Goal: Task Accomplishment & Management: Use online tool/utility

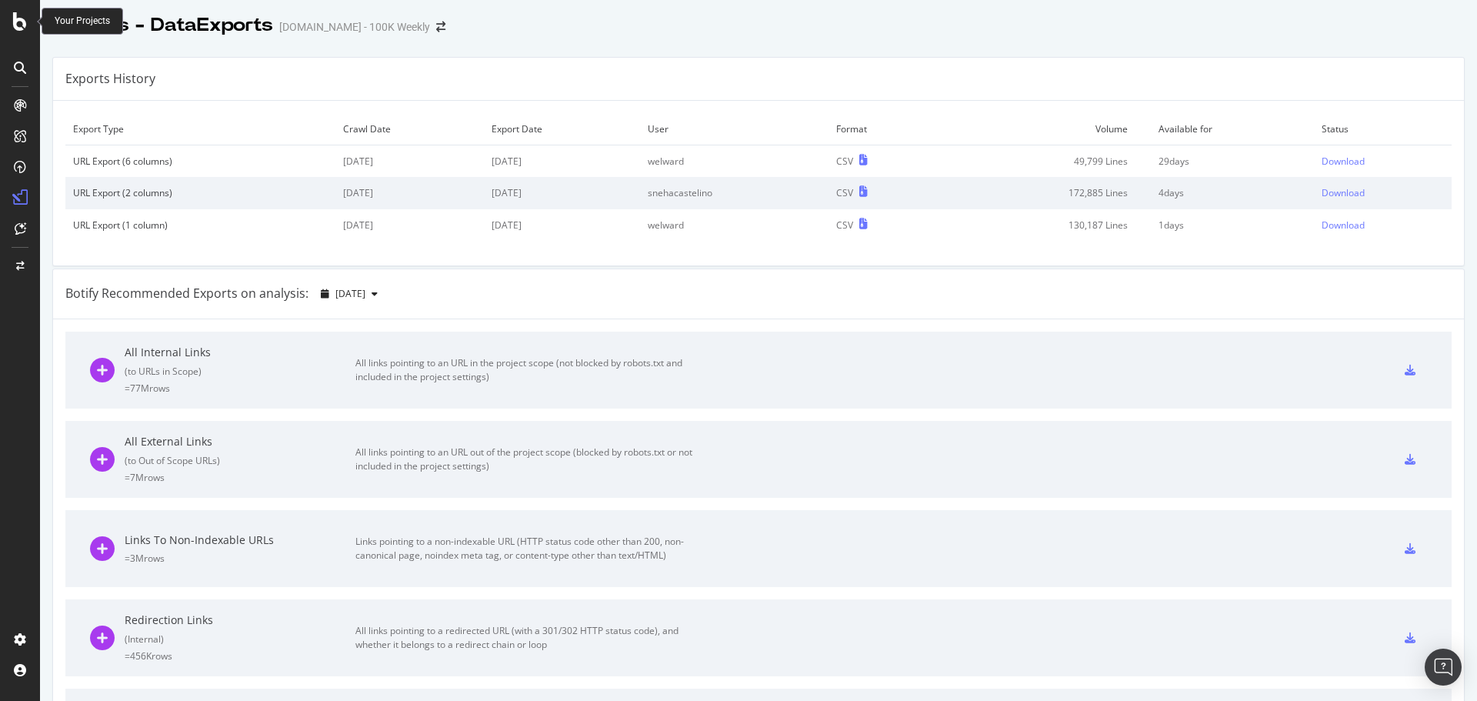
click at [15, 23] on icon at bounding box center [20, 21] width 14 height 18
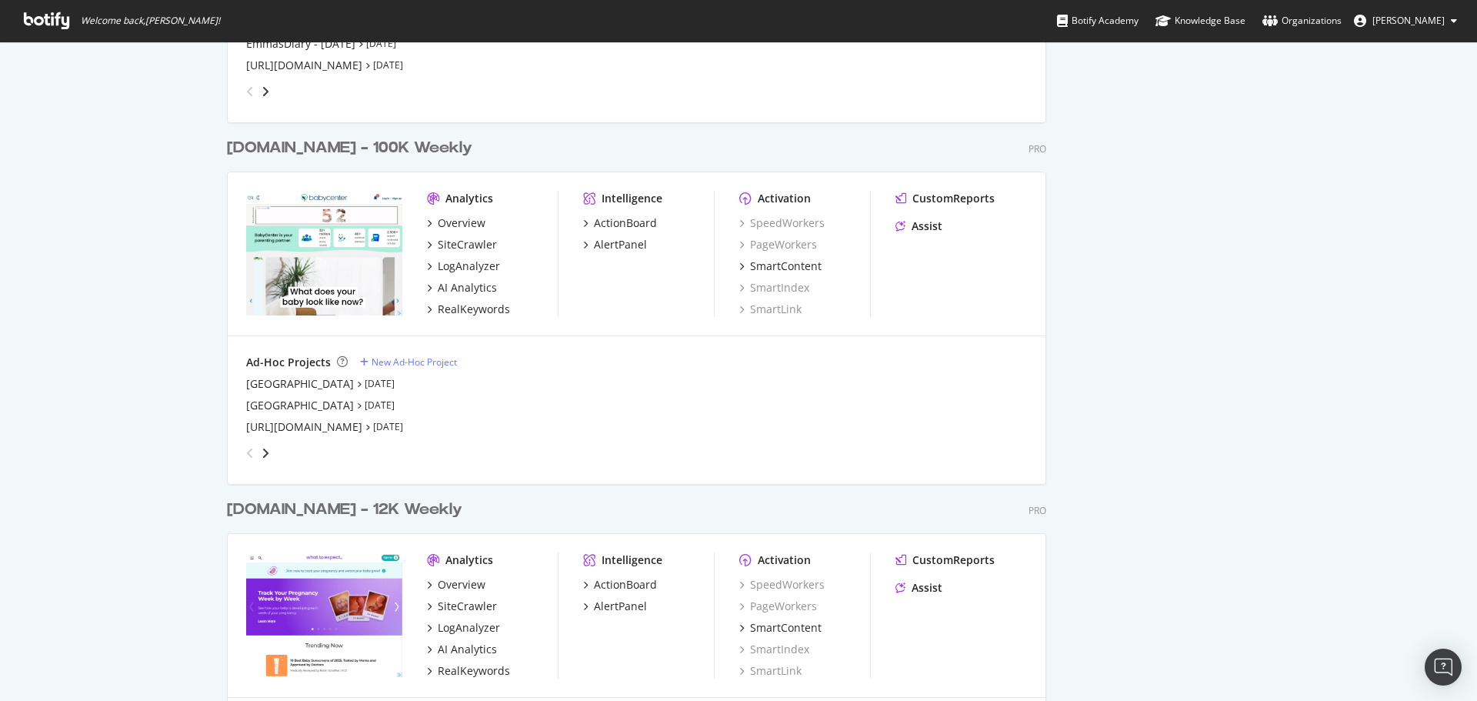
scroll to position [2154, 0]
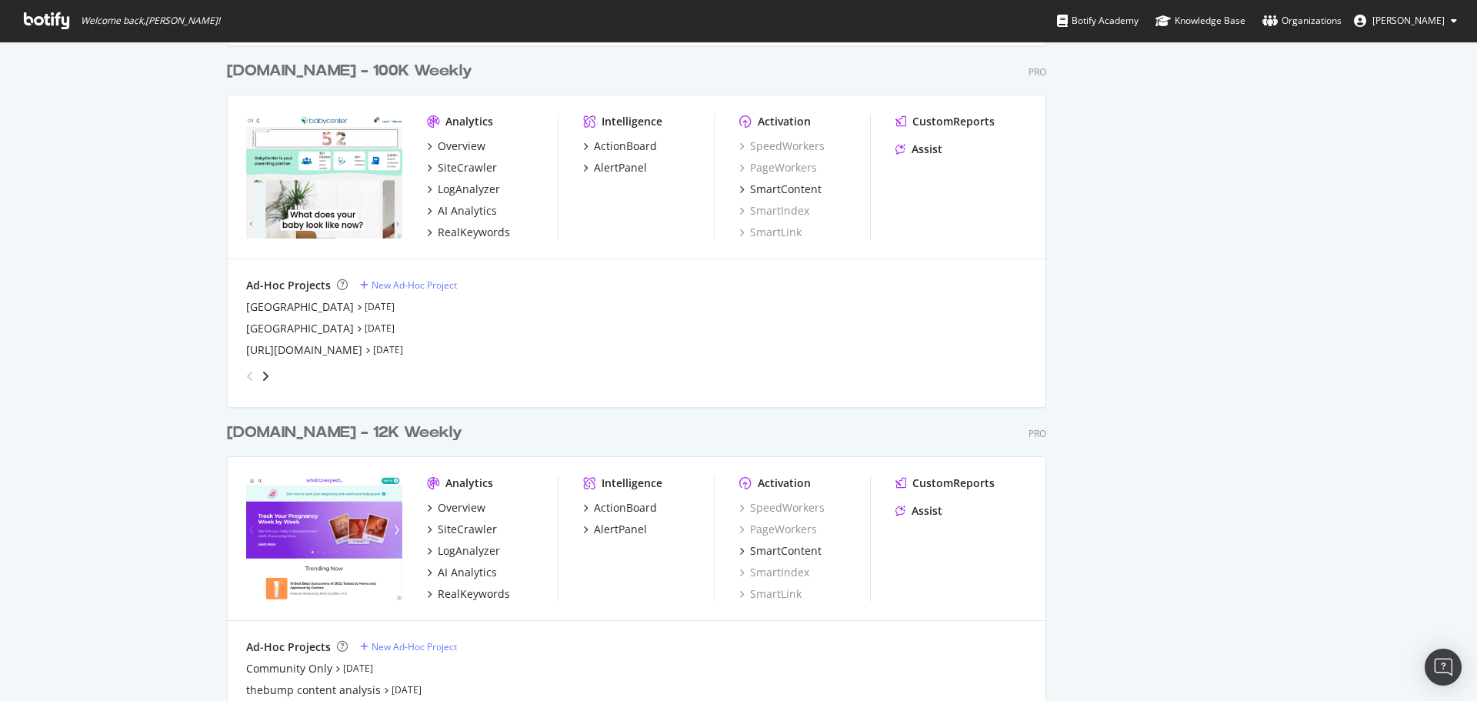
click at [317, 433] on div "[DOMAIN_NAME] - 12K Weekly" at bounding box center [344, 433] width 235 height 22
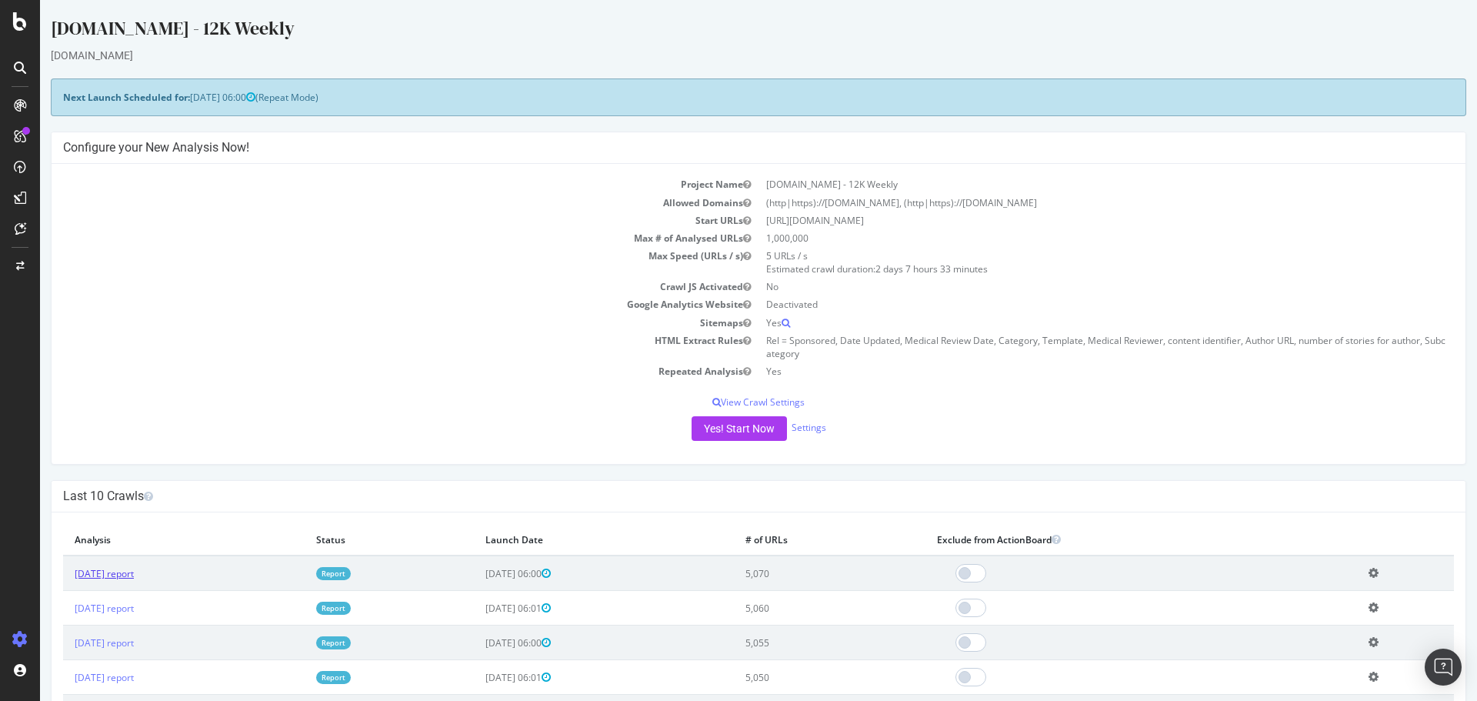
click at [134, 575] on link "2025 Oct. 10th report" at bounding box center [104, 573] width 59 height 13
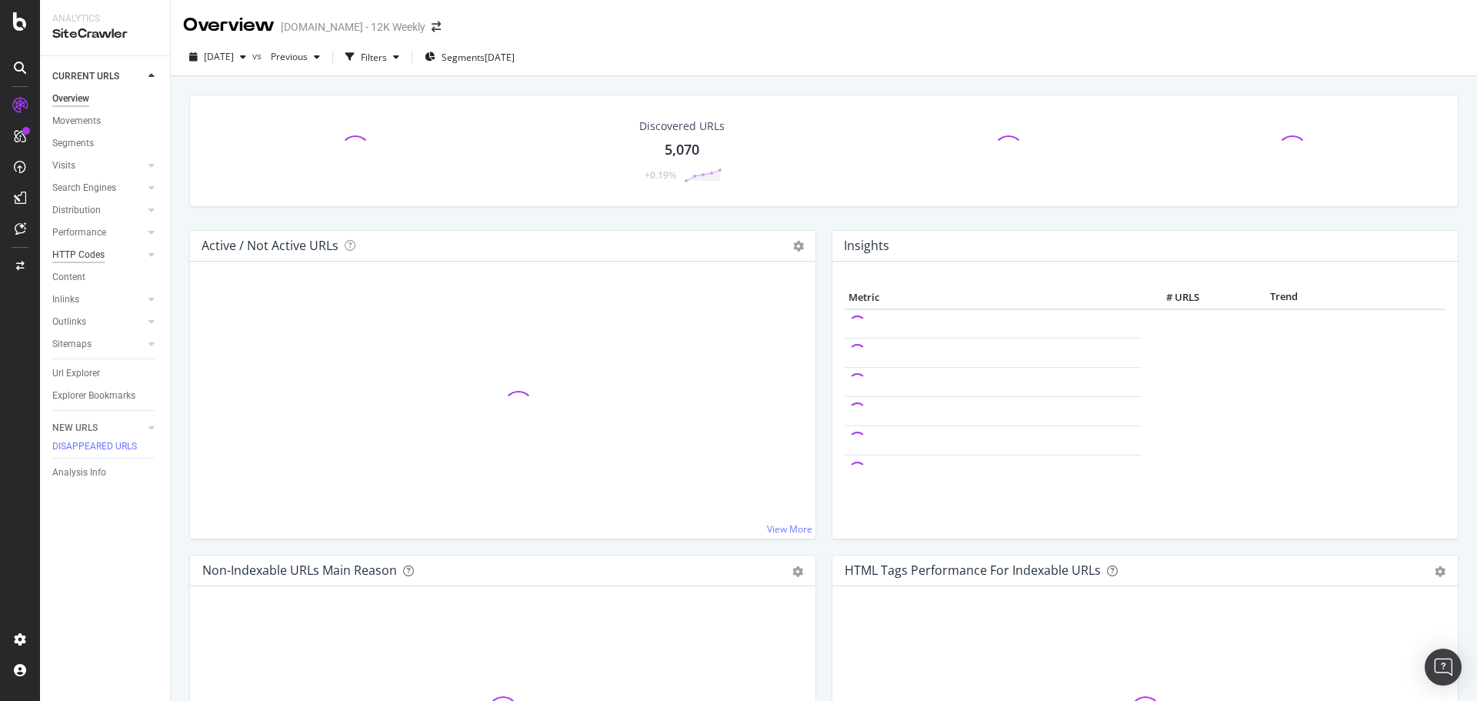
click at [65, 255] on div "HTTP Codes" at bounding box center [78, 255] width 52 height 16
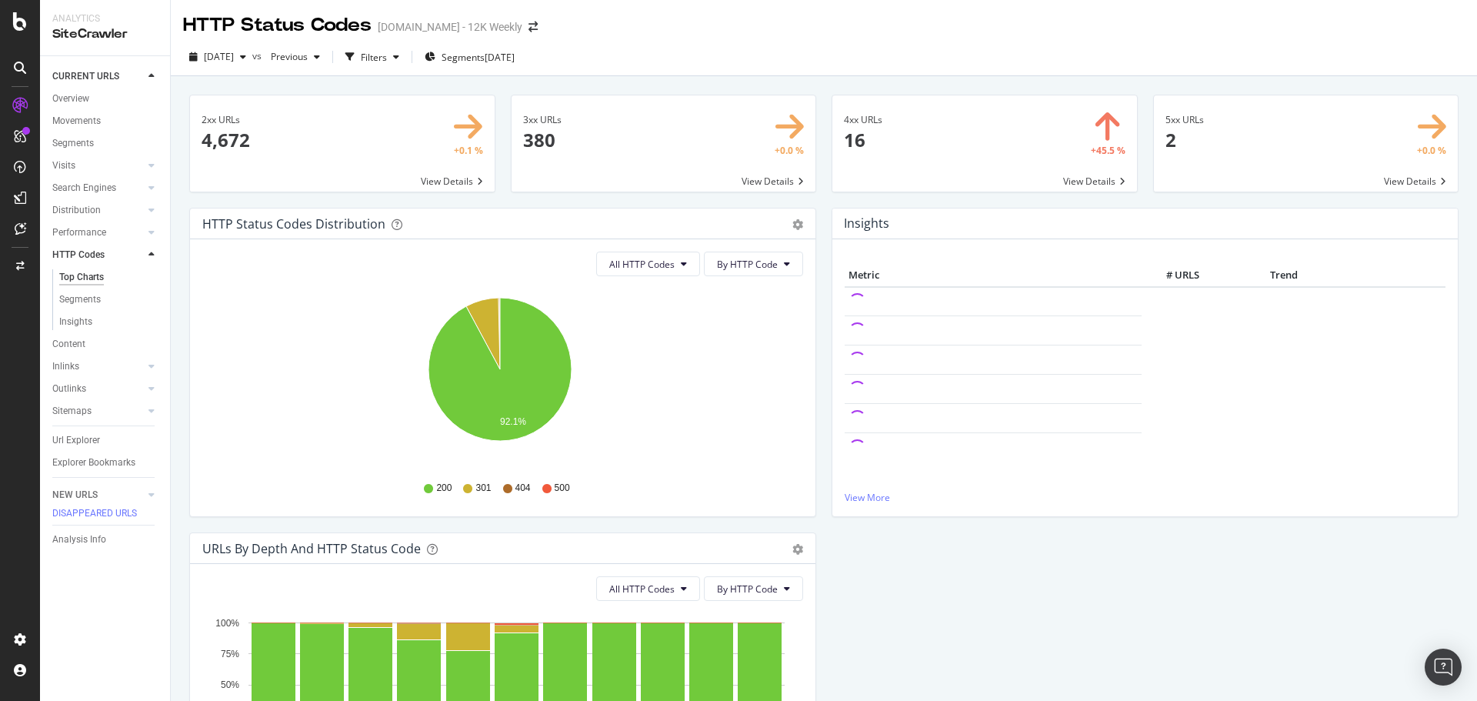
click at [879, 149] on span at bounding box center [984, 143] width 305 height 96
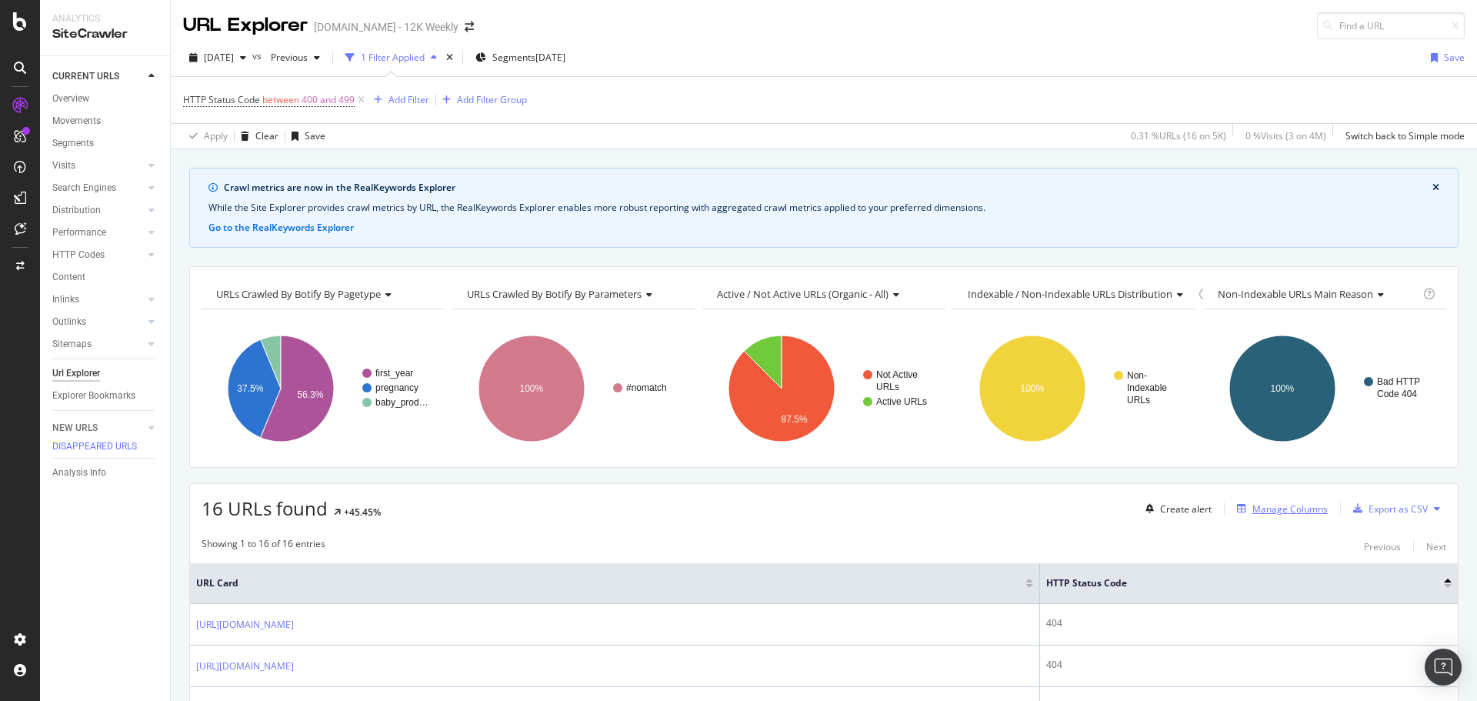
click at [1253, 507] on div "Manage Columns" at bounding box center [1290, 508] width 75 height 13
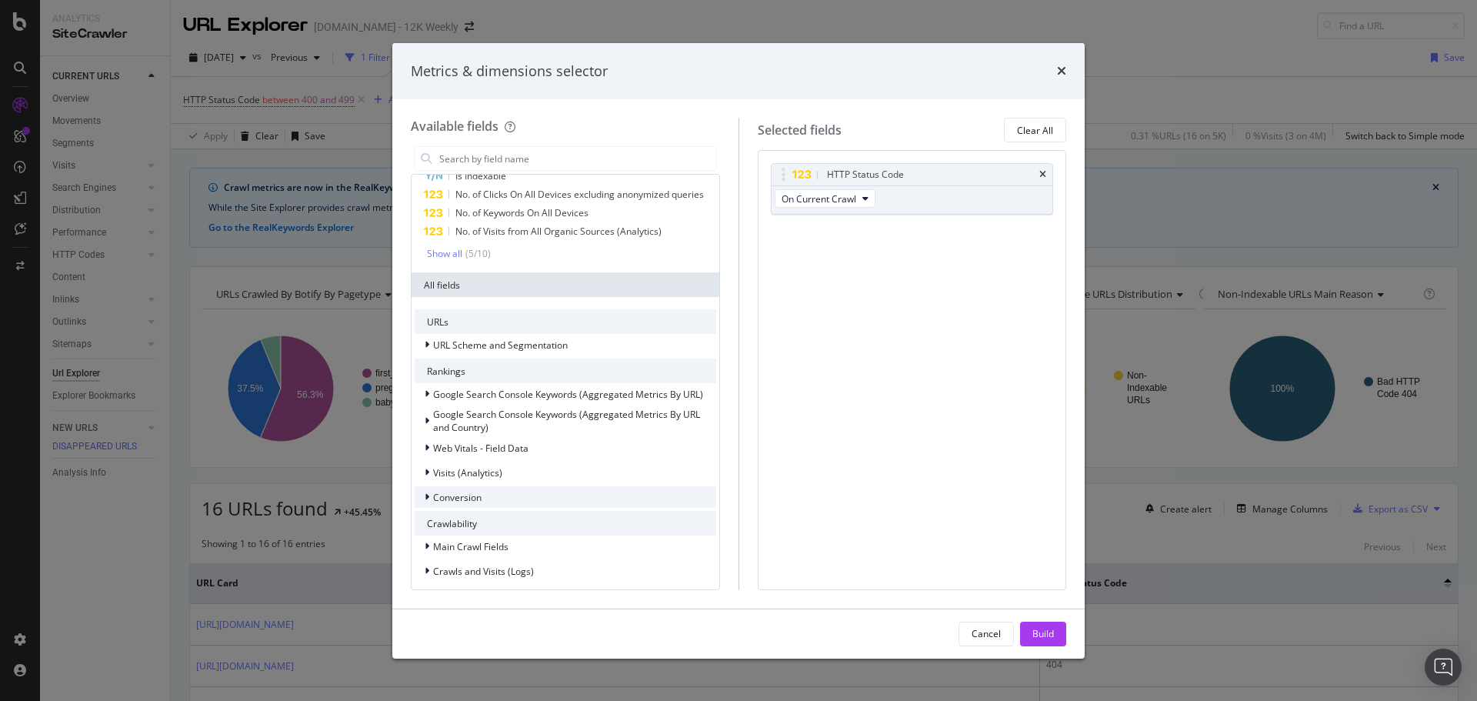
scroll to position [154, 0]
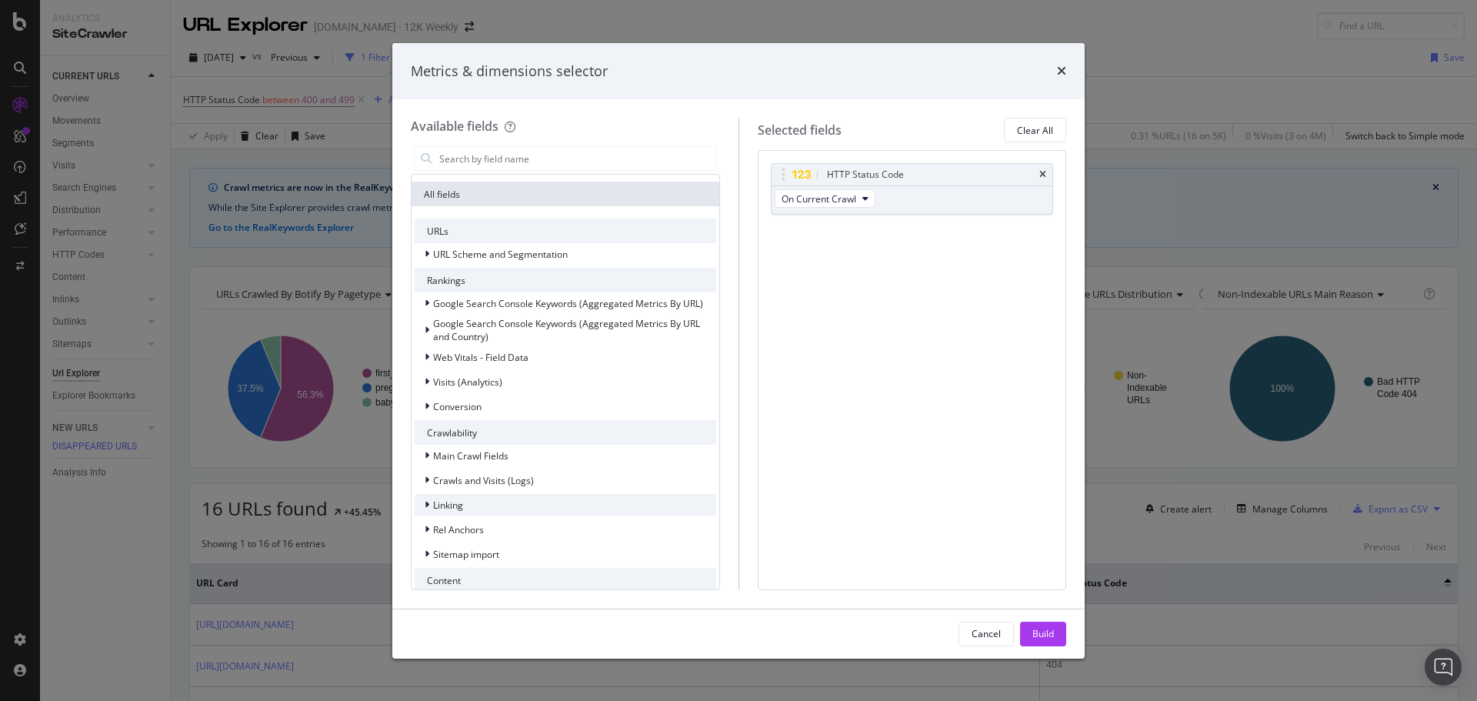
click at [489, 514] on div "Linking" at bounding box center [566, 505] width 302 height 22
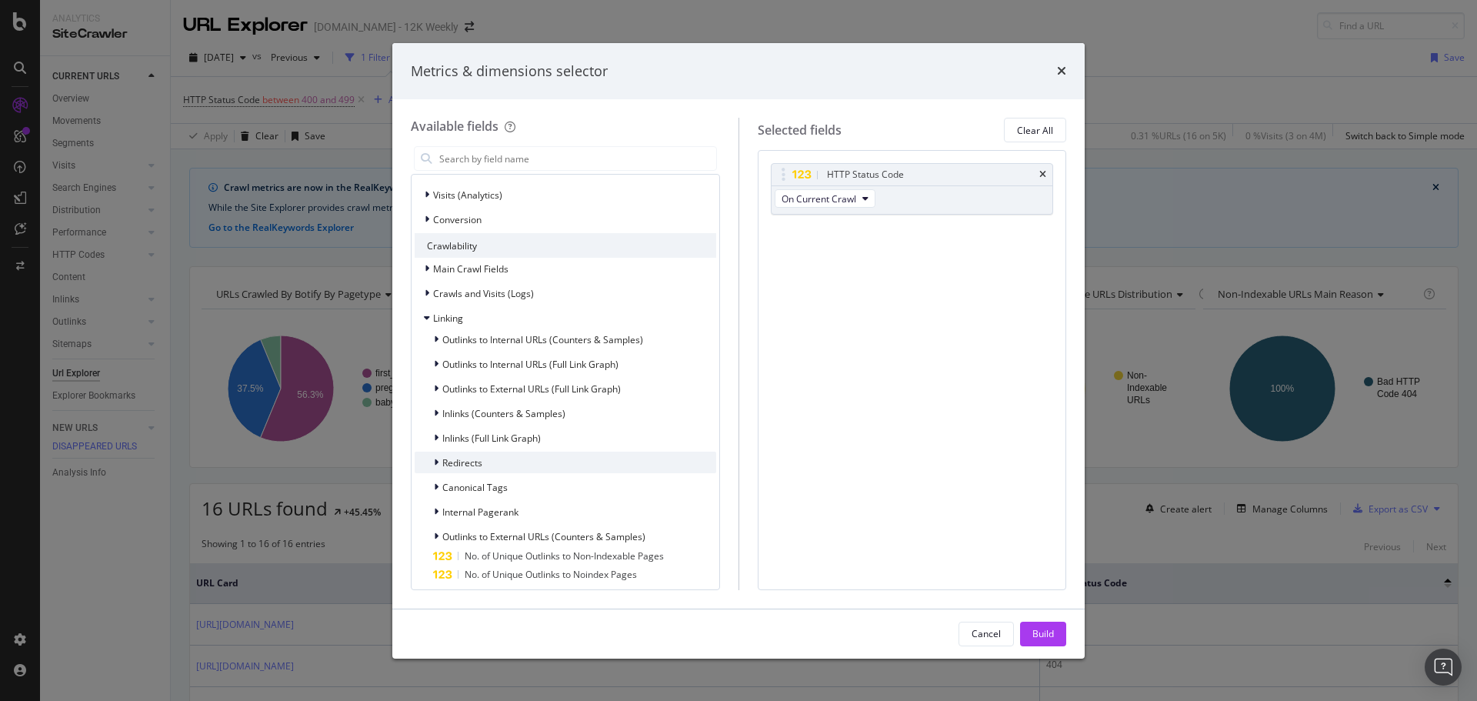
scroll to position [385, 0]
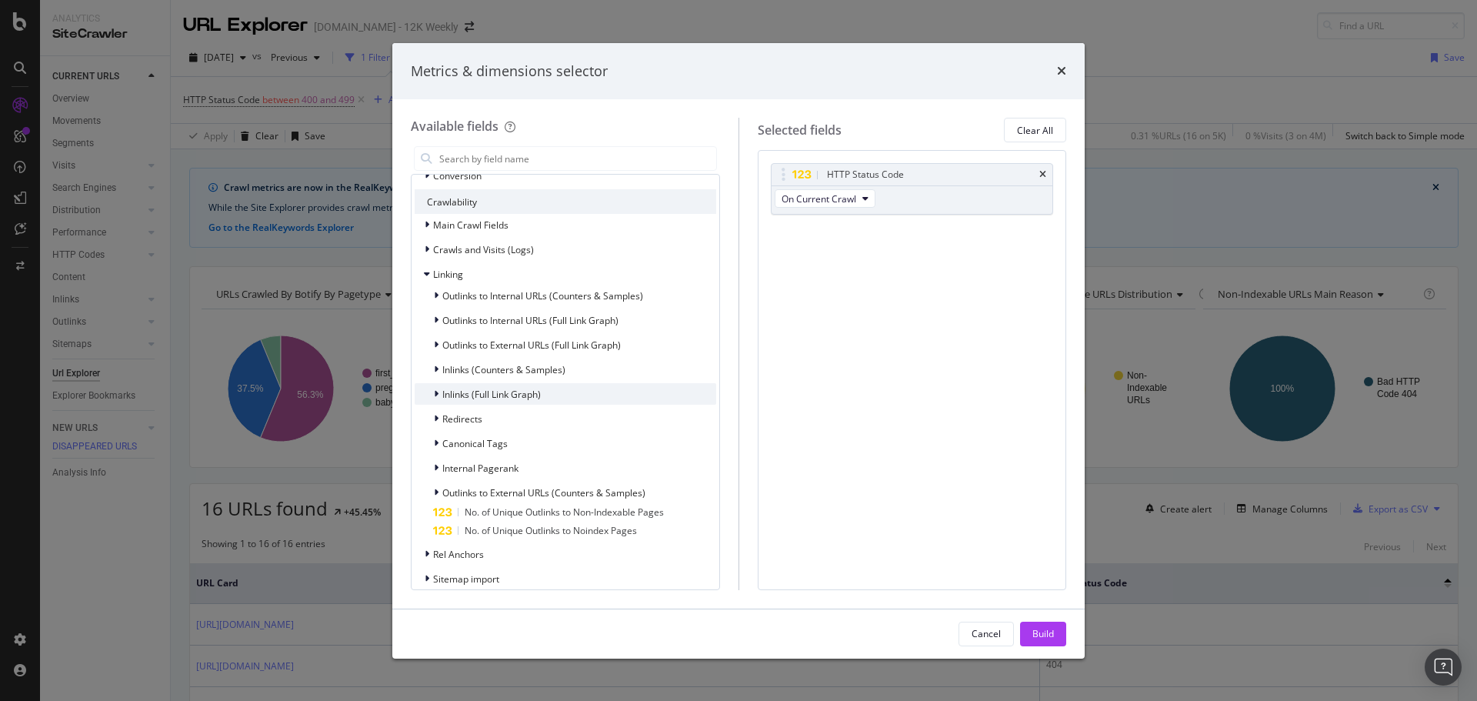
click at [510, 401] on span "Inlinks (Full Link Graph)" at bounding box center [491, 394] width 98 height 13
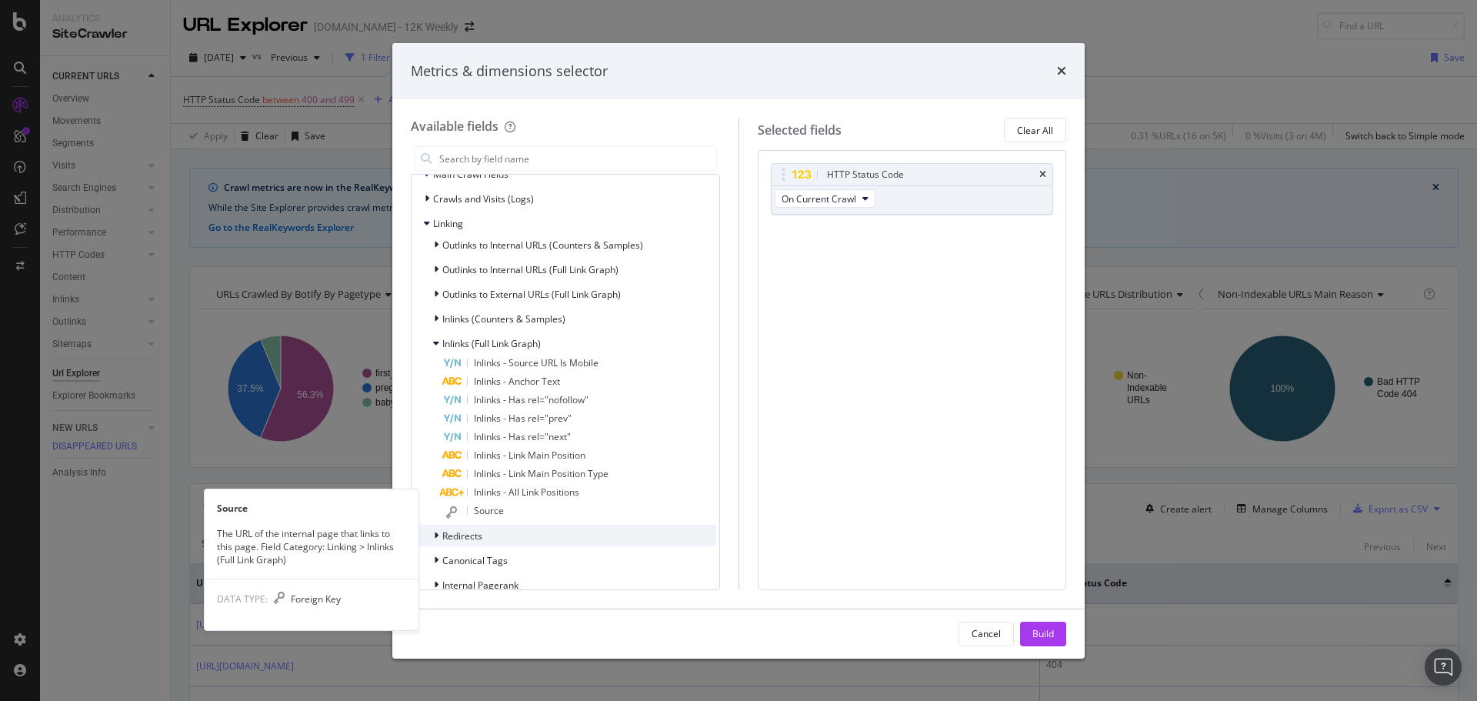
scroll to position [462, 0]
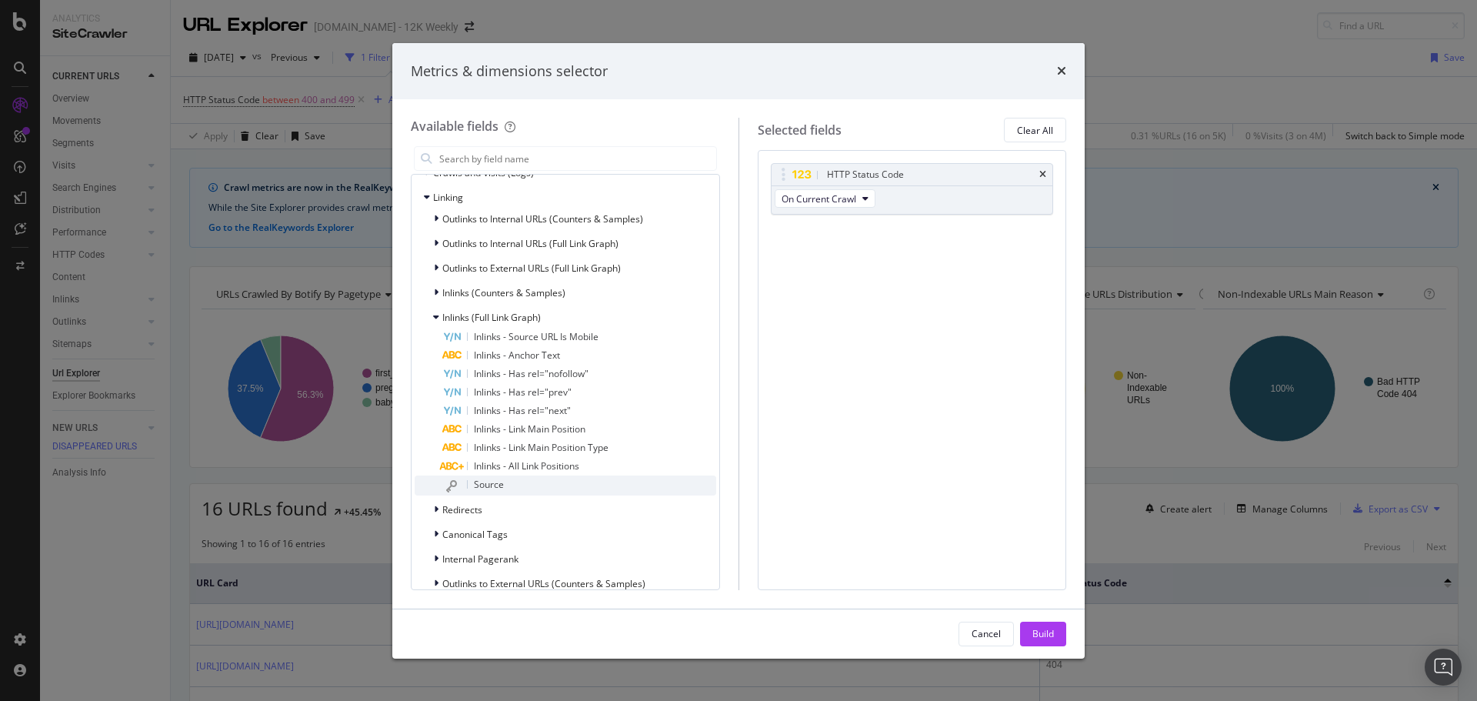
click at [509, 495] on div "Source" at bounding box center [579, 485] width 274 height 20
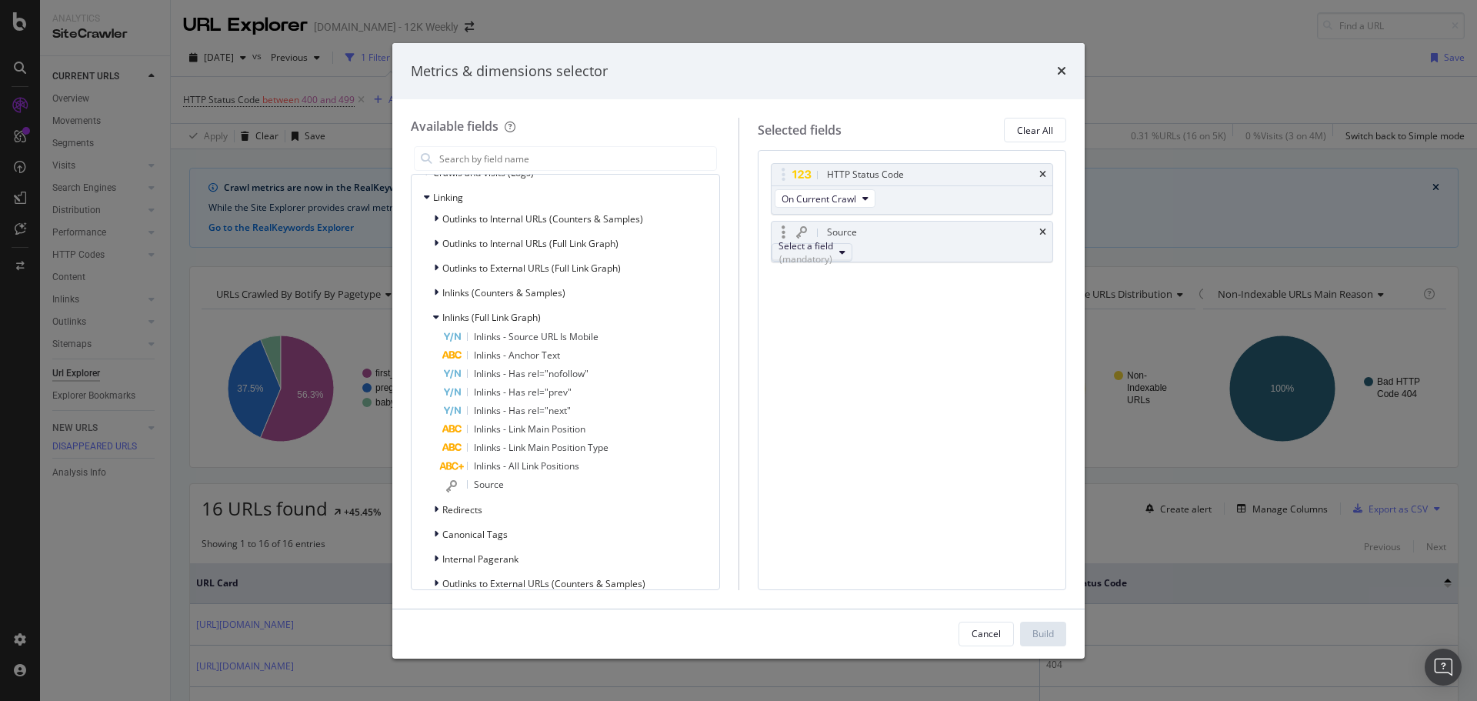
click at [833, 252] on div "(mandatory)" at bounding box center [806, 258] width 55 height 13
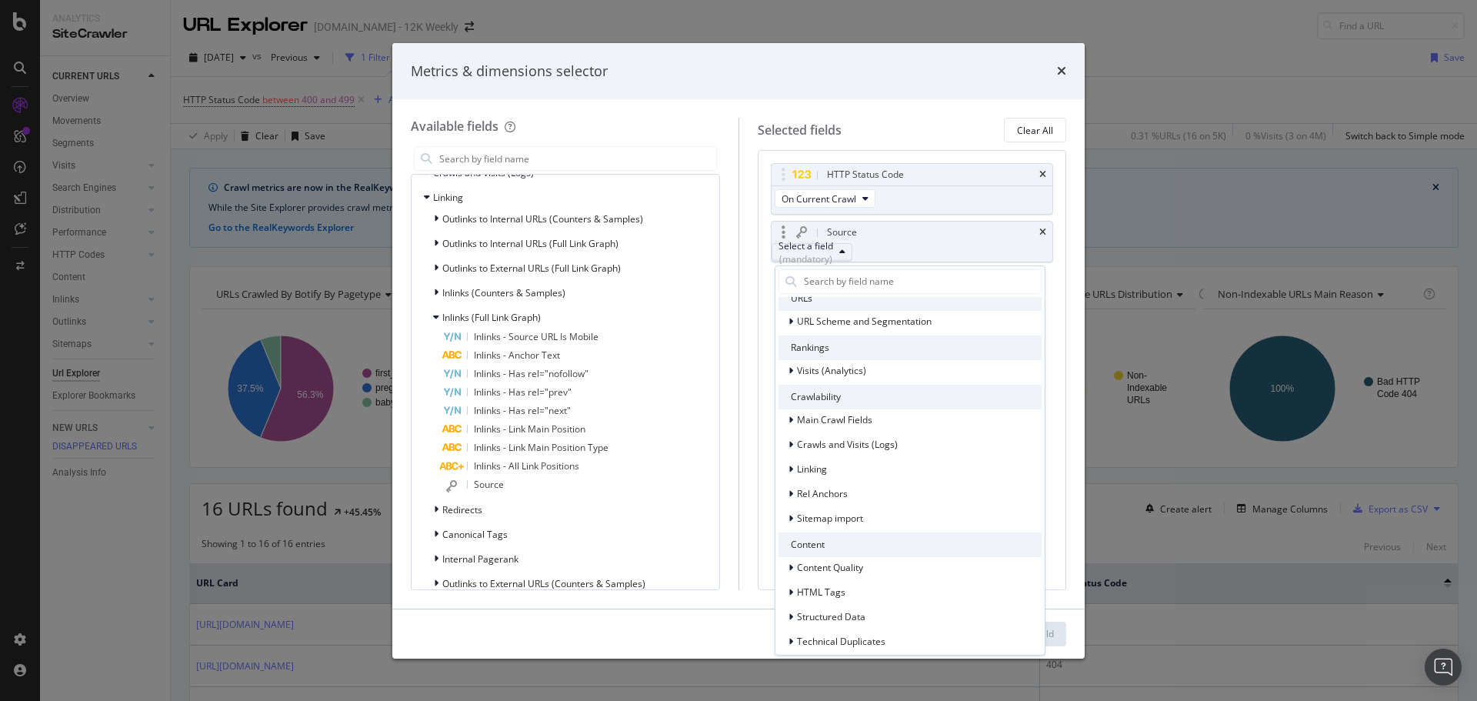
scroll to position [141, 0]
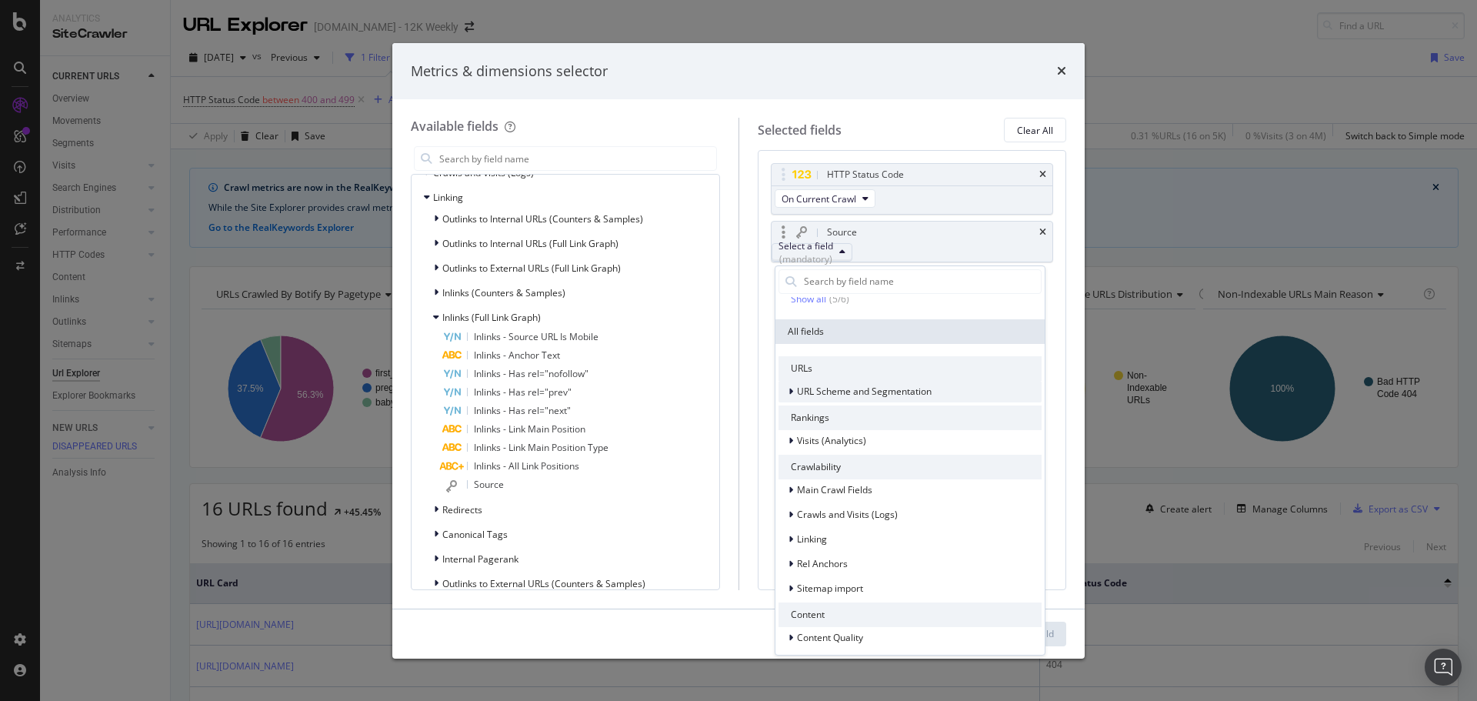
click at [854, 395] on span "URL Scheme and Segmentation" at bounding box center [864, 391] width 135 height 13
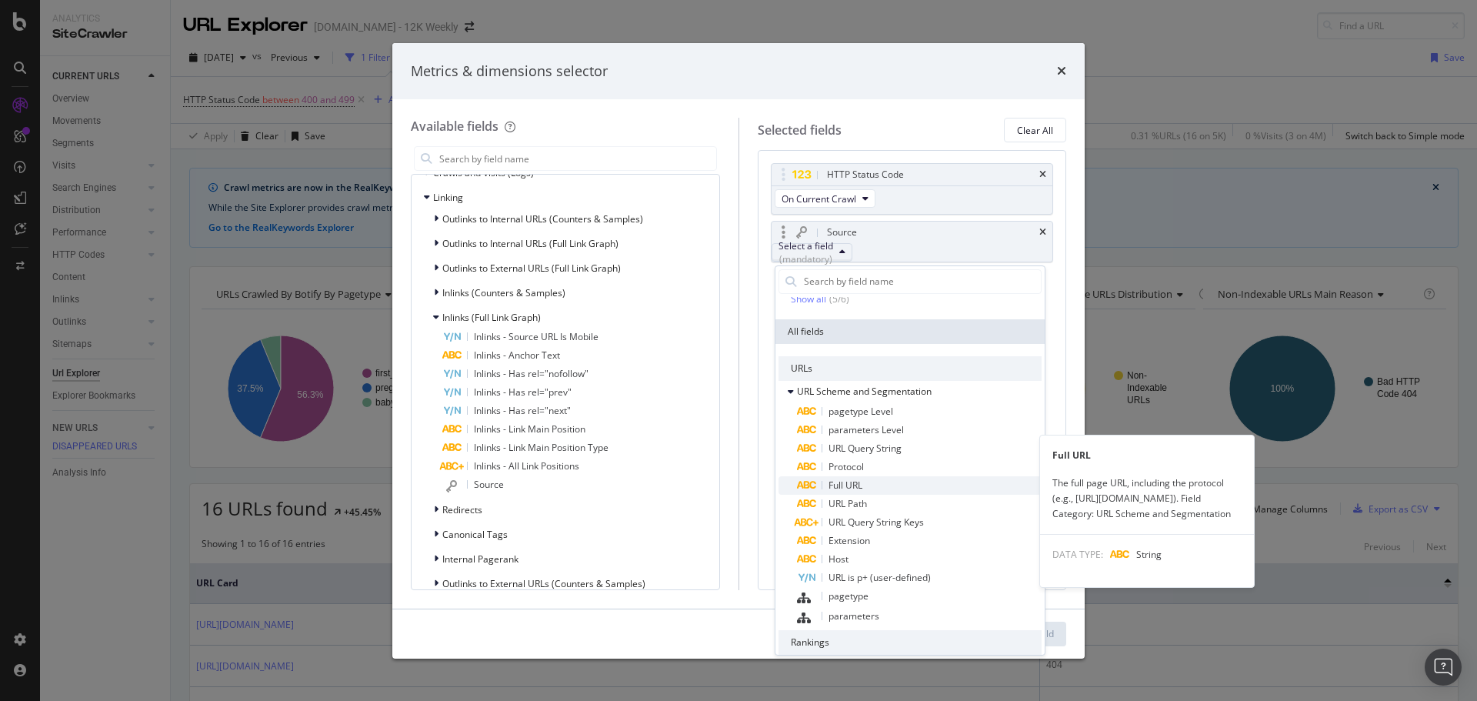
click at [856, 479] on span "Full URL" at bounding box center [846, 485] width 34 height 13
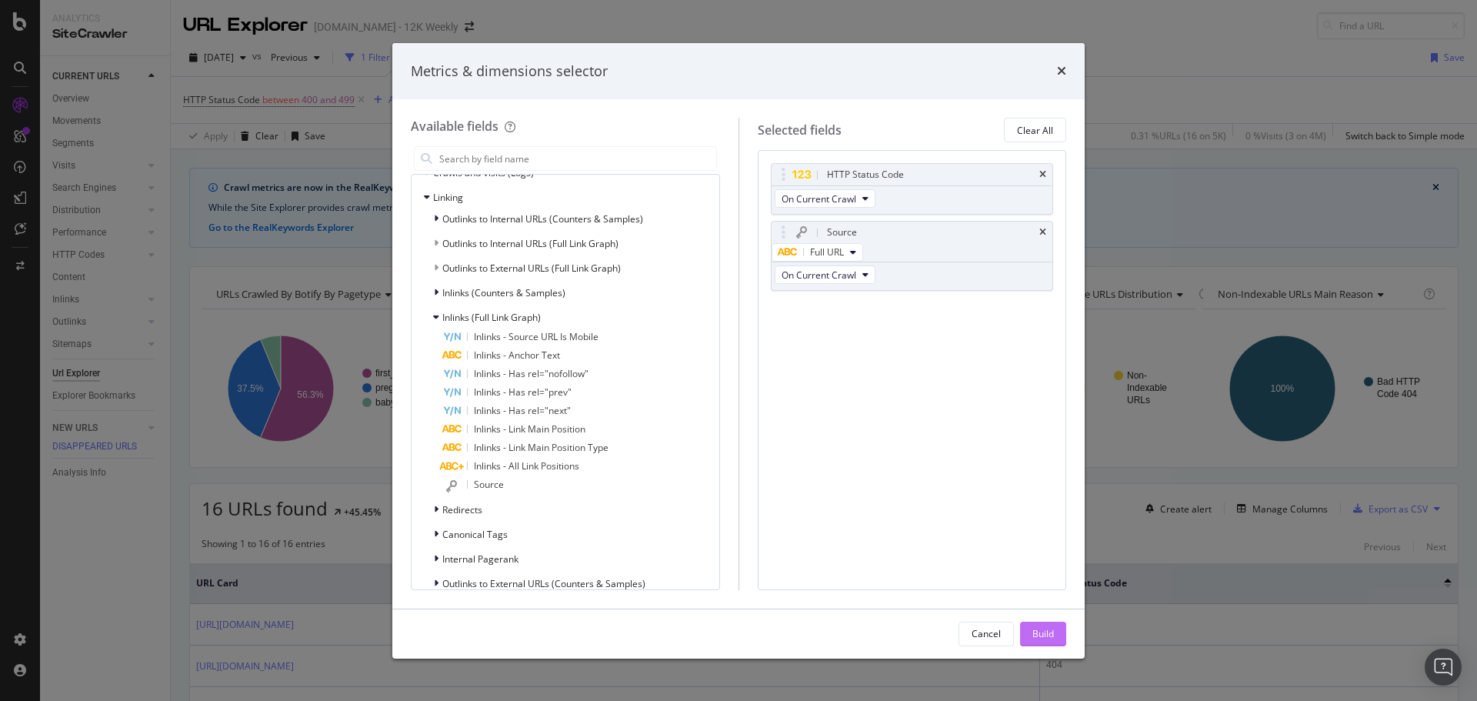
click at [1035, 633] on div "Build" at bounding box center [1043, 633] width 22 height 13
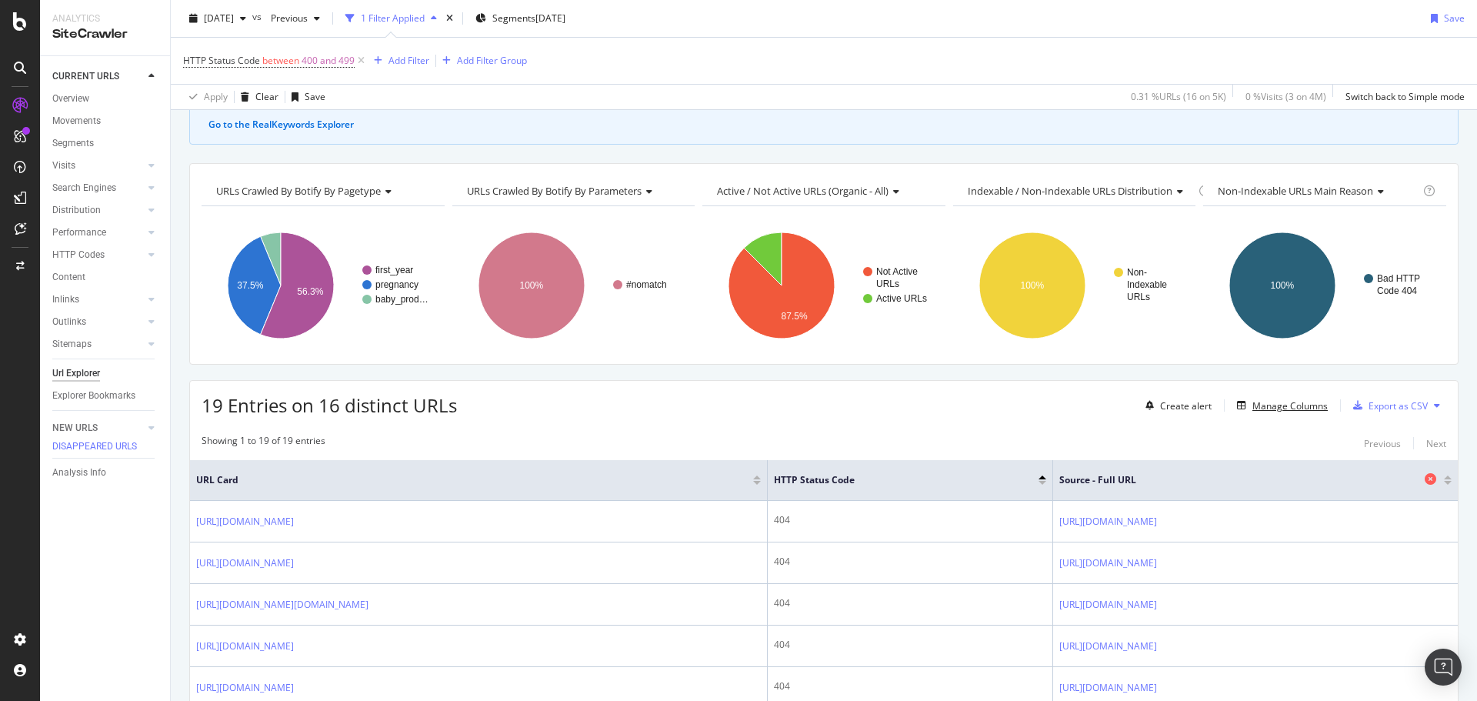
scroll to position [154, 0]
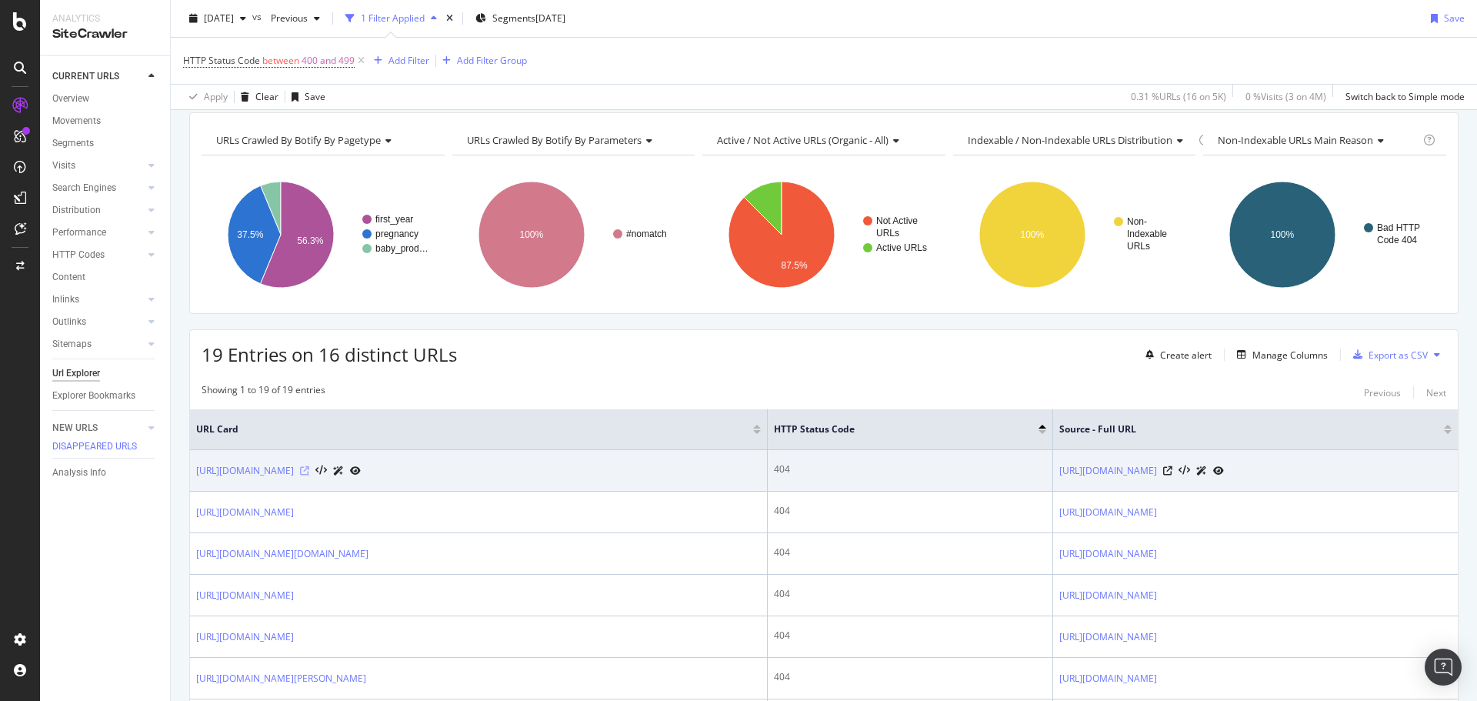
click at [309, 470] on icon at bounding box center [304, 470] width 9 height 9
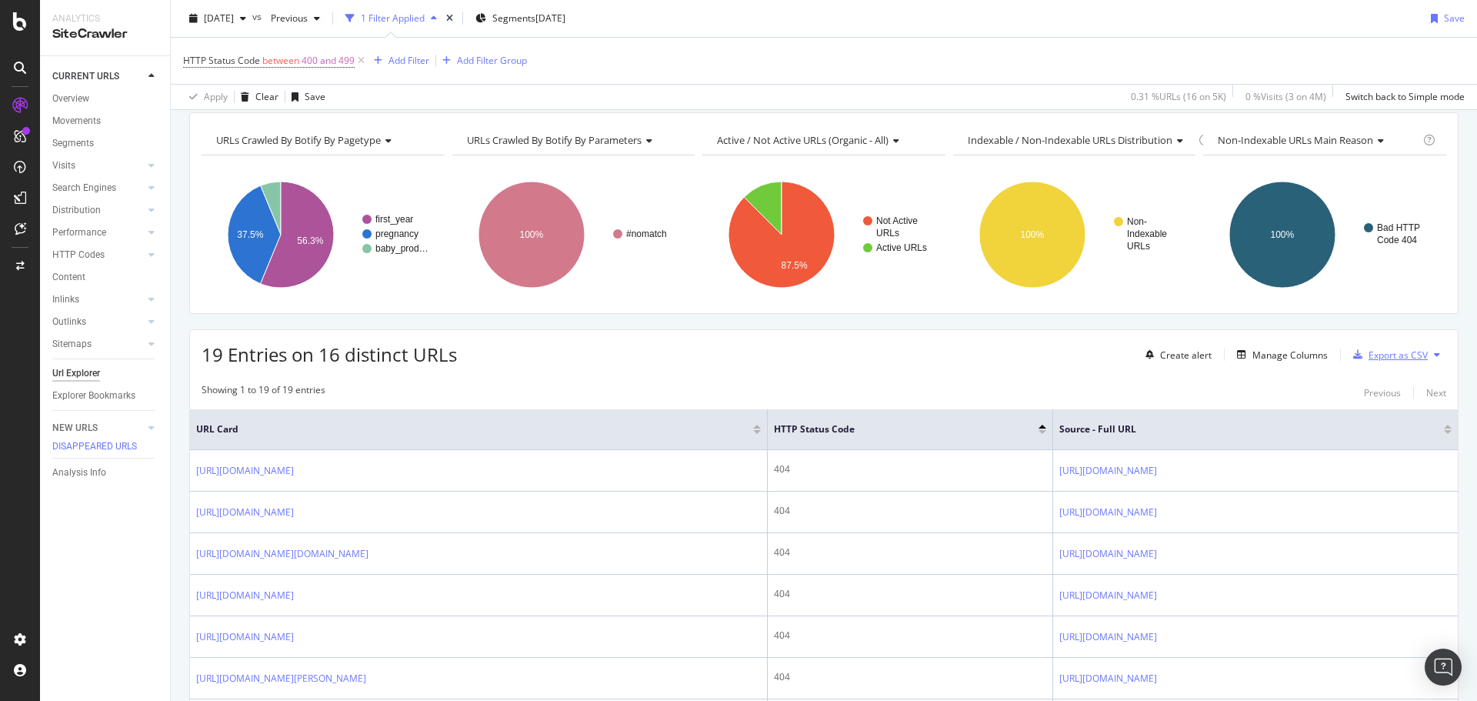
click at [1399, 351] on div "Export as CSV" at bounding box center [1398, 355] width 59 height 13
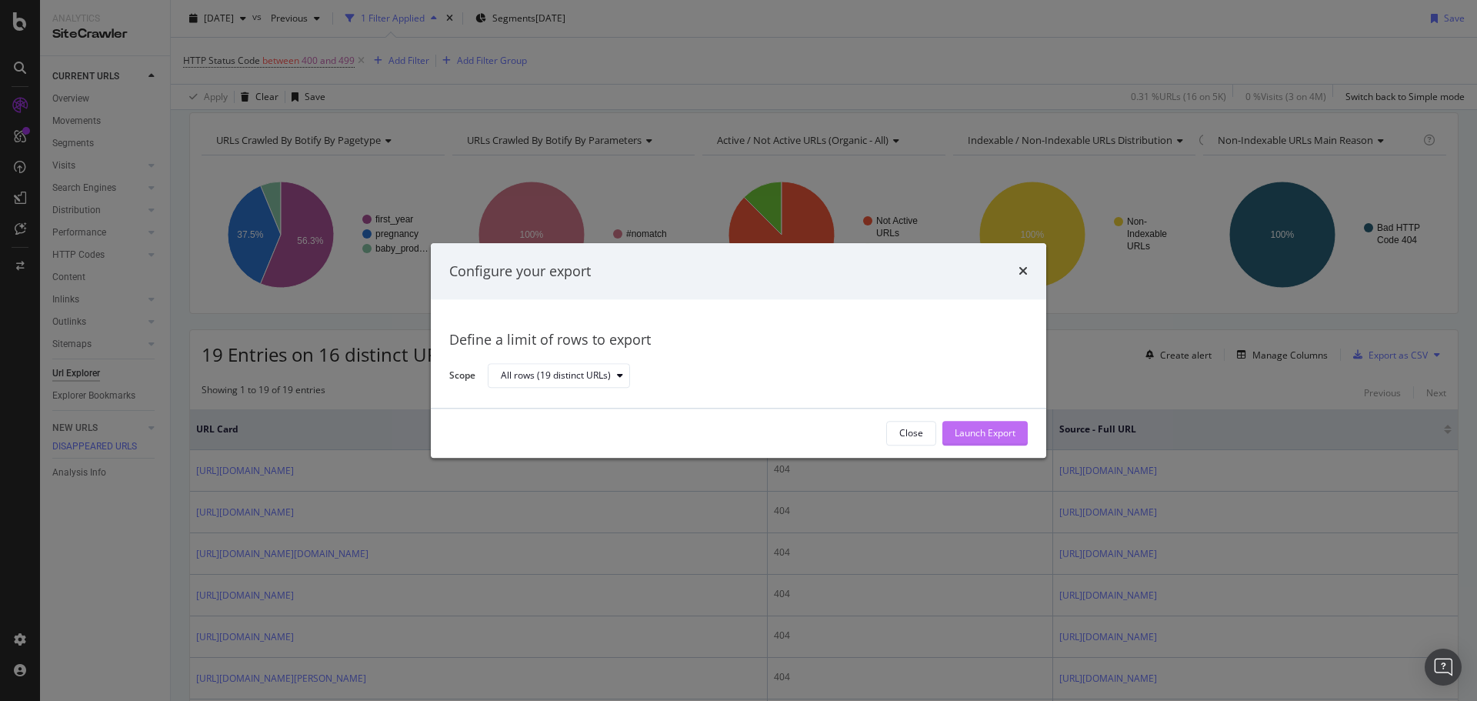
click at [986, 440] on div "Launch Export" at bounding box center [985, 433] width 61 height 23
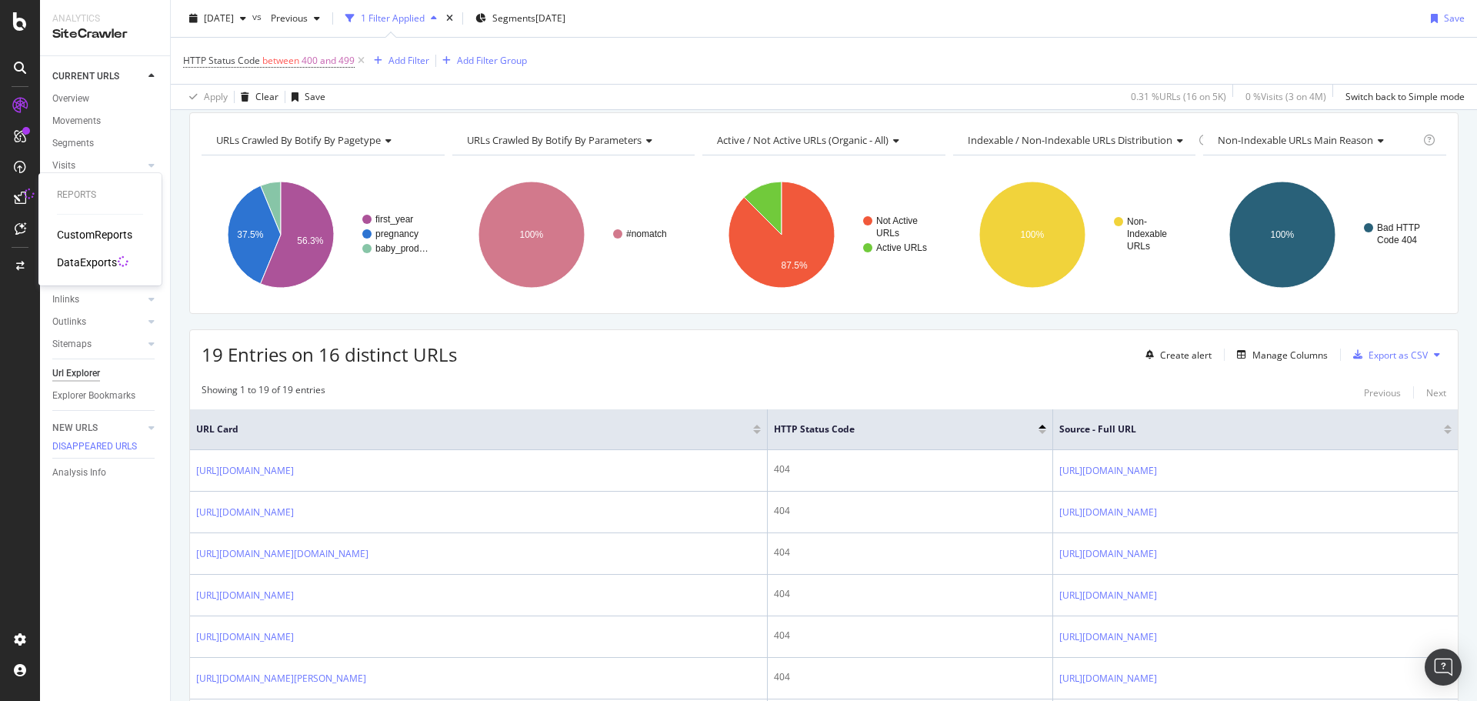
click at [82, 261] on div "DataExports" at bounding box center [87, 262] width 60 height 15
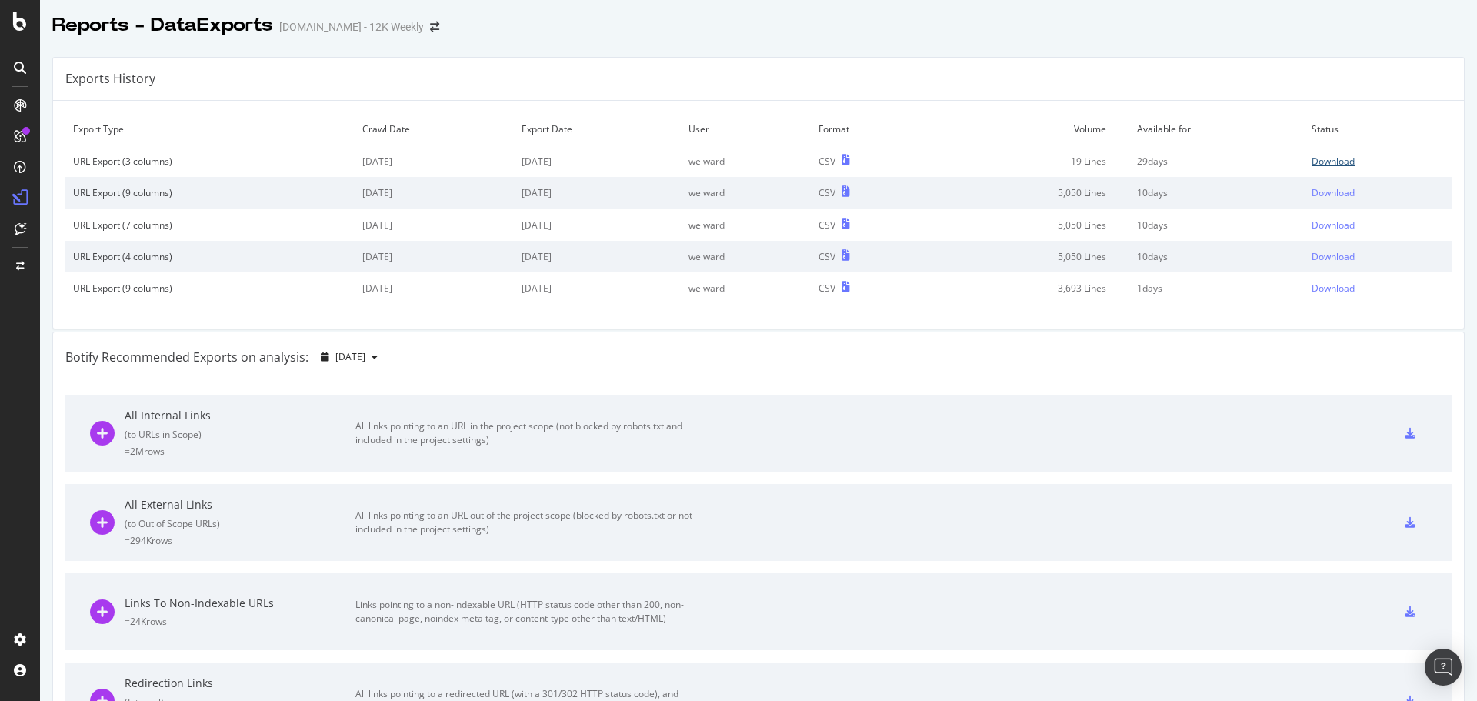
click at [1312, 158] on div "Download" at bounding box center [1333, 161] width 43 height 13
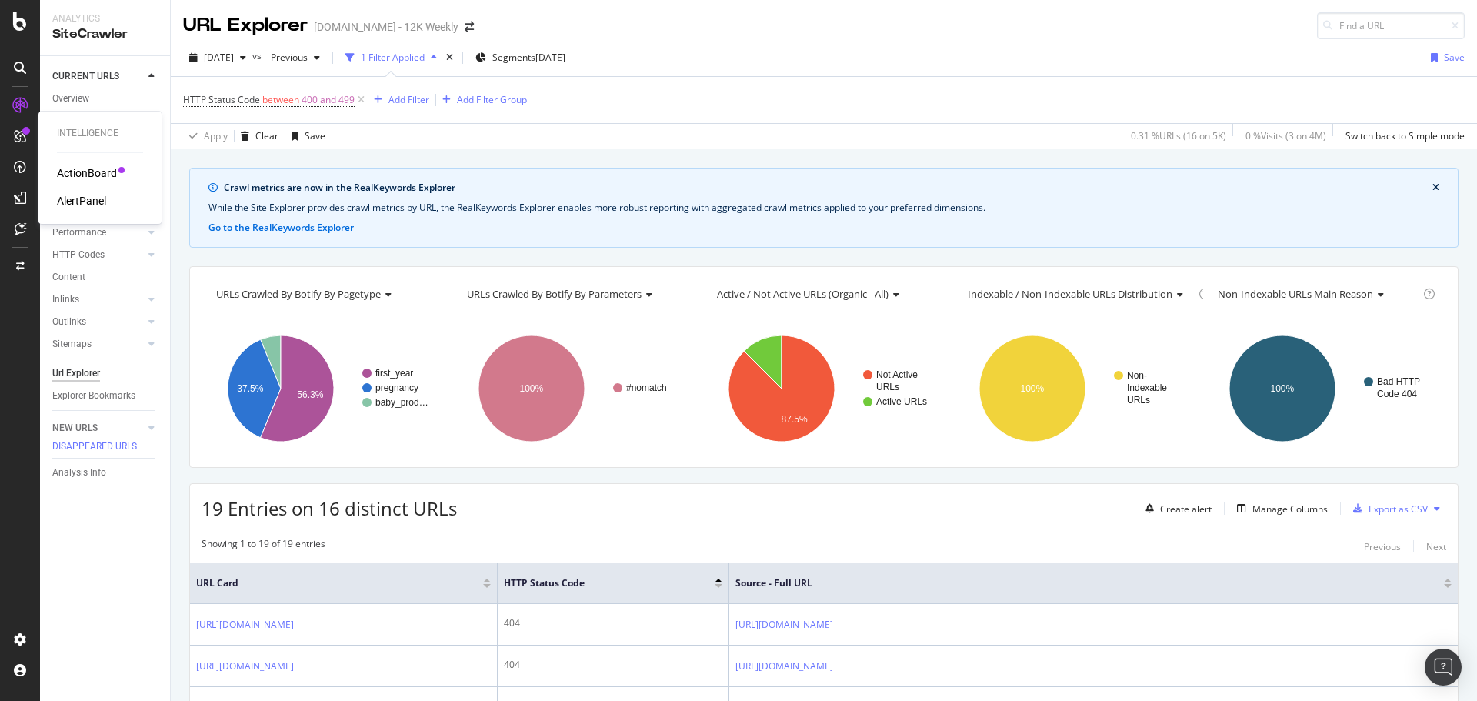
click at [65, 175] on div "ActionBoard" at bounding box center [87, 172] width 60 height 15
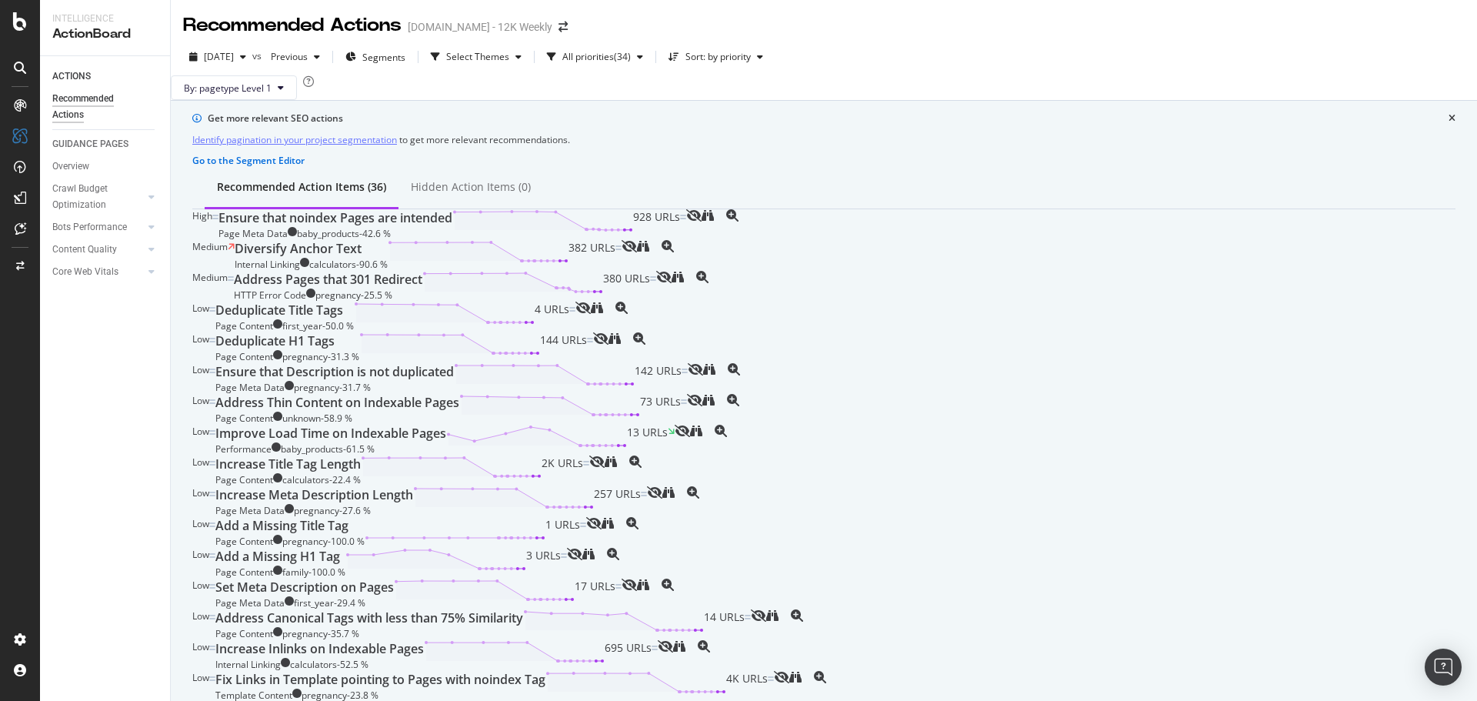
click at [341, 258] on div "Diversify Anchor Text" at bounding box center [298, 249] width 127 height 18
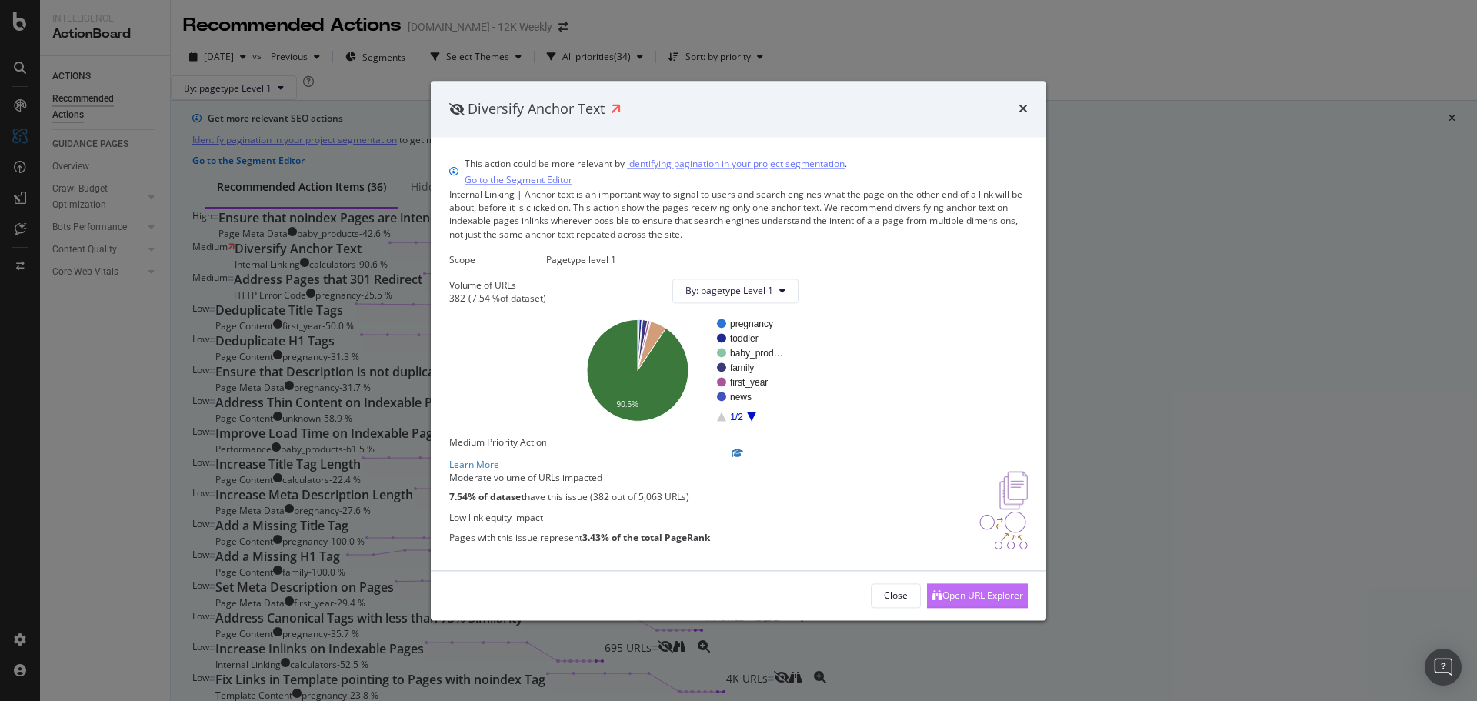
click at [945, 602] on div "Open URL Explorer" at bounding box center [982, 595] width 81 height 13
click at [1025, 103] on icon "times" at bounding box center [1023, 109] width 9 height 12
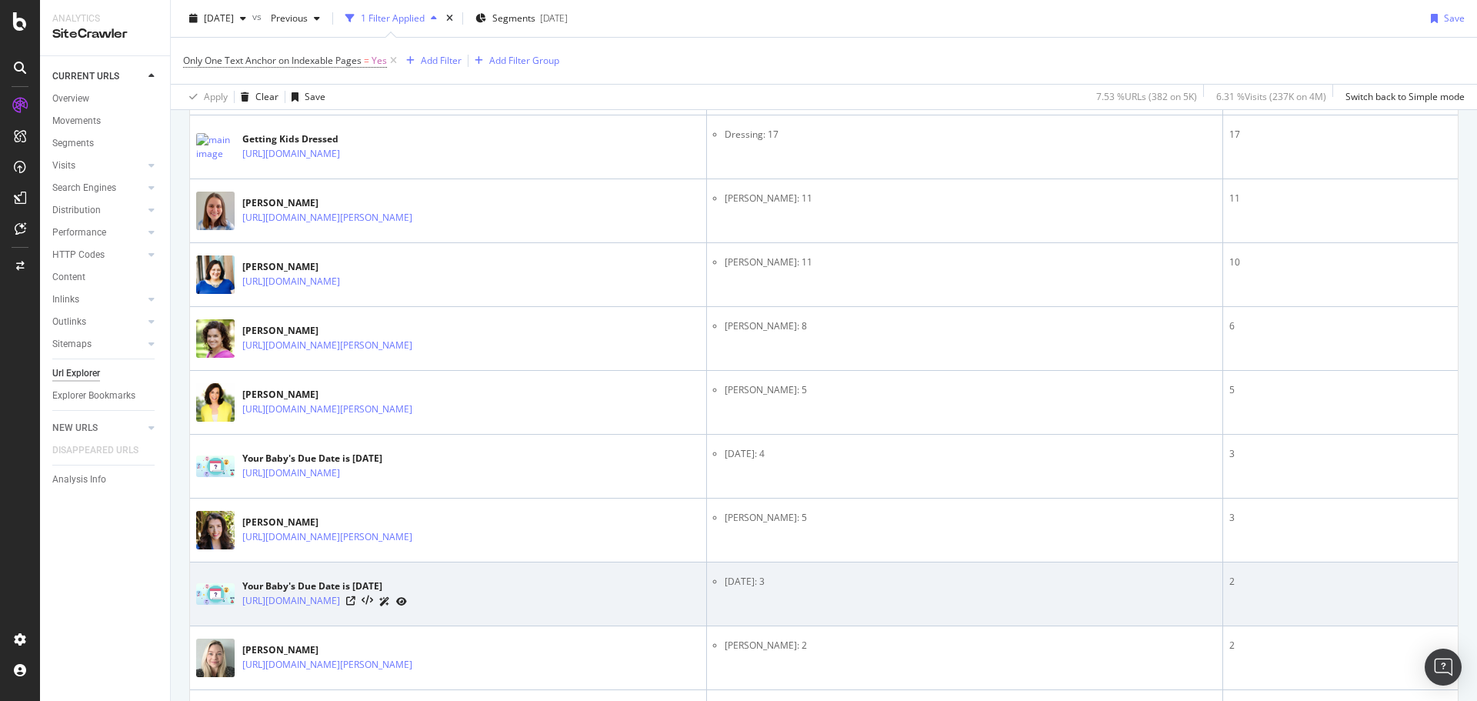
scroll to position [1462, 0]
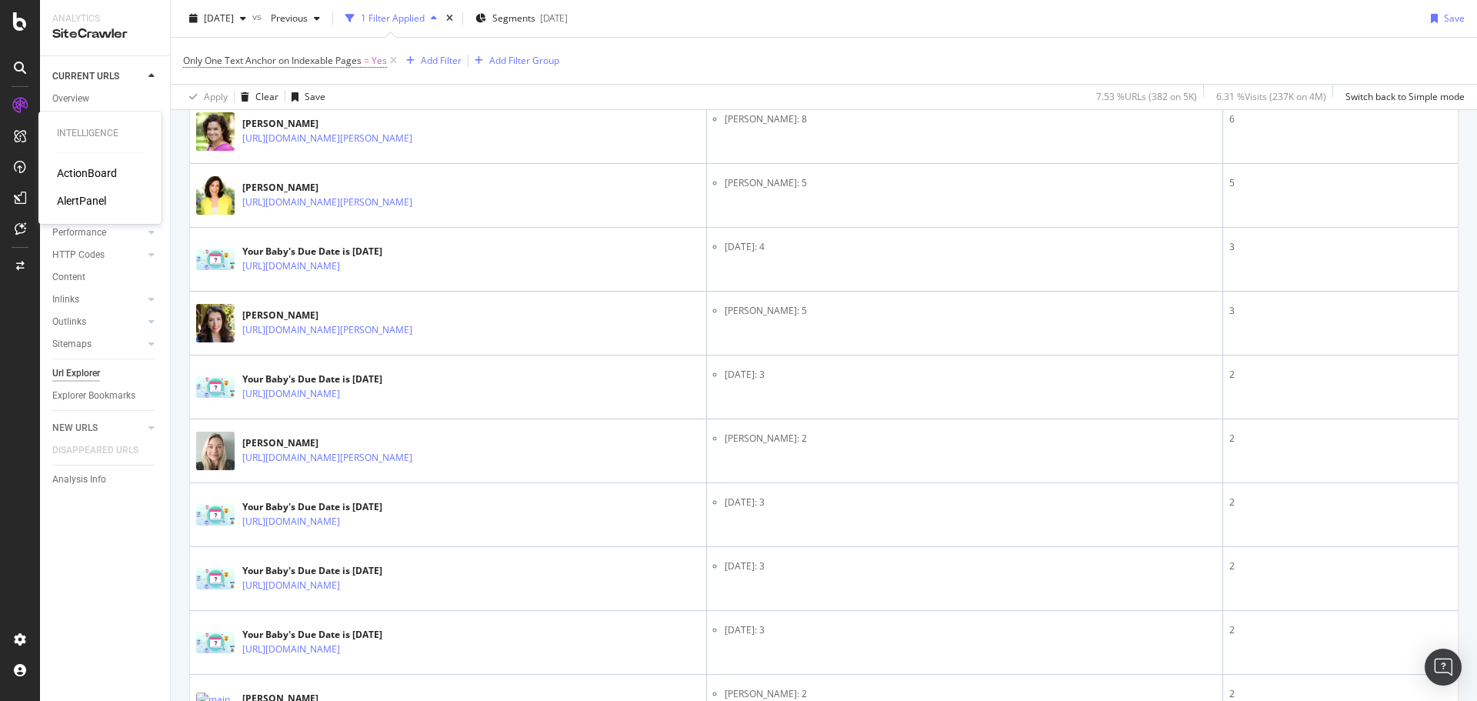
click at [72, 171] on div "ActionBoard" at bounding box center [87, 172] width 60 height 15
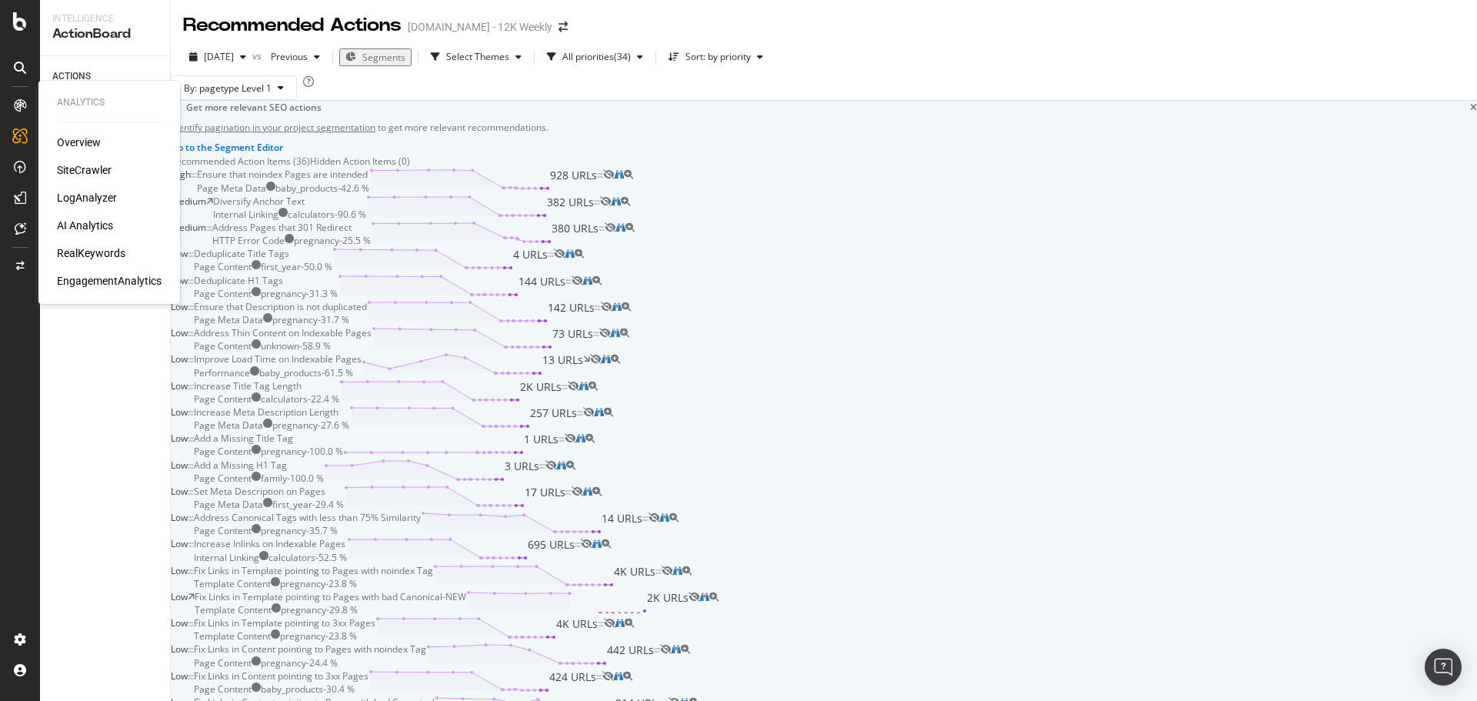
click at [92, 142] on div "Overview" at bounding box center [79, 142] width 44 height 15
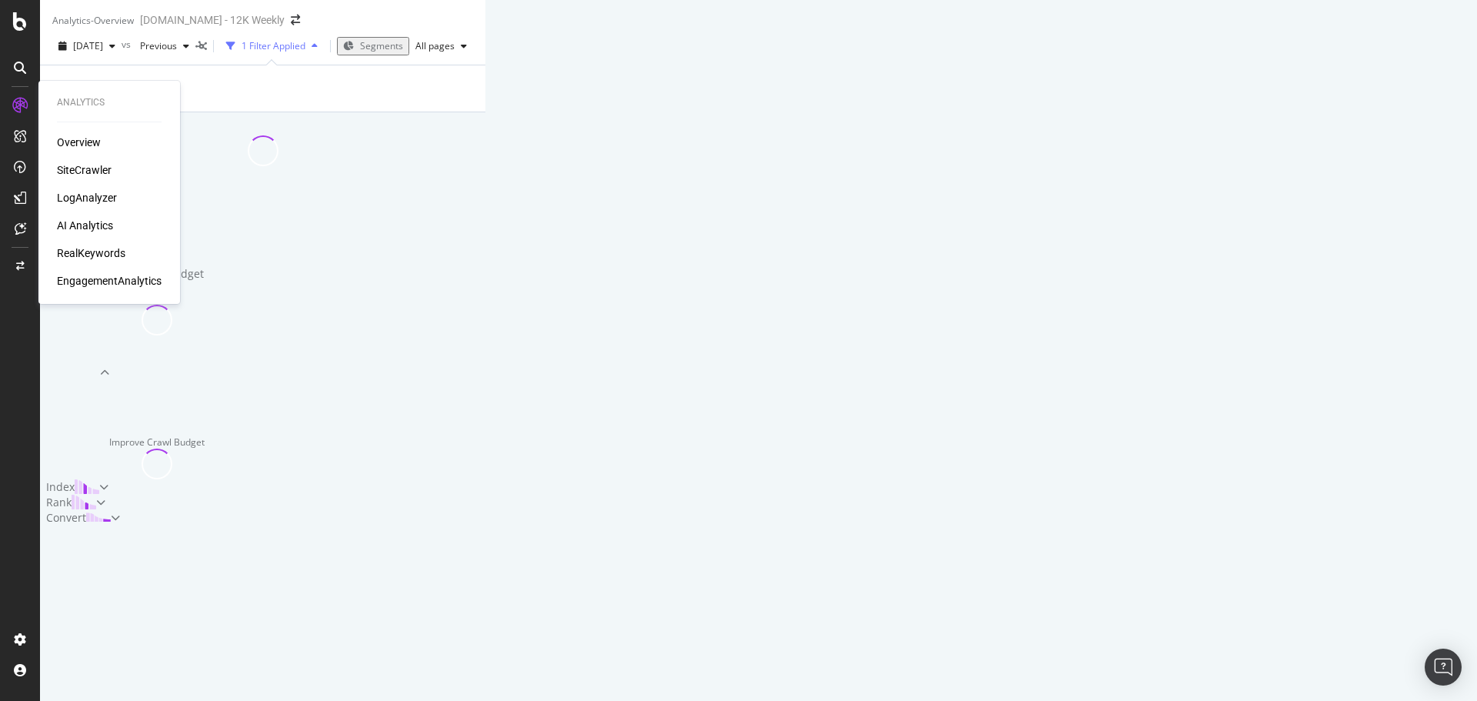
click at [87, 167] on div "SiteCrawler" at bounding box center [84, 169] width 55 height 15
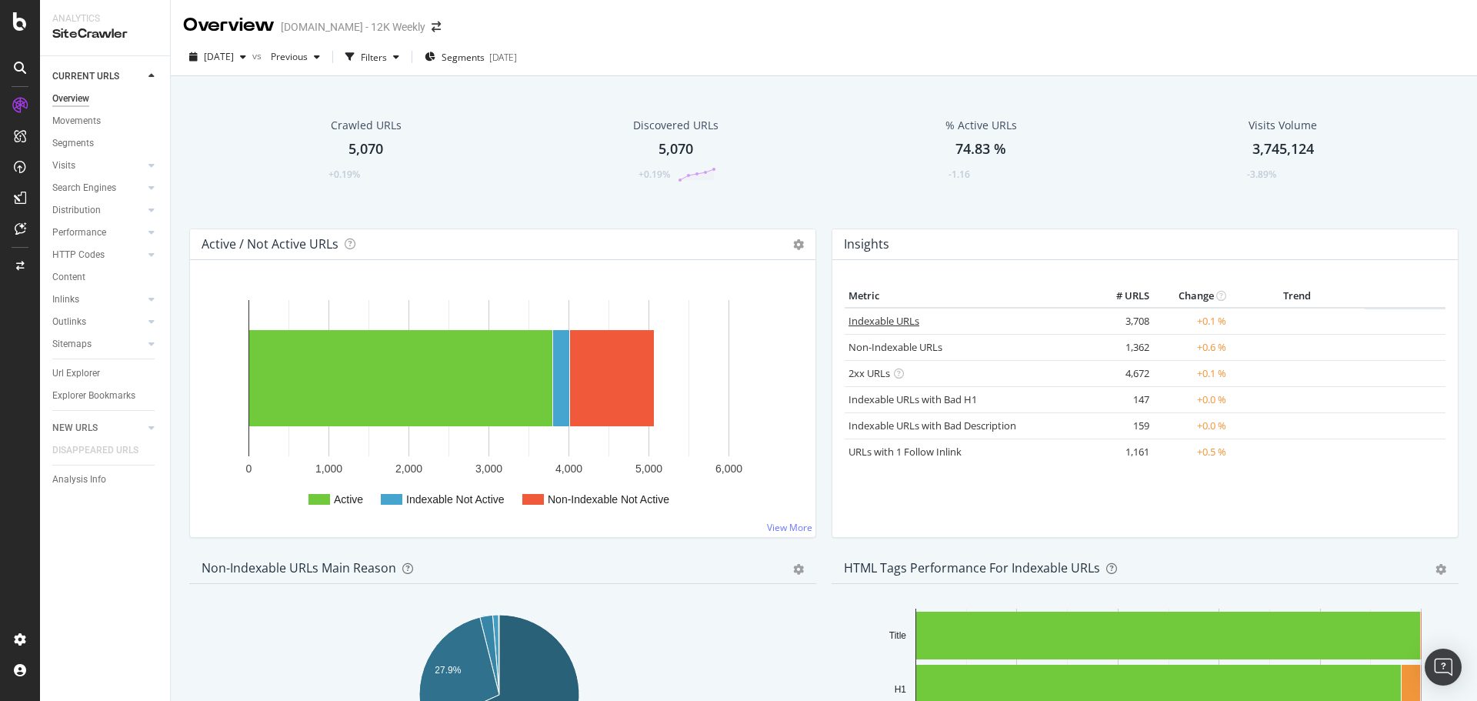
click at [854, 317] on link "Indexable URLs" at bounding box center [884, 321] width 71 height 14
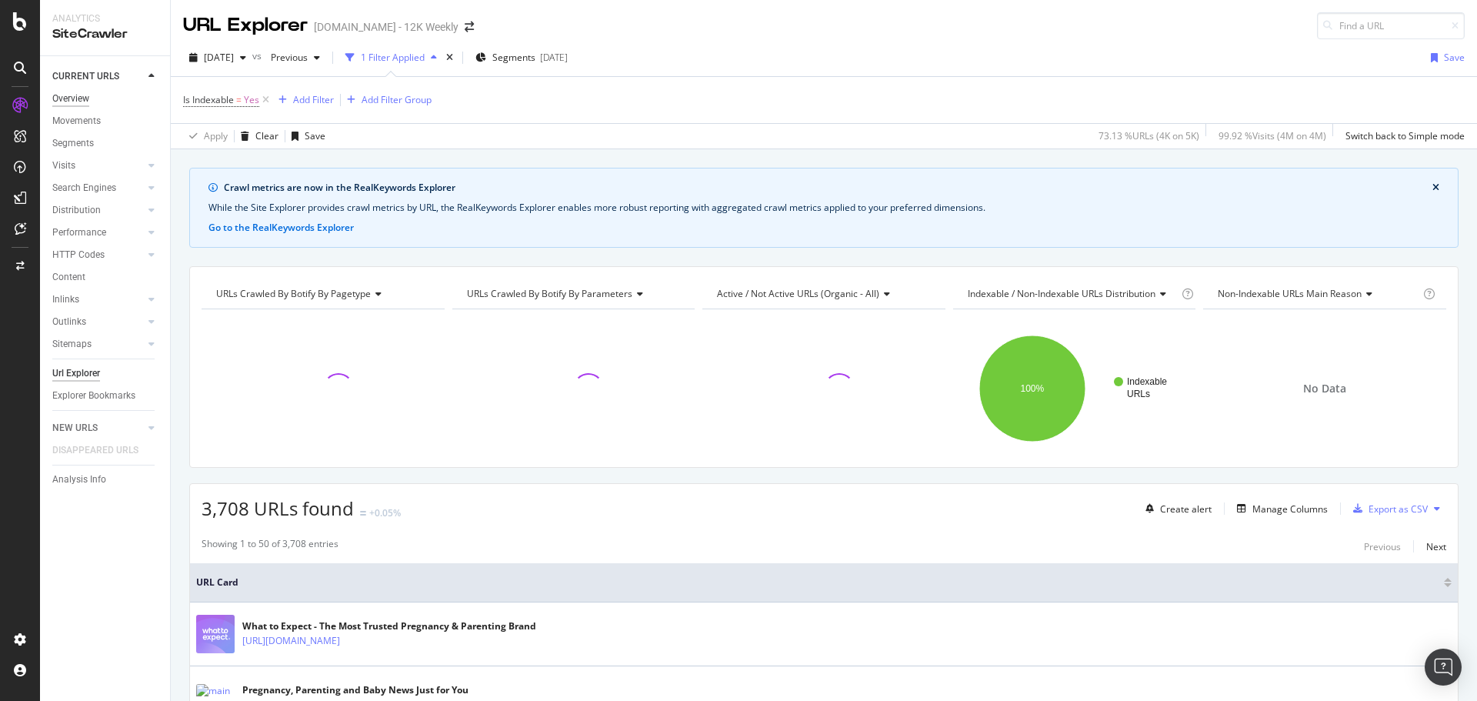
click at [85, 100] on div "Overview" at bounding box center [70, 99] width 37 height 16
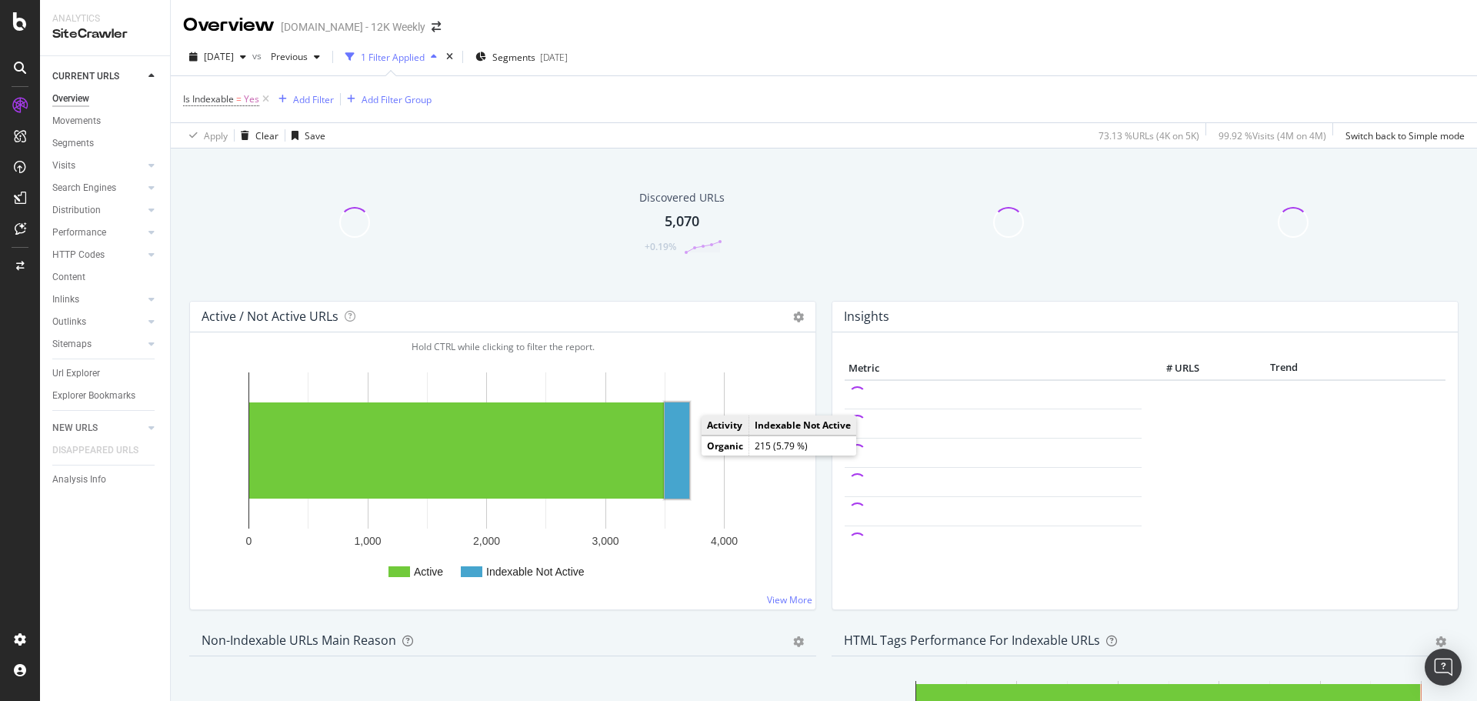
click at [674, 454] on rect "A chart." at bounding box center [677, 450] width 25 height 96
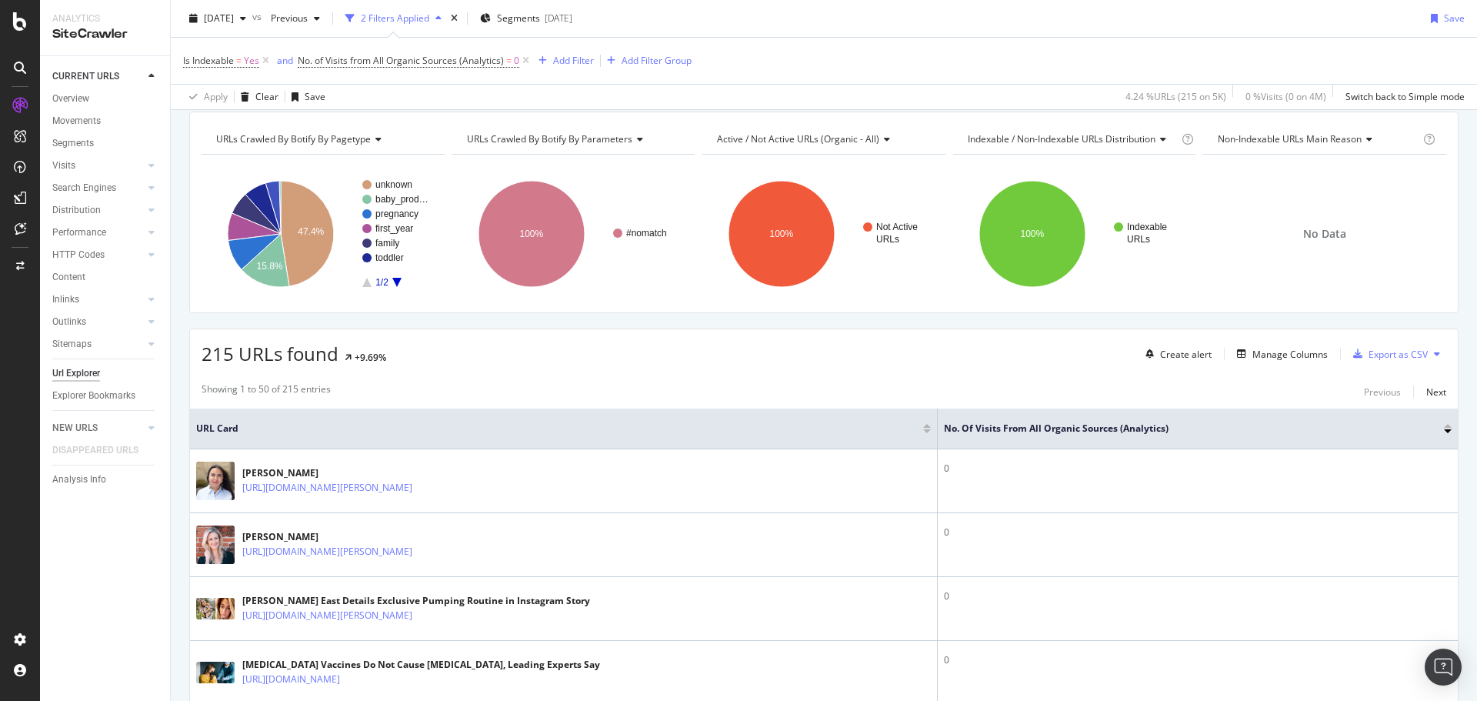
scroll to position [308, 0]
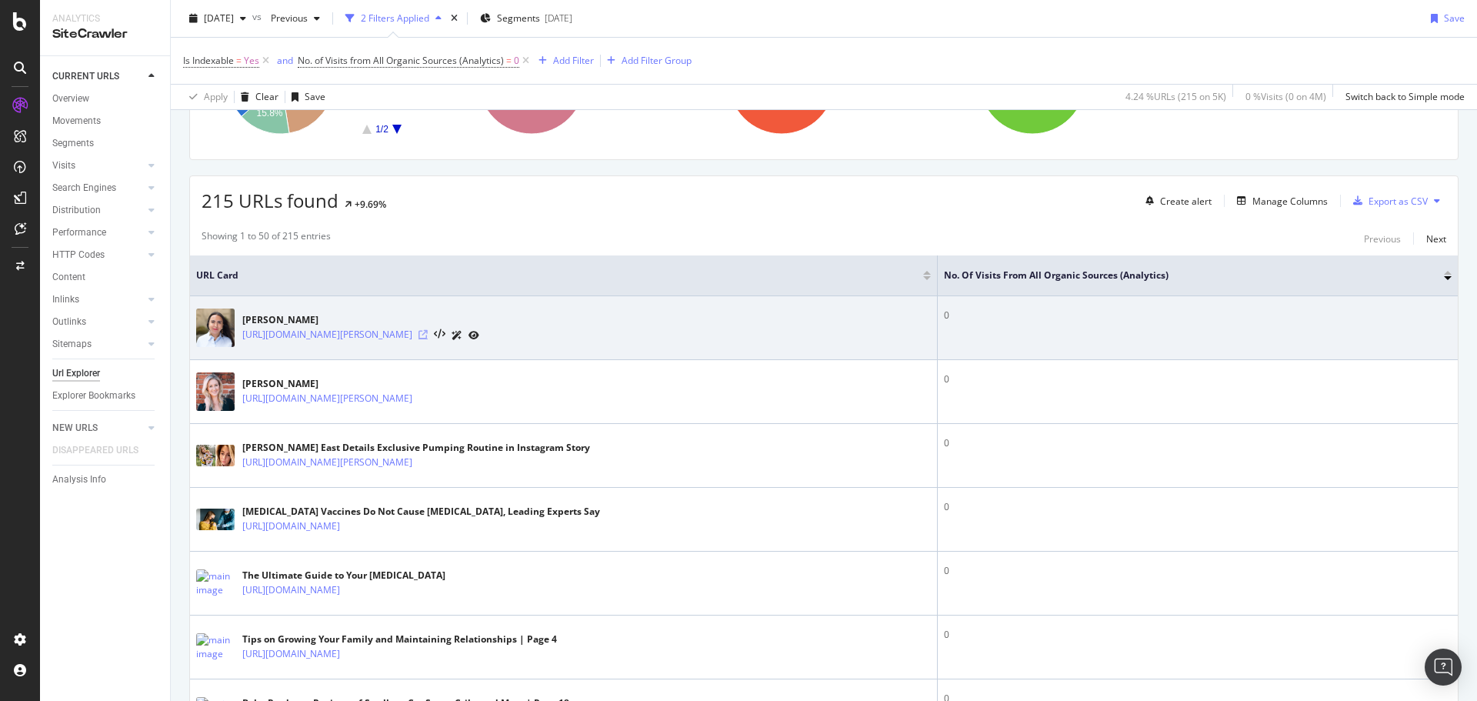
click at [428, 334] on icon at bounding box center [423, 334] width 9 height 9
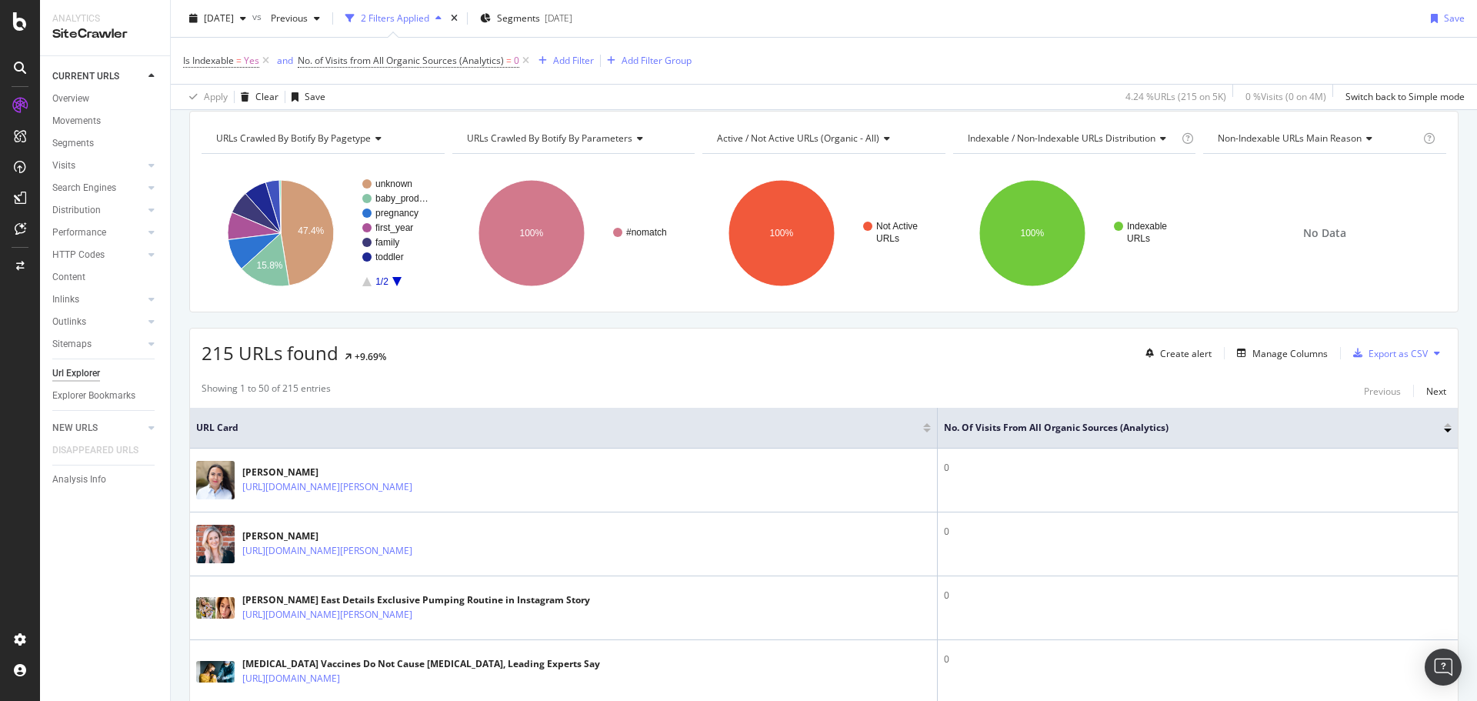
scroll to position [0, 0]
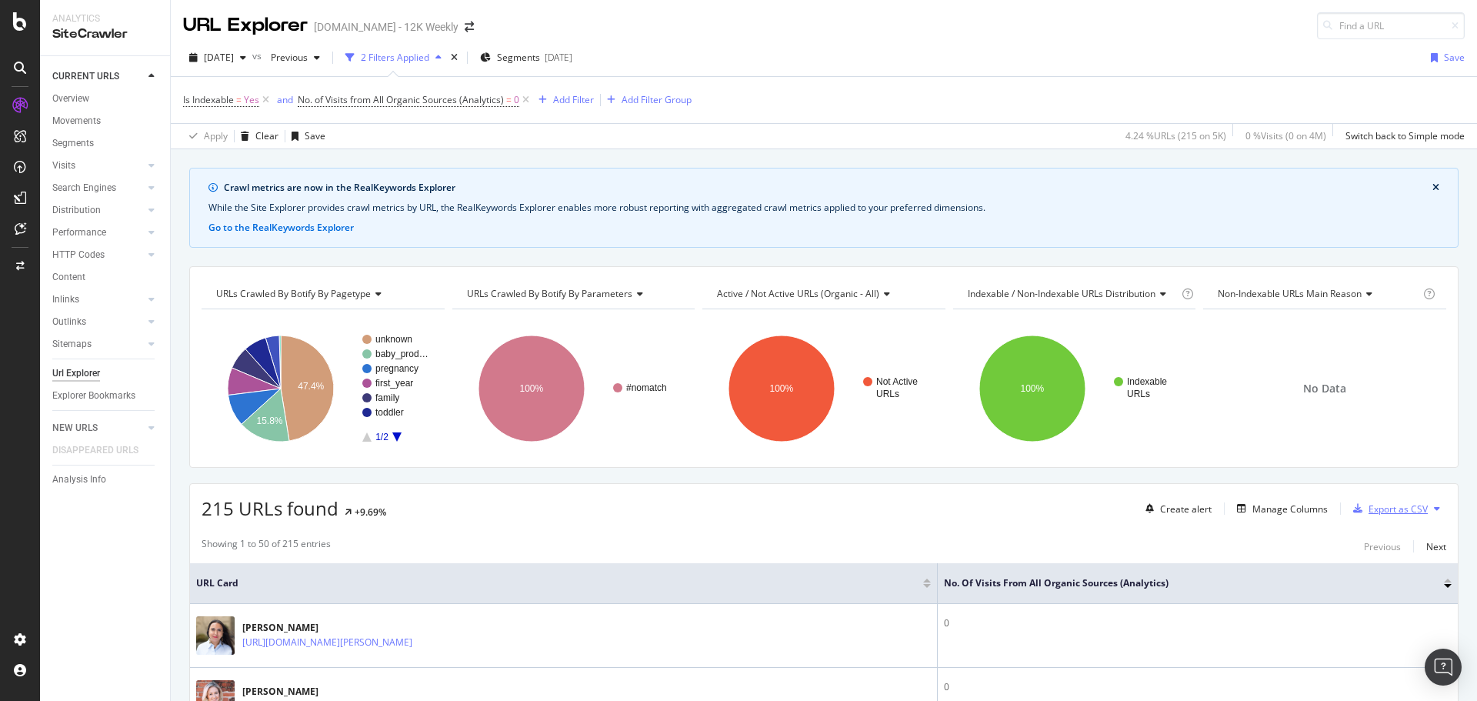
click at [1369, 501] on div "Export as CSV" at bounding box center [1387, 508] width 81 height 23
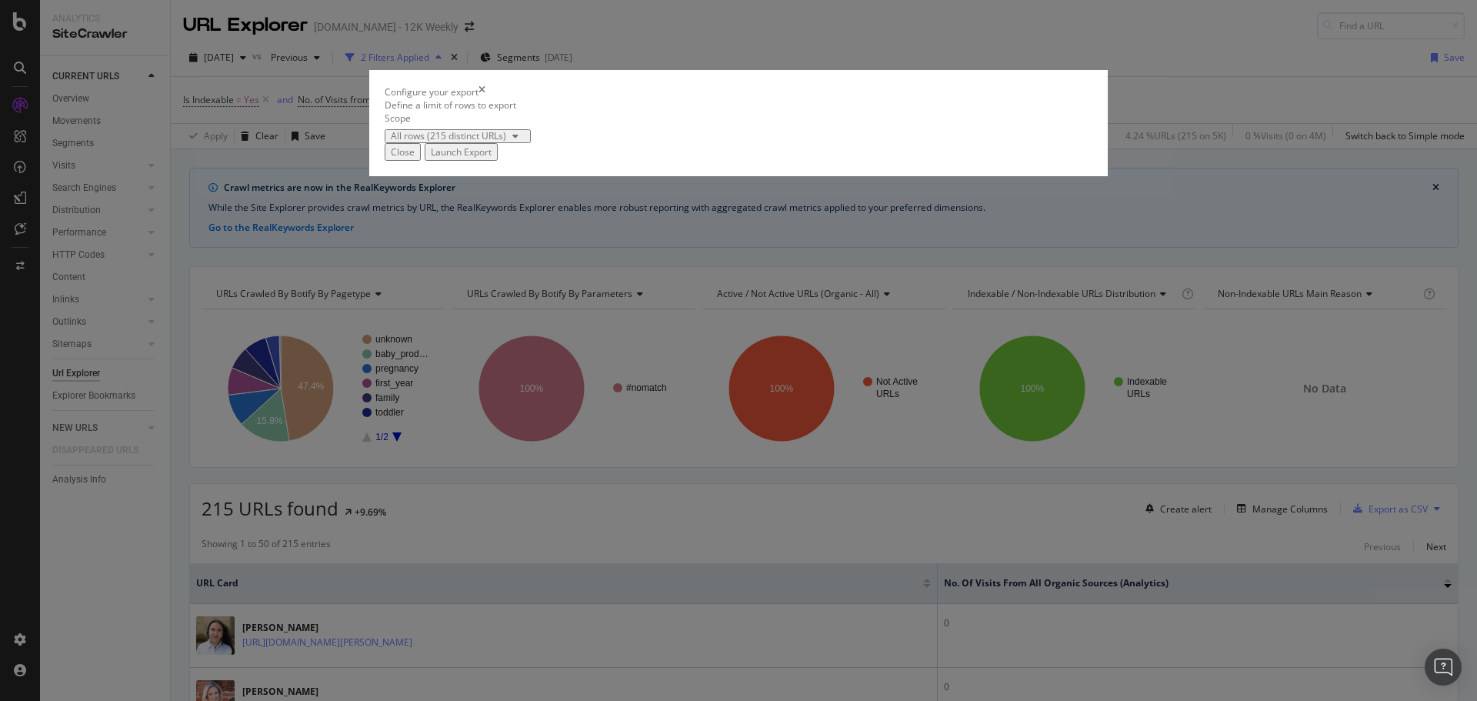
click at [492, 158] on div "Launch Export" at bounding box center [461, 151] width 61 height 13
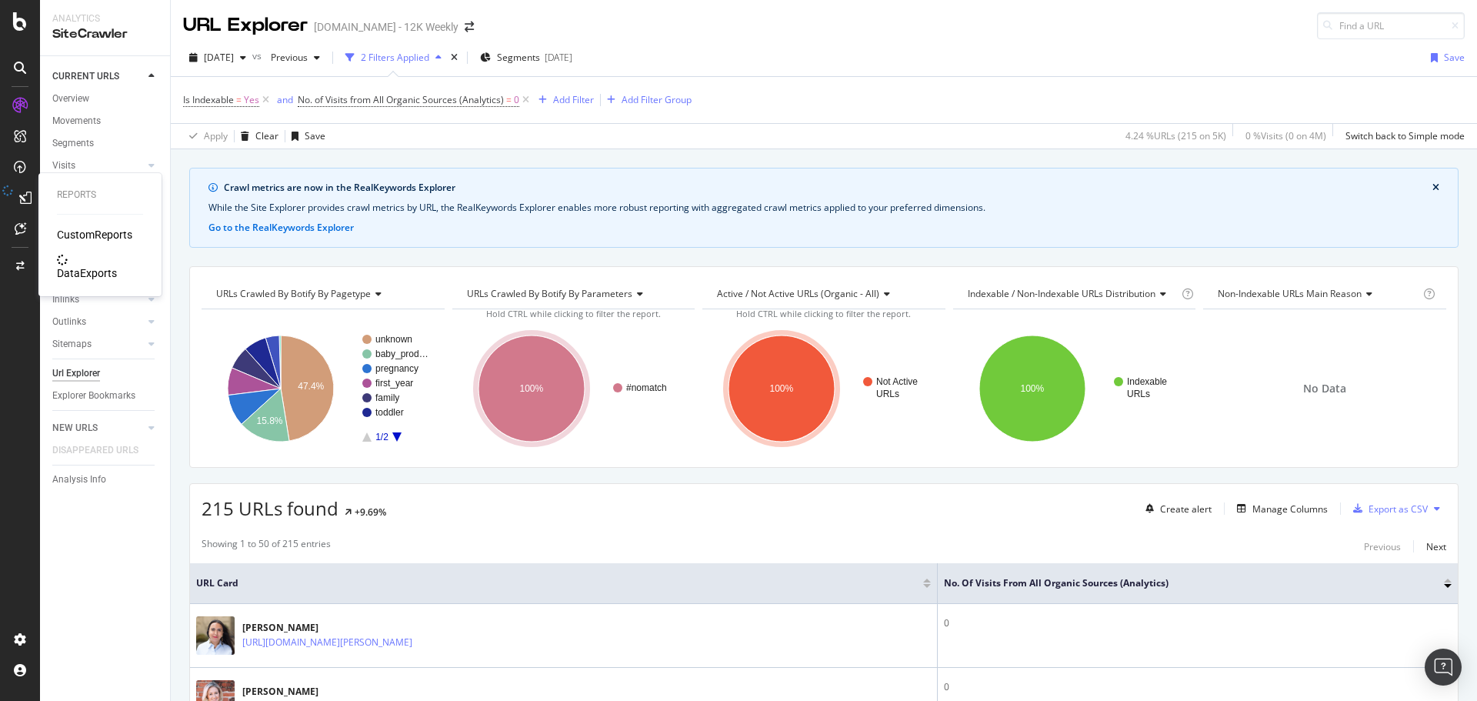
click at [102, 265] on div "DataExports" at bounding box center [87, 272] width 60 height 15
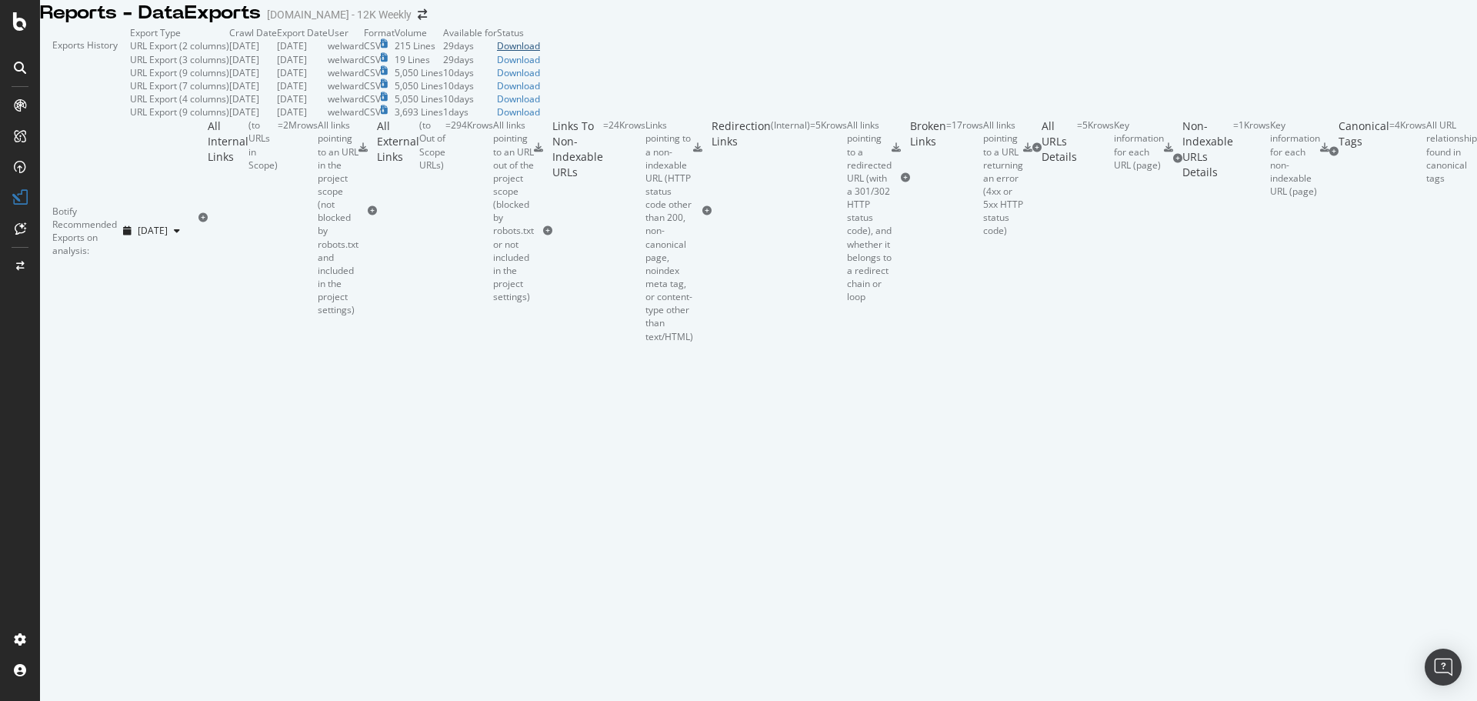
click at [540, 52] on div "Download" at bounding box center [518, 45] width 43 height 13
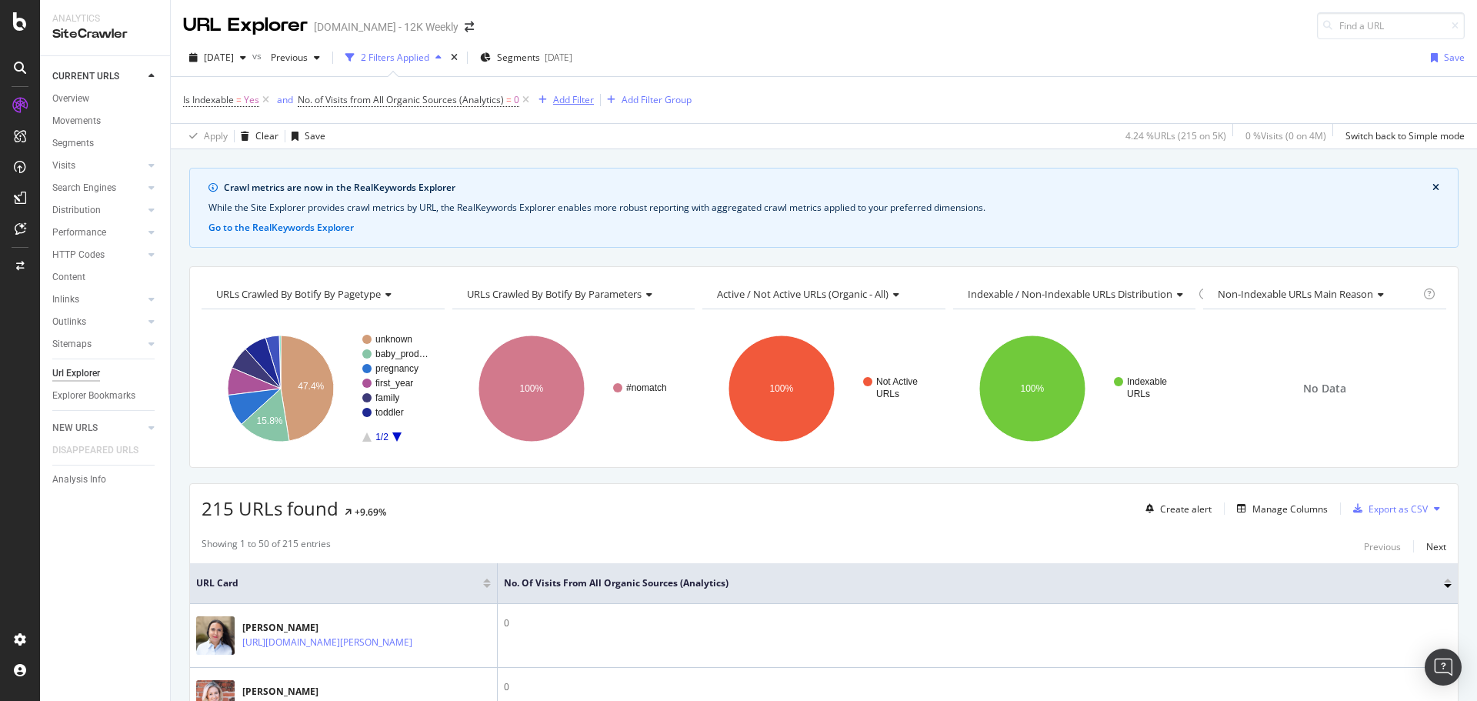
click at [559, 98] on div "Add Filter" at bounding box center [573, 99] width 41 height 13
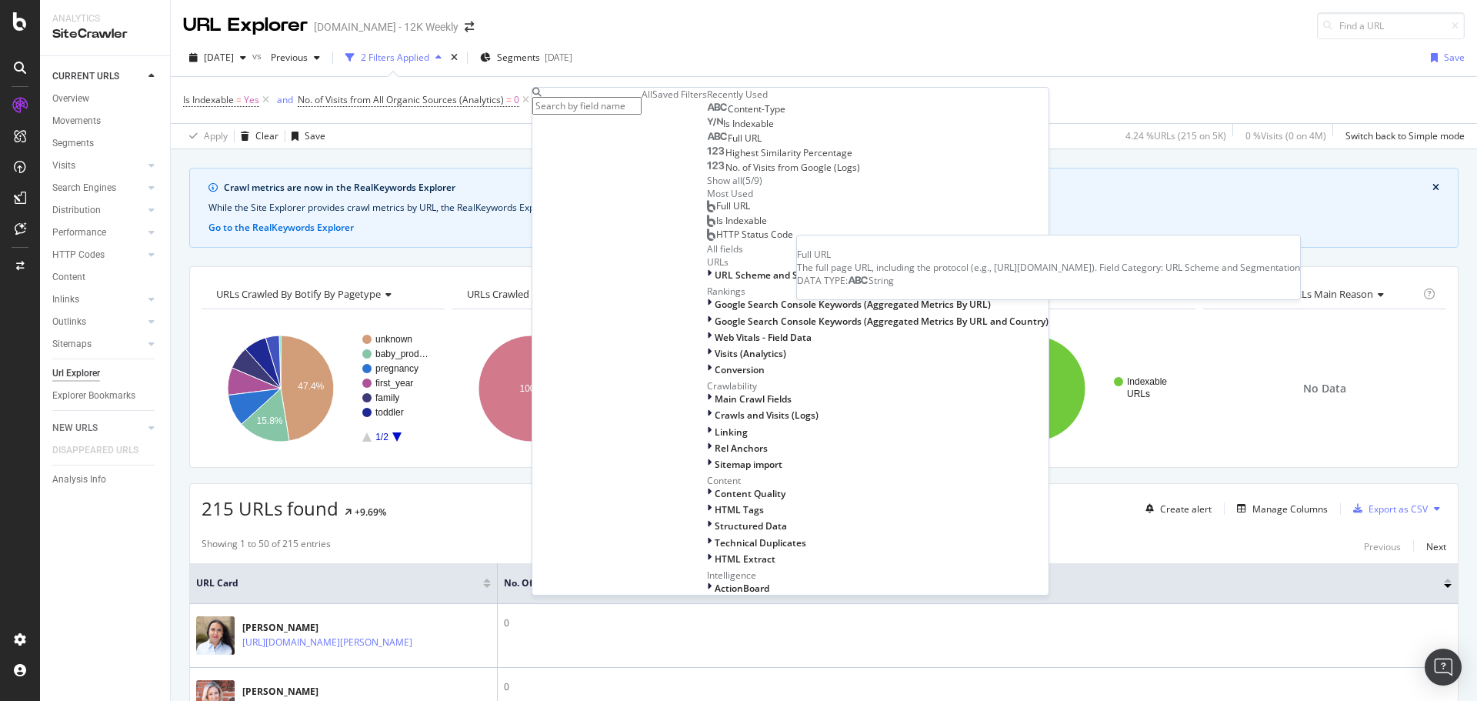
click at [728, 145] on span "Full URL" at bounding box center [745, 138] width 34 height 13
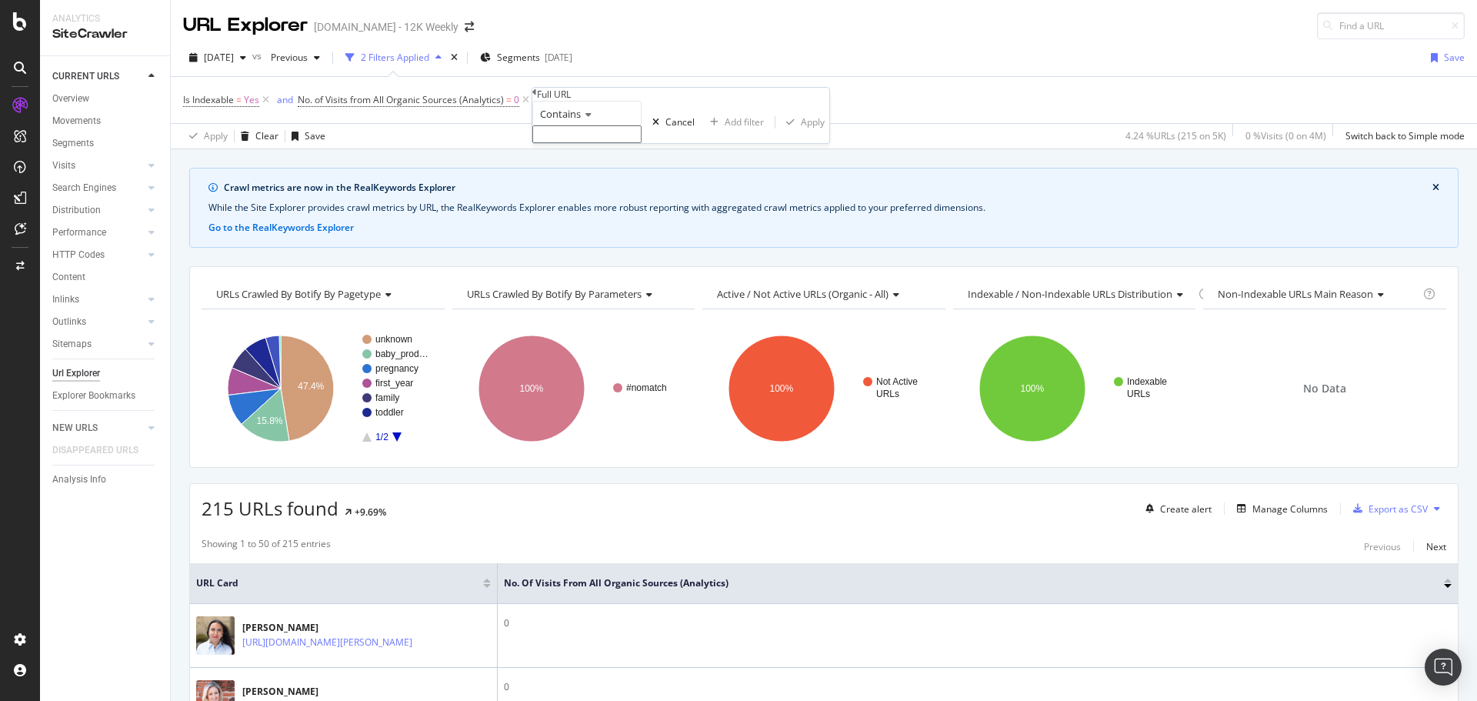
click at [580, 121] on span "Contains" at bounding box center [560, 114] width 41 height 14
click at [599, 254] on span "Doesn't contain" at bounding box center [570, 247] width 67 height 13
click at [582, 143] on input "text" at bounding box center [586, 134] width 109 height 18
type input "?"
click at [801, 133] on div "Apply" at bounding box center [813, 126] width 24 height 13
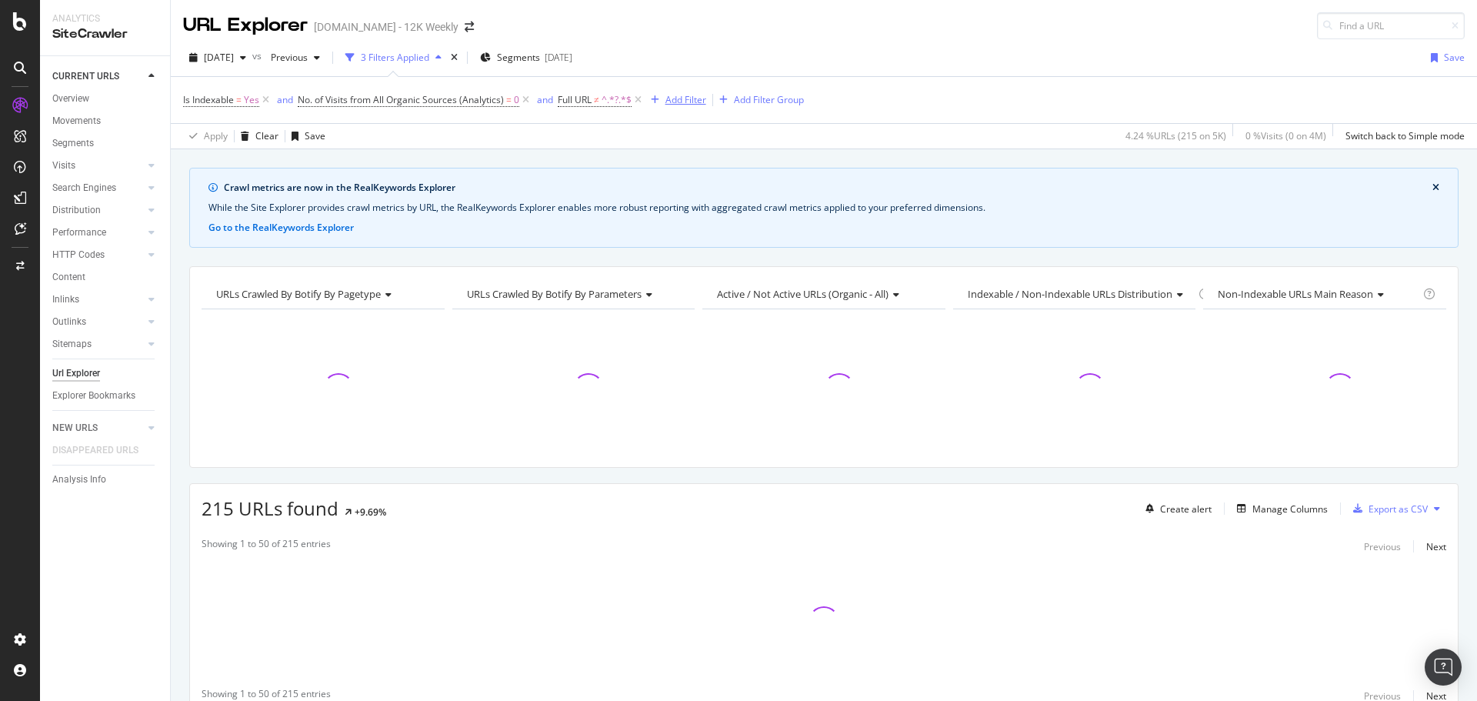
click at [691, 102] on div "Add Filter" at bounding box center [685, 99] width 41 height 13
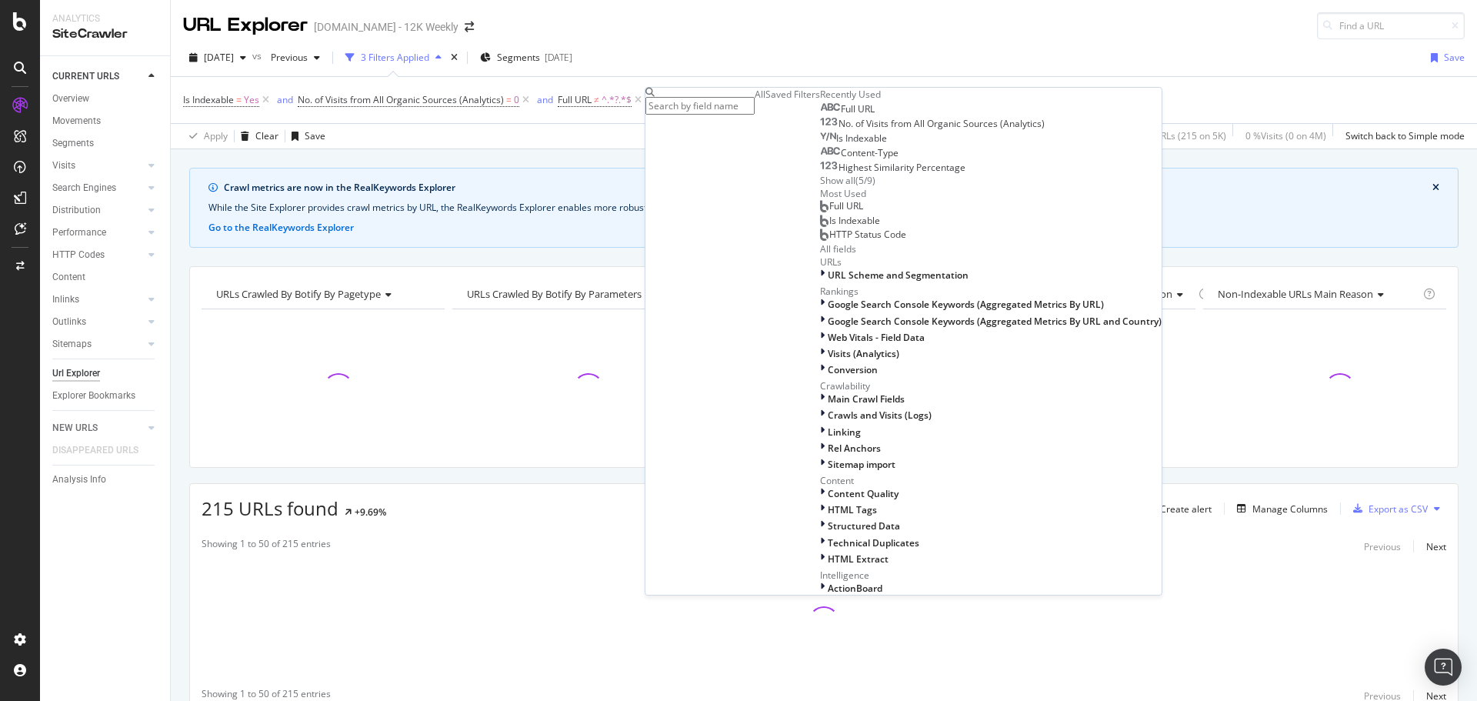
click at [820, 115] on div "Full URL" at bounding box center [847, 109] width 55 height 12
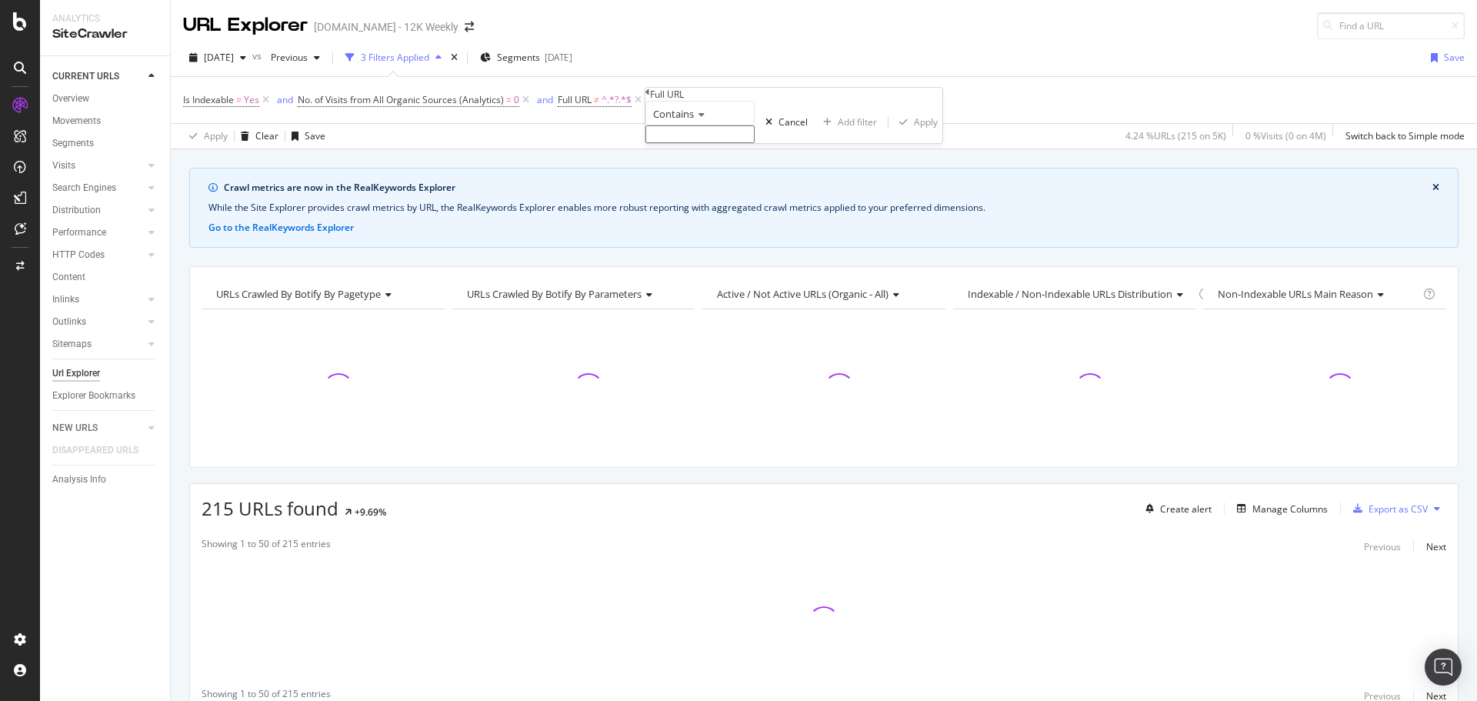
click at [692, 125] on div "Contains" at bounding box center [699, 113] width 109 height 25
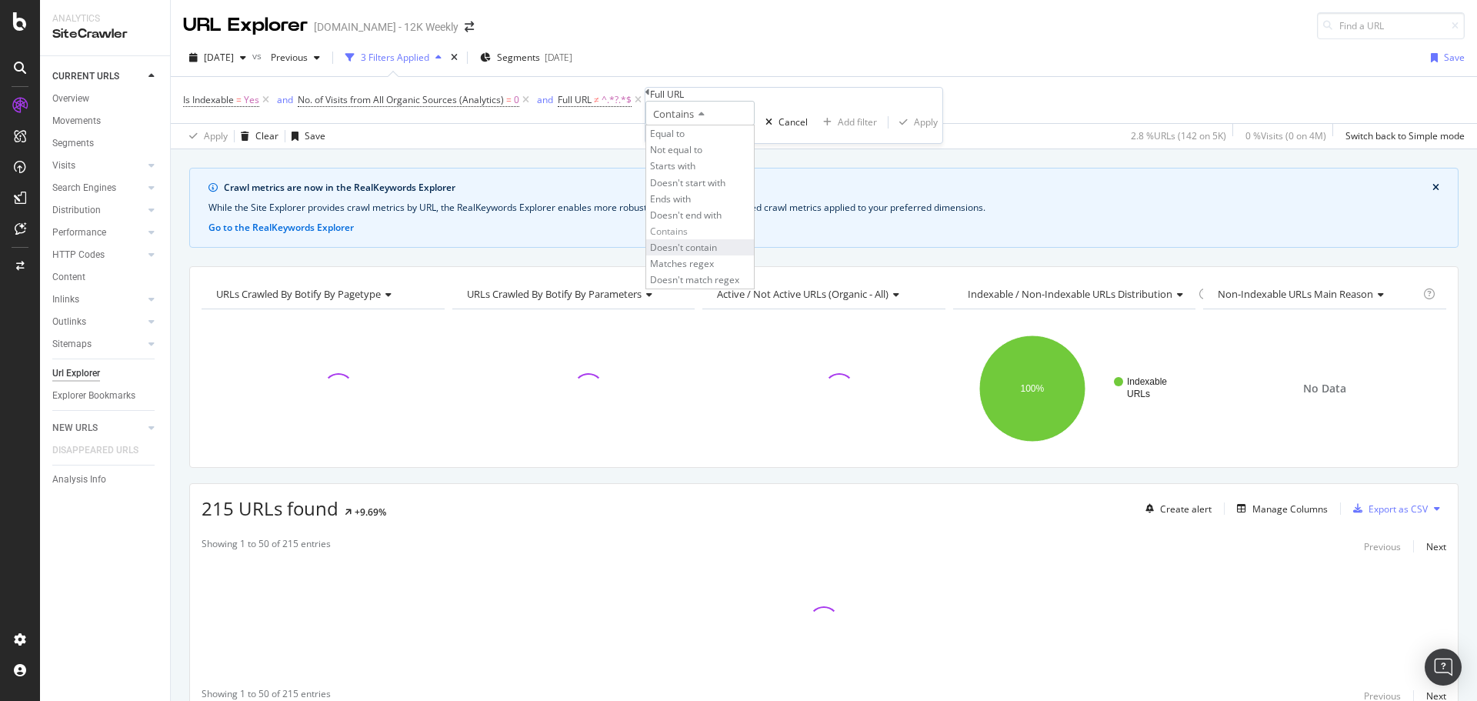
click at [711, 254] on span "Doesn't contain" at bounding box center [683, 247] width 67 height 13
click at [720, 143] on input "text" at bounding box center [699, 134] width 109 height 18
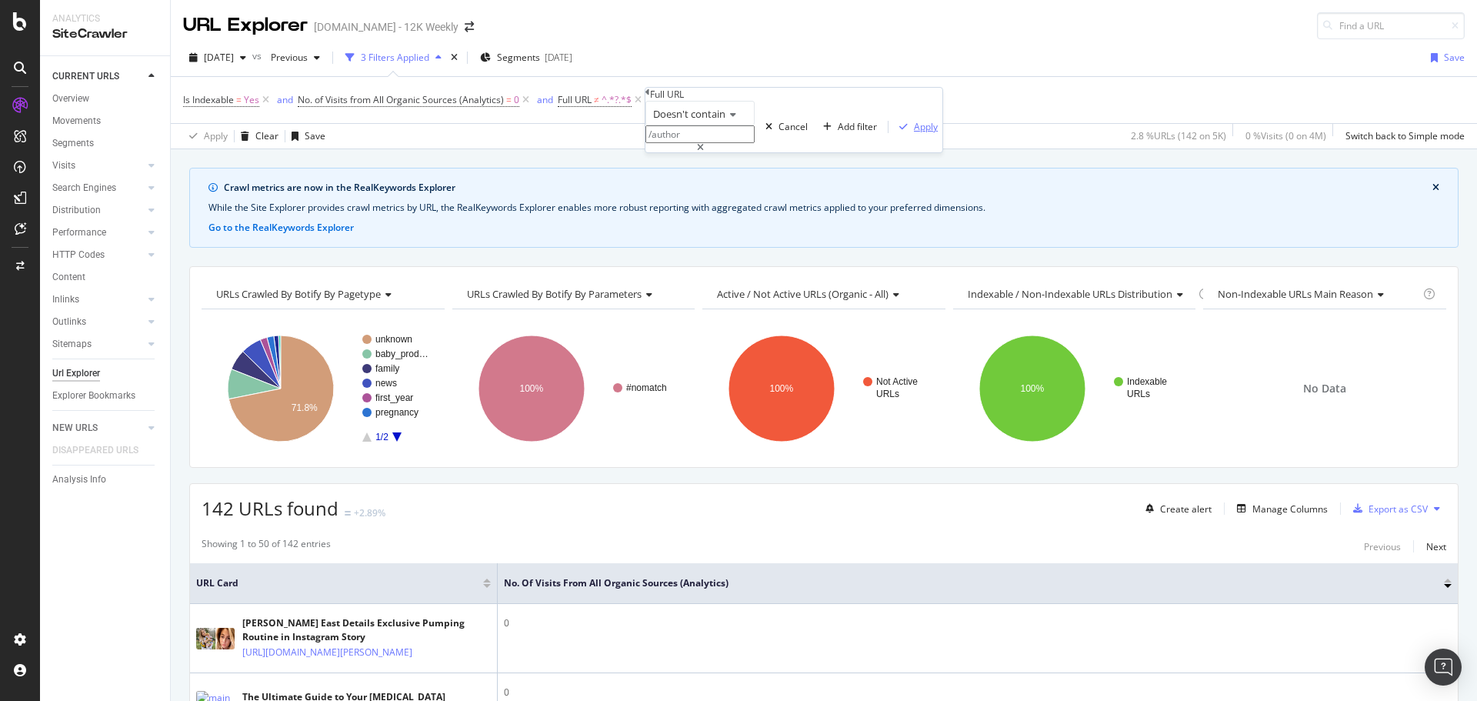
type input "/author"
click at [914, 133] on div "Apply" at bounding box center [926, 126] width 24 height 13
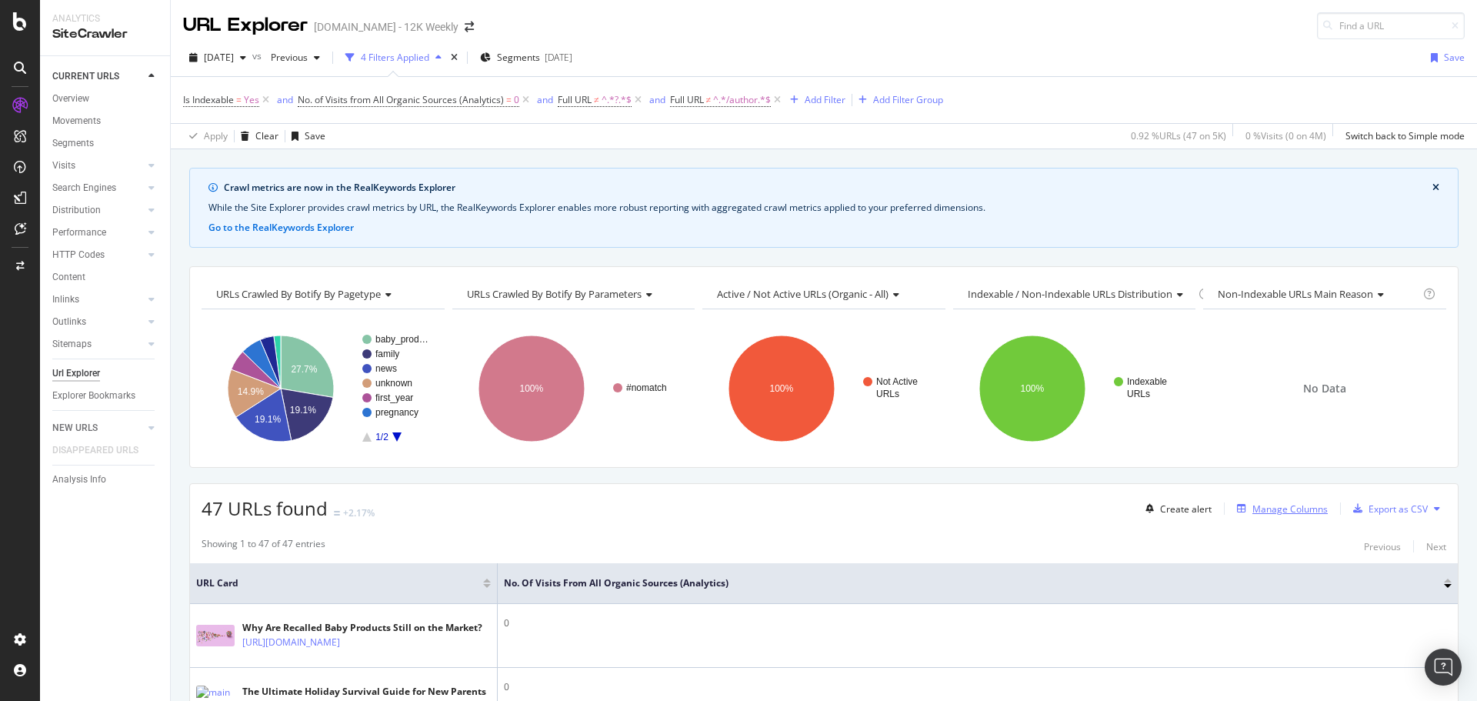
click at [1283, 506] on div "Manage Columns" at bounding box center [1290, 508] width 75 height 13
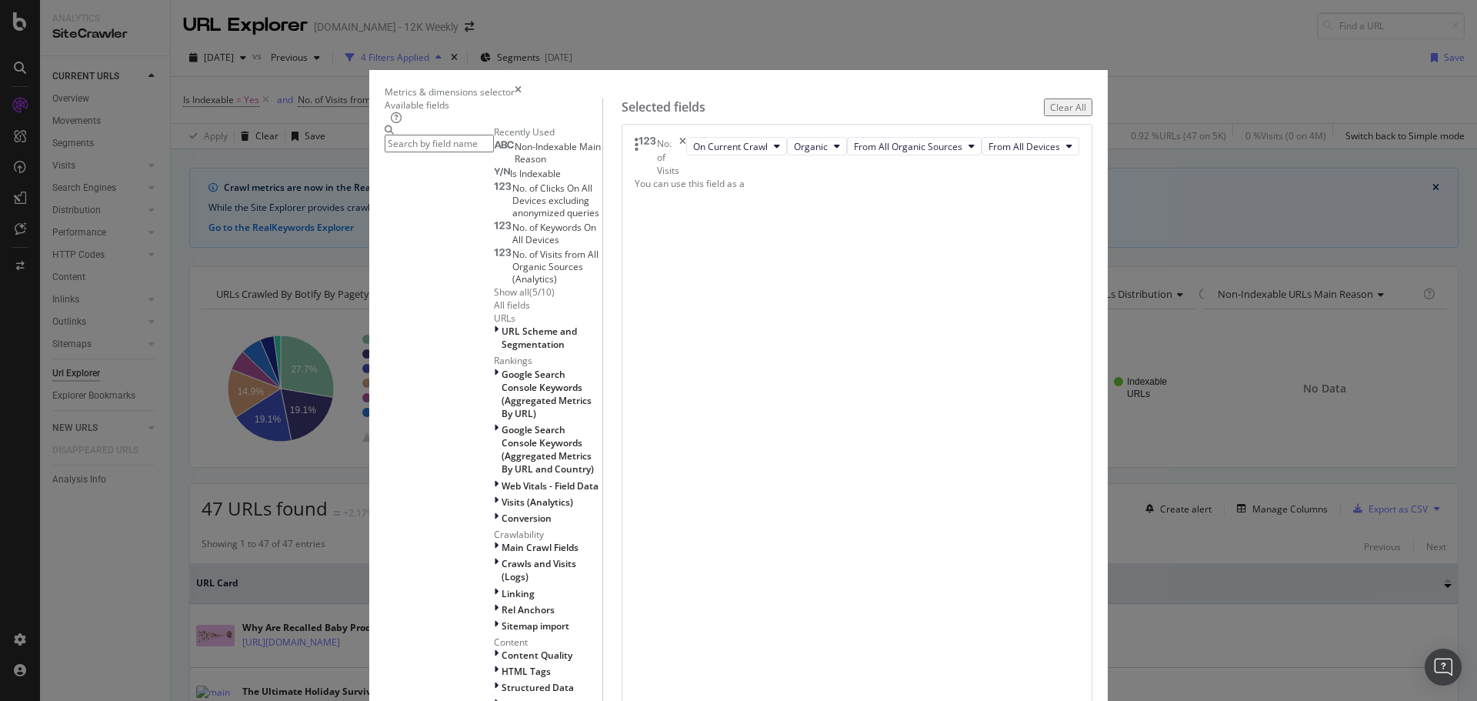
scroll to position [231, 0]
click at [502, 495] on span "Visits (Analytics)" at bounding box center [538, 501] width 72 height 13
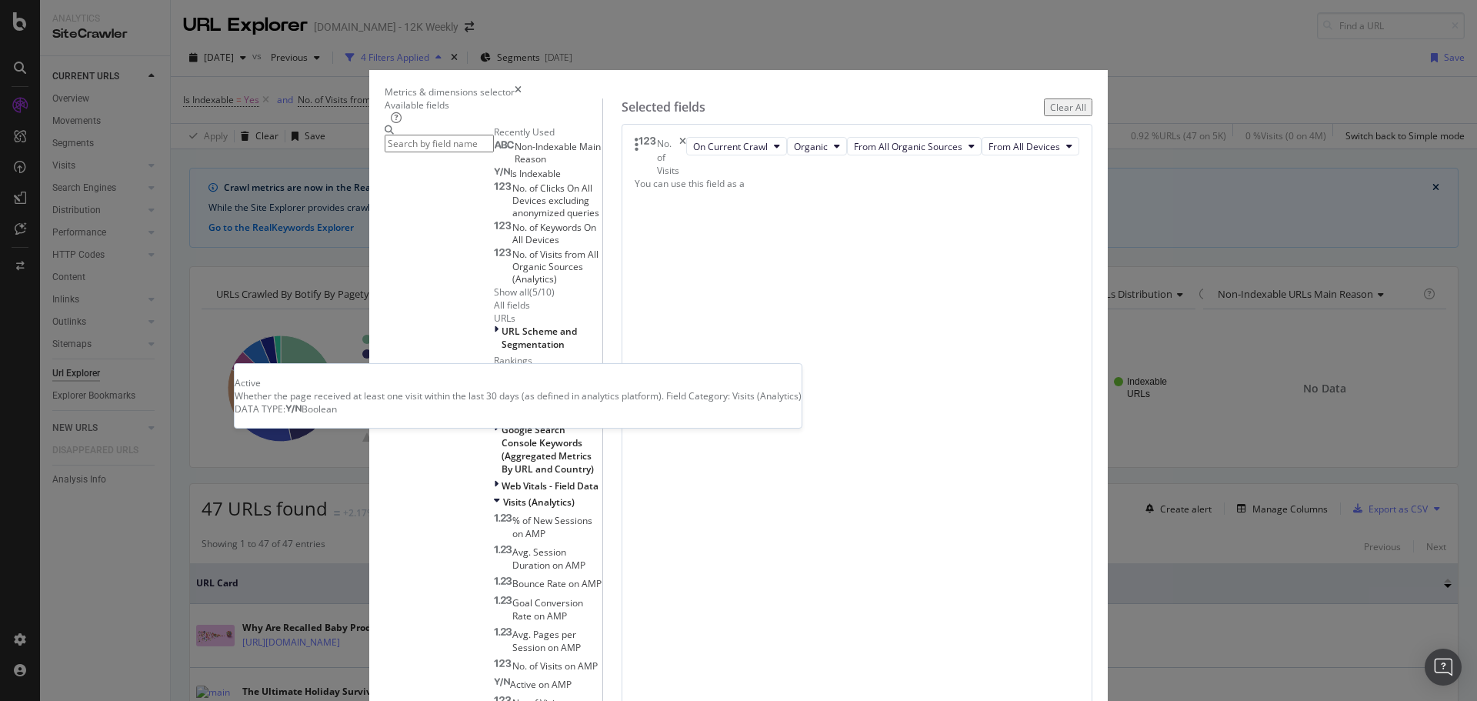
scroll to position [308, 0]
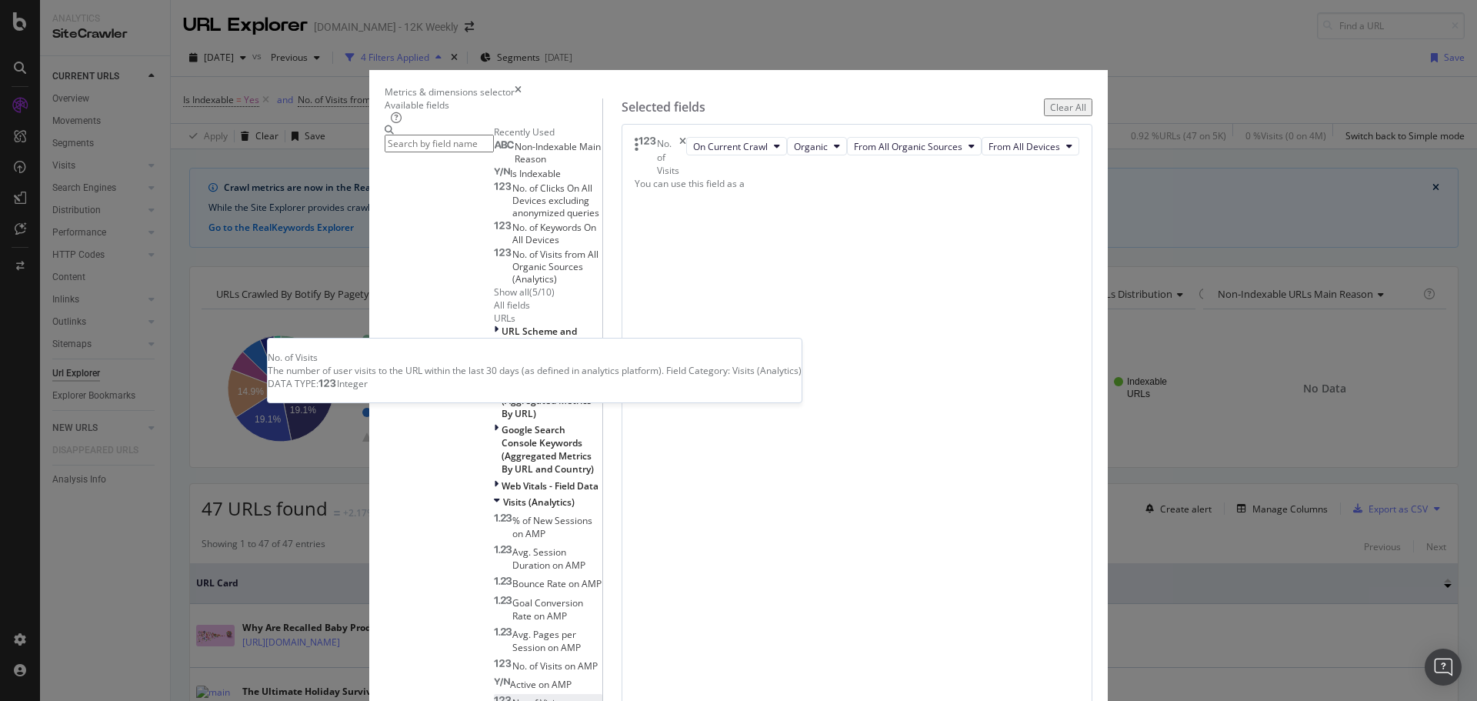
click at [511, 696] on div "No. of Visits" at bounding box center [528, 702] width 68 height 13
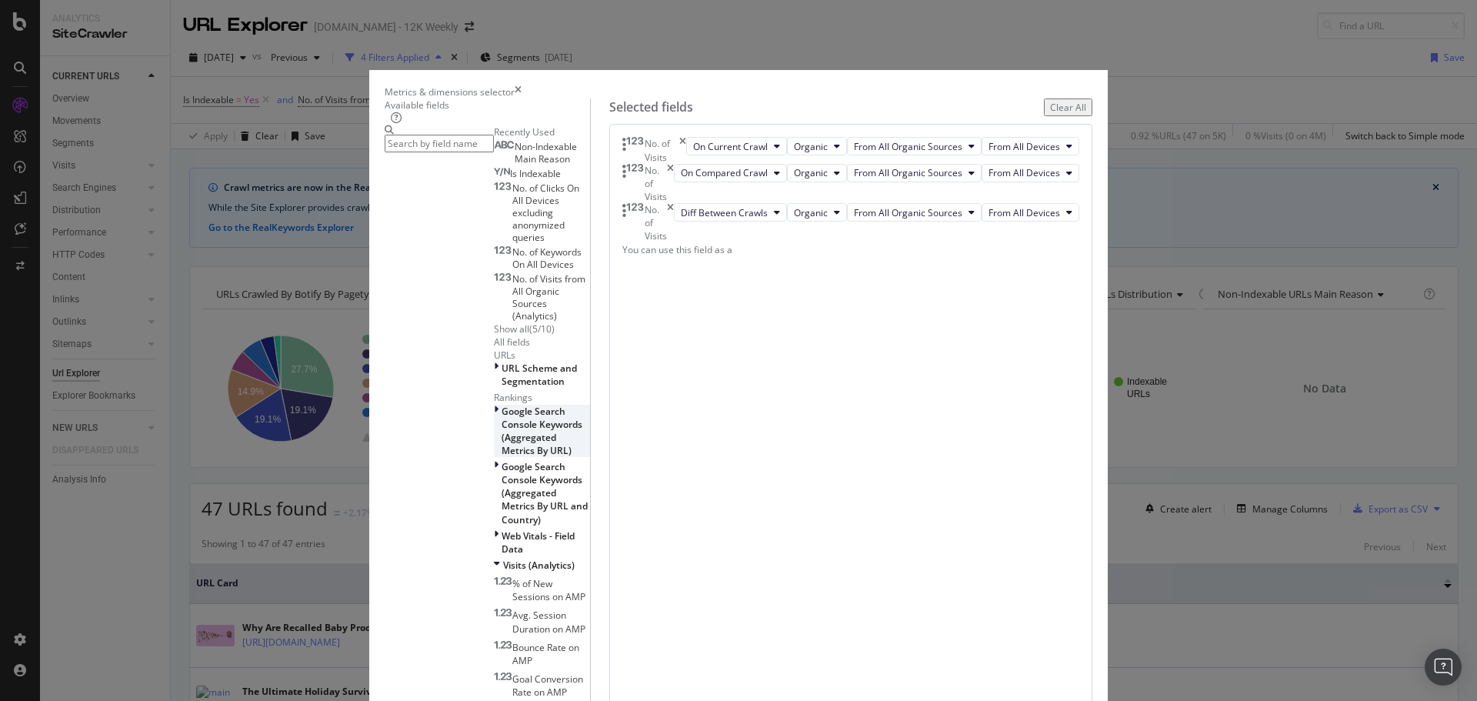
scroll to position [231, 0]
click at [502, 405] on span "Google Search Console Keywords (Aggregated Metrics By URL)" at bounding box center [542, 431] width 81 height 52
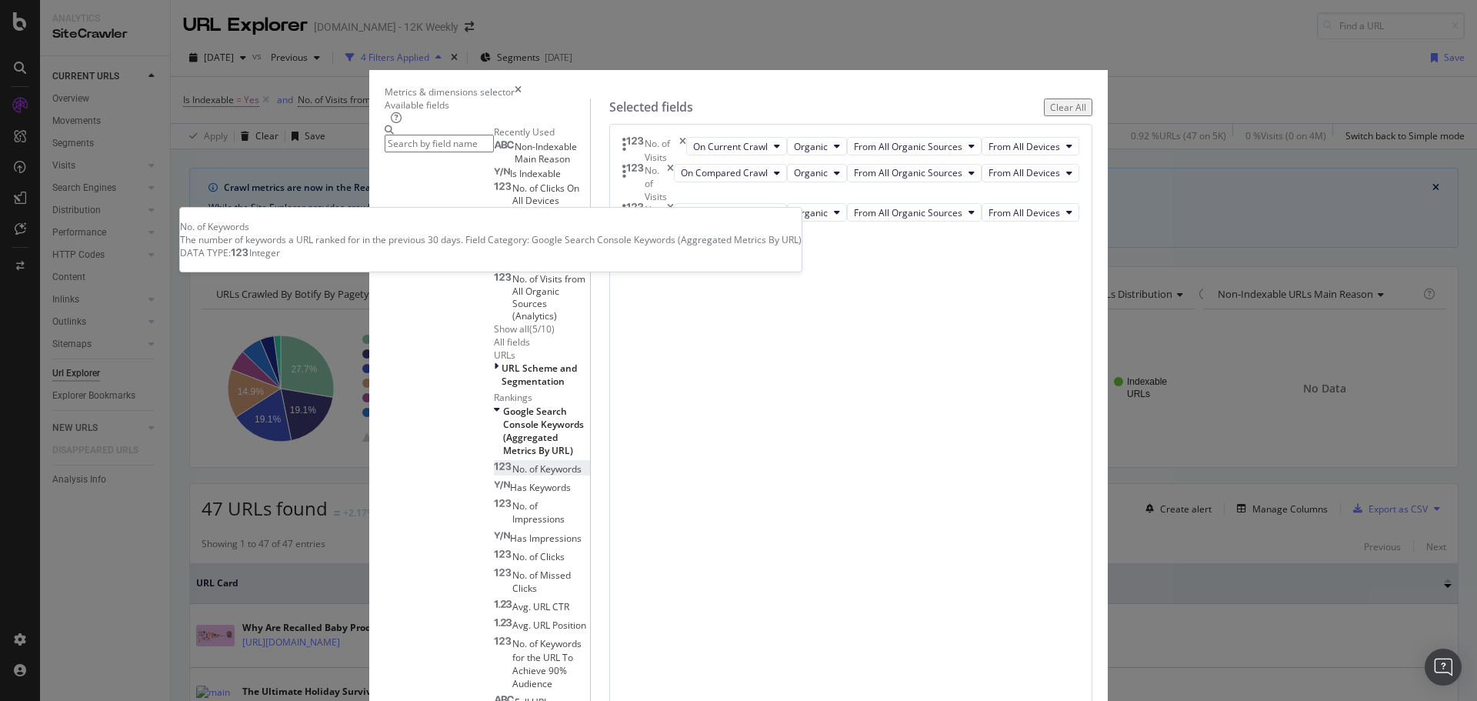
click at [512, 462] on span "No. of Keywords" at bounding box center [546, 468] width 69 height 13
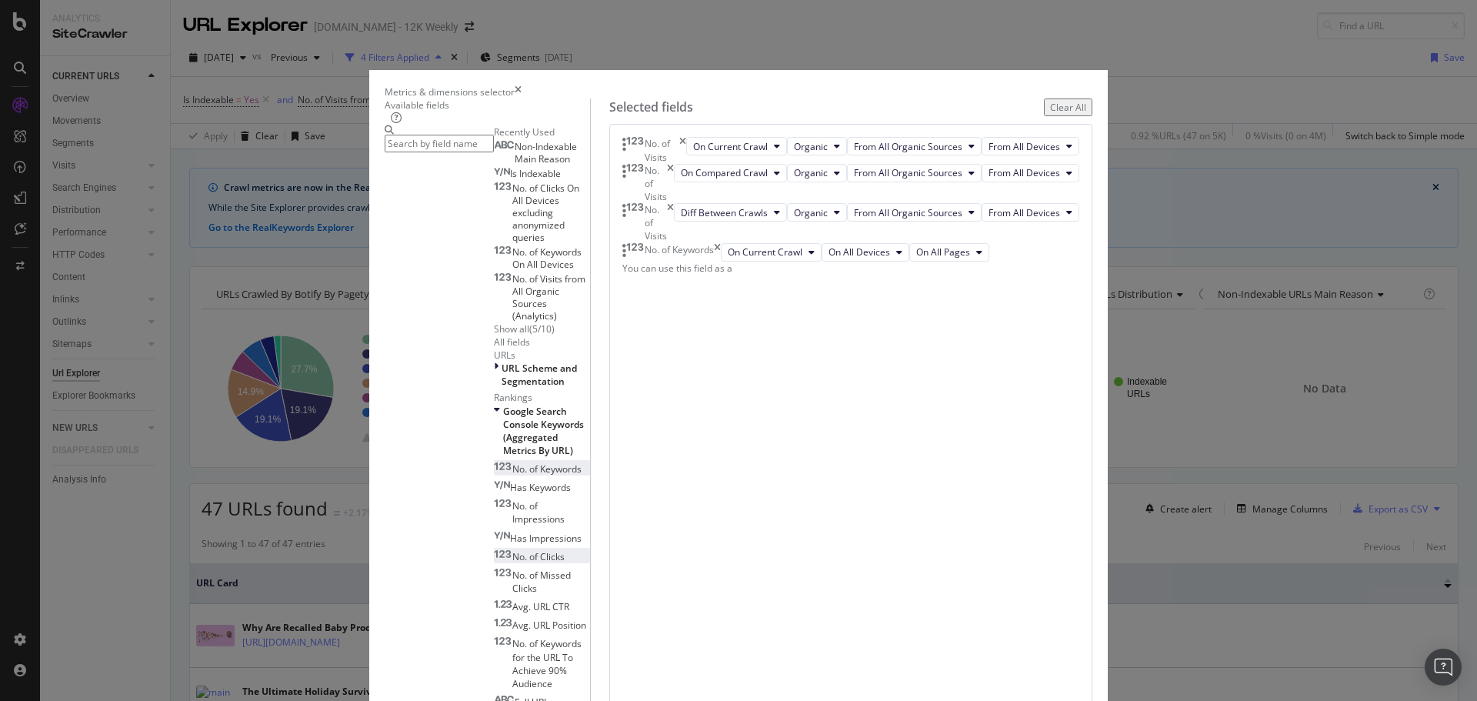
click at [512, 550] on span "No. of Clicks" at bounding box center [538, 556] width 52 height 13
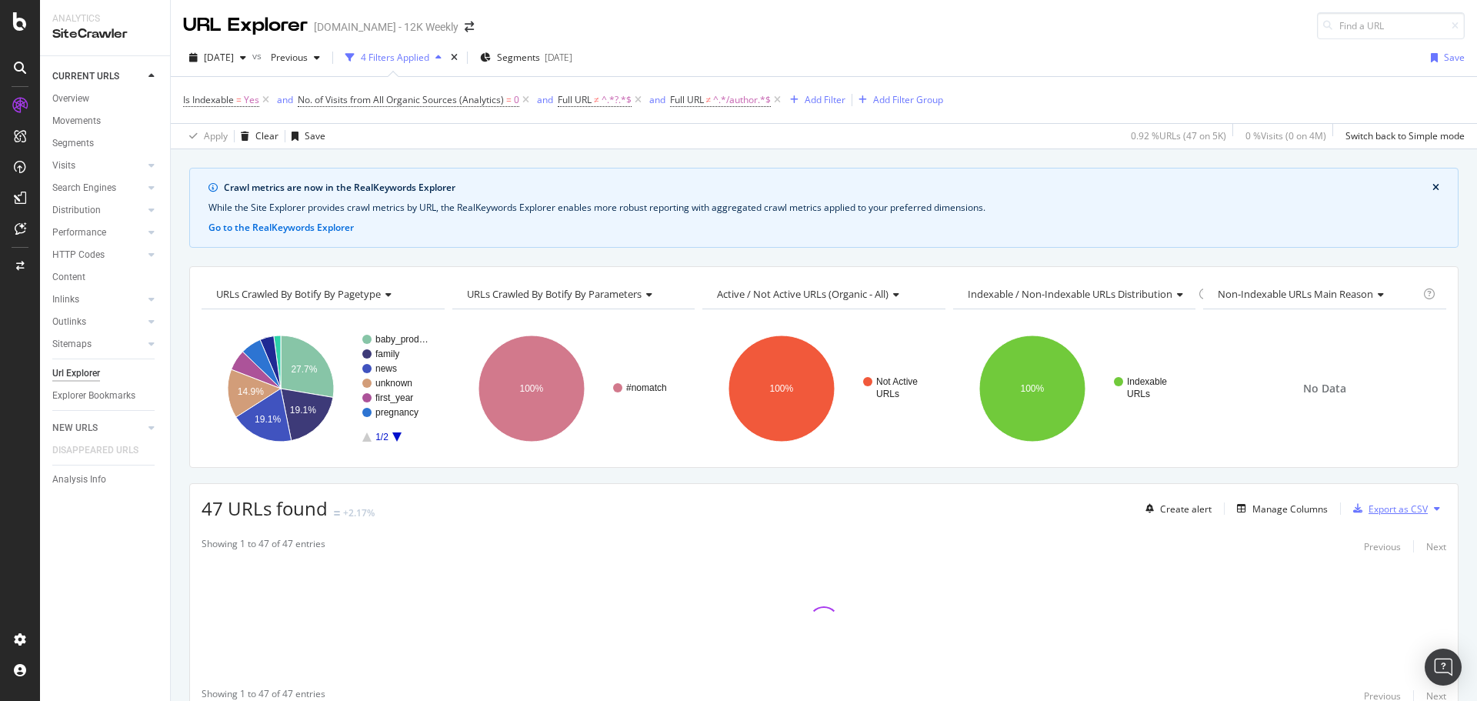
click at [1383, 510] on div "Export as CSV" at bounding box center [1398, 508] width 59 height 13
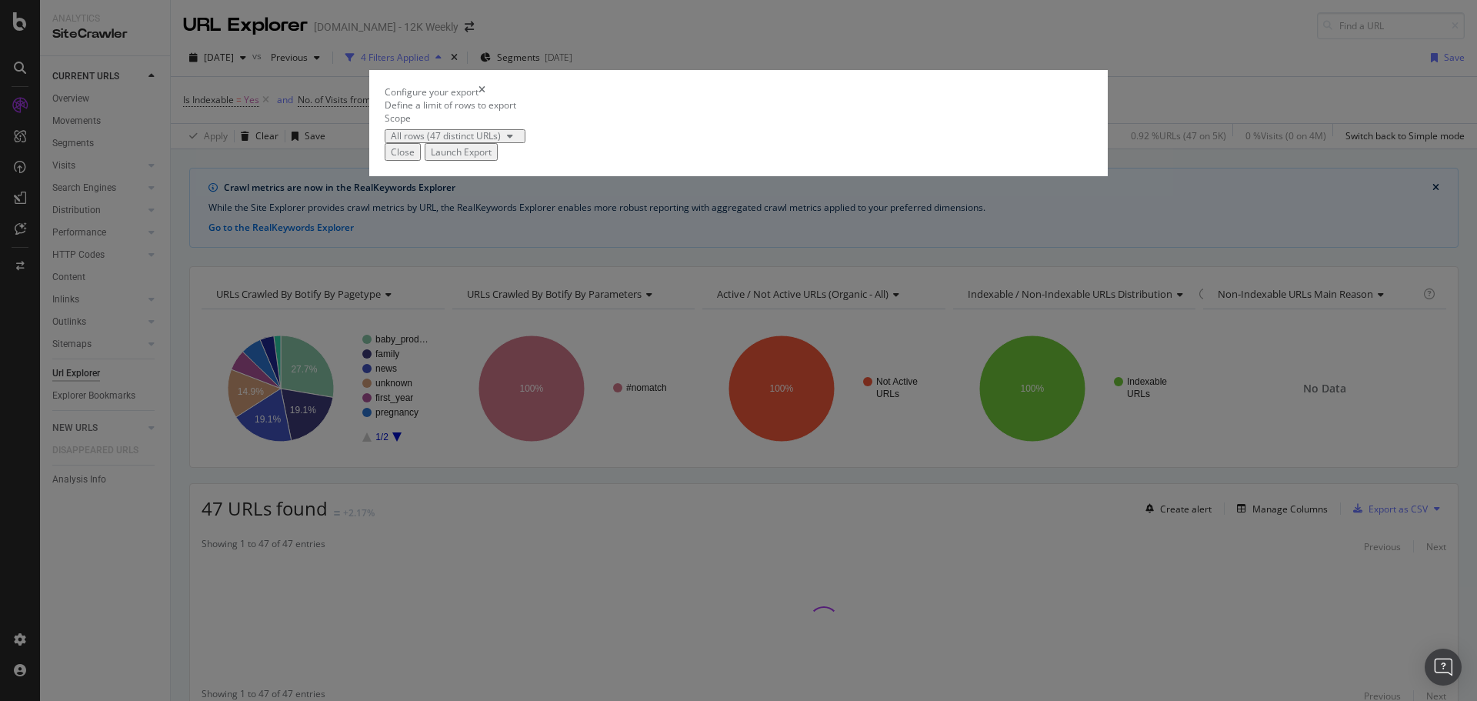
click at [492, 158] on div "Launch Export" at bounding box center [461, 151] width 61 height 13
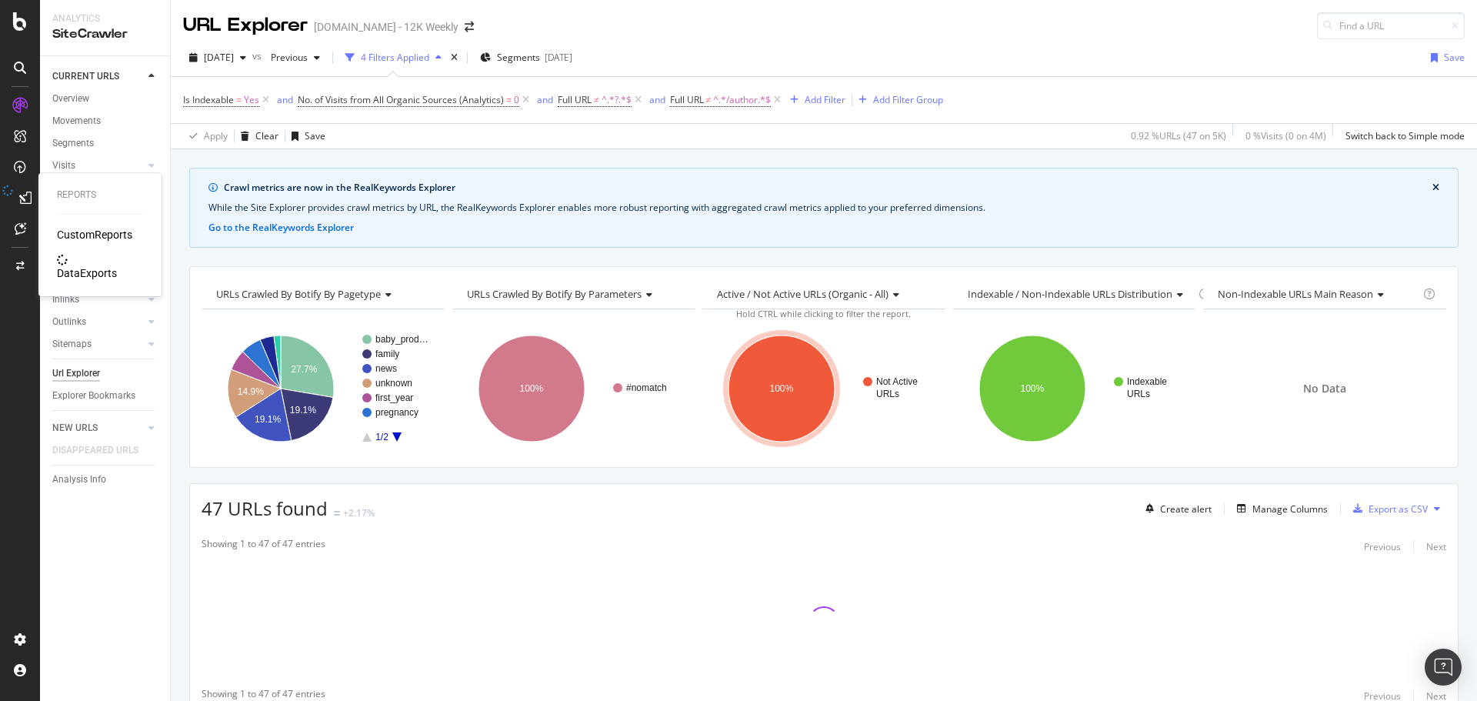
click at [81, 265] on div "DataExports" at bounding box center [87, 272] width 60 height 15
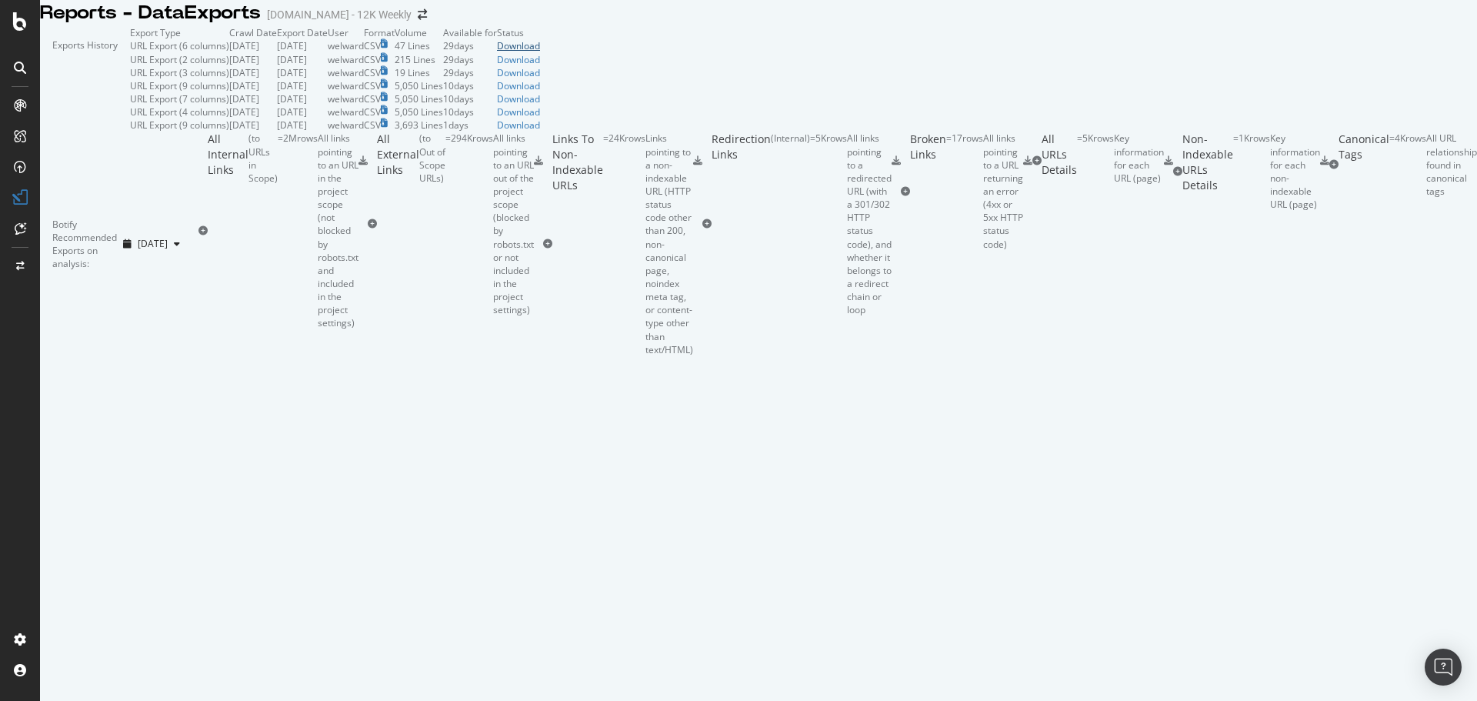
click at [540, 52] on div "Download" at bounding box center [518, 45] width 43 height 13
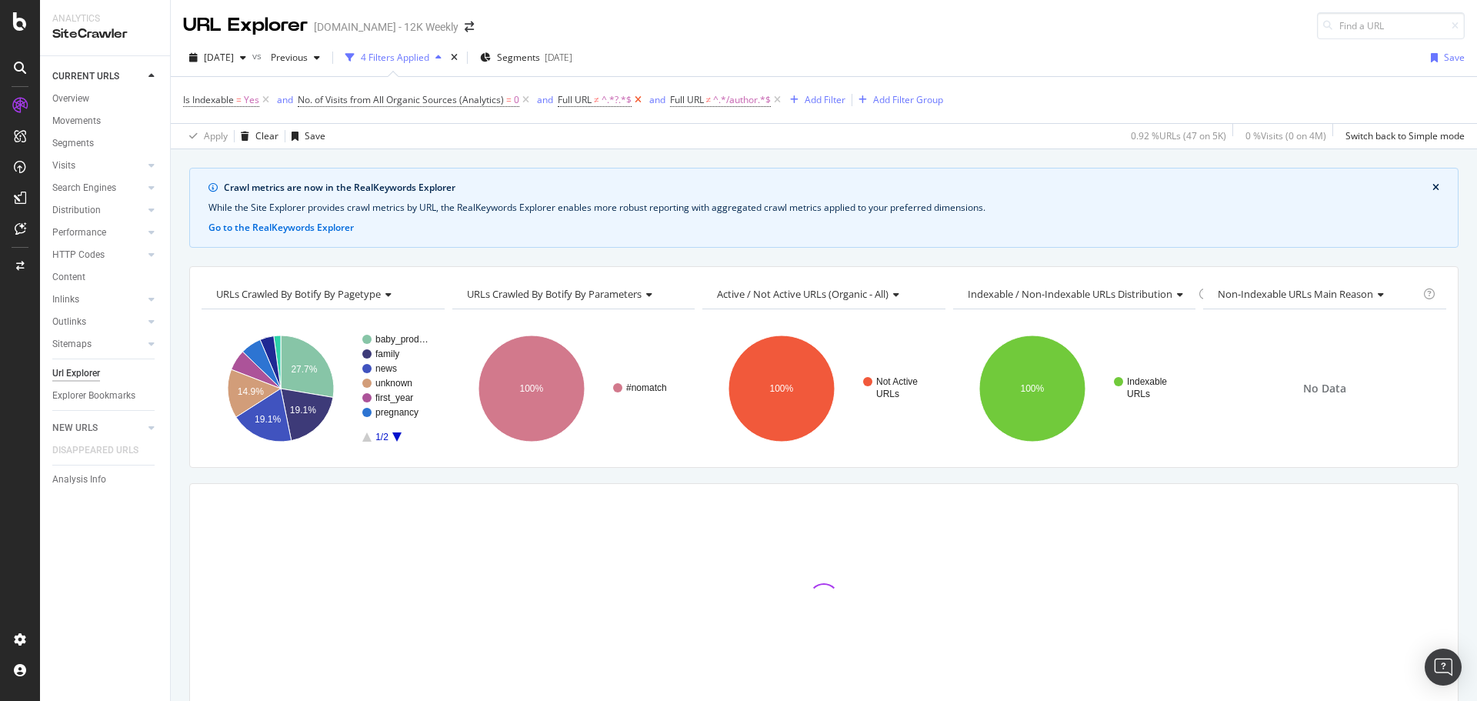
click at [525, 98] on icon at bounding box center [525, 99] width 13 height 15
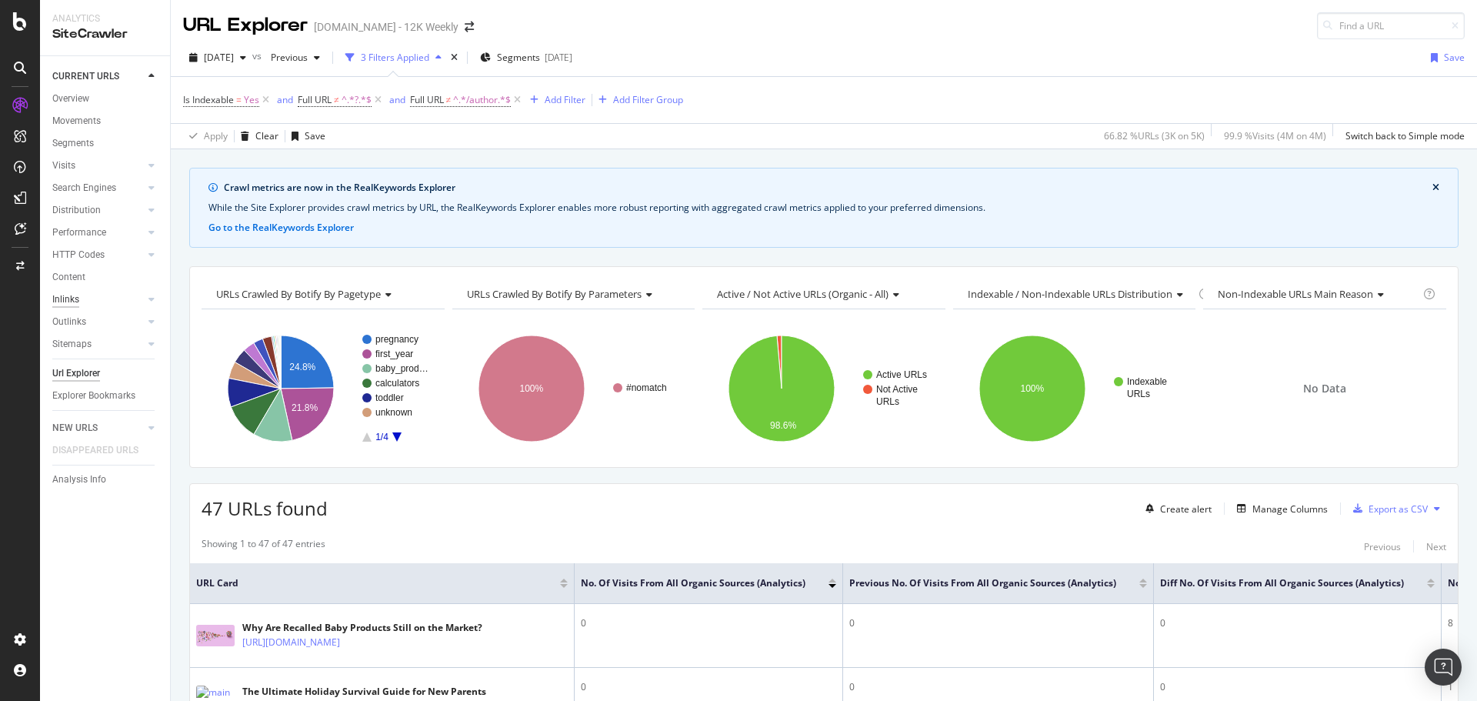
click at [78, 297] on div "Inlinks" at bounding box center [65, 300] width 27 height 16
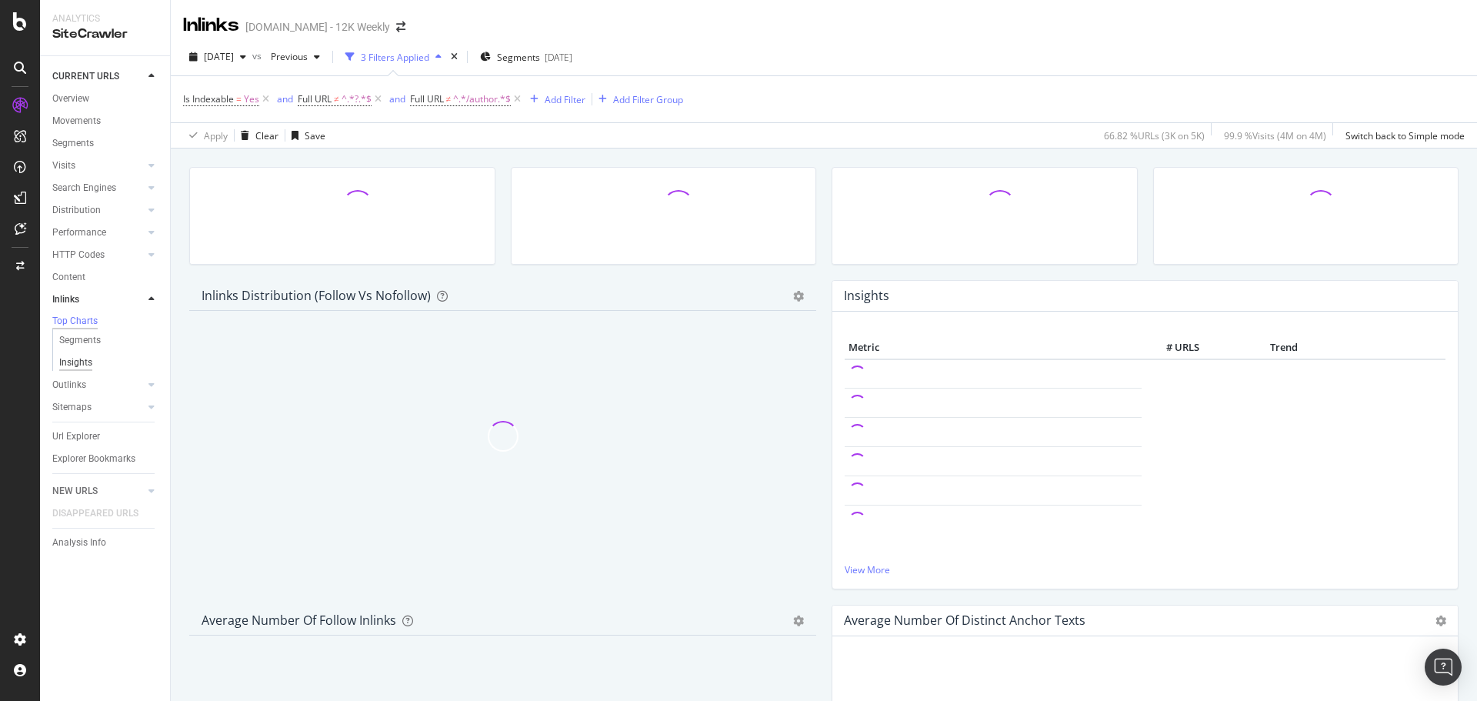
click at [82, 363] on div "Insights" at bounding box center [75, 363] width 33 height 16
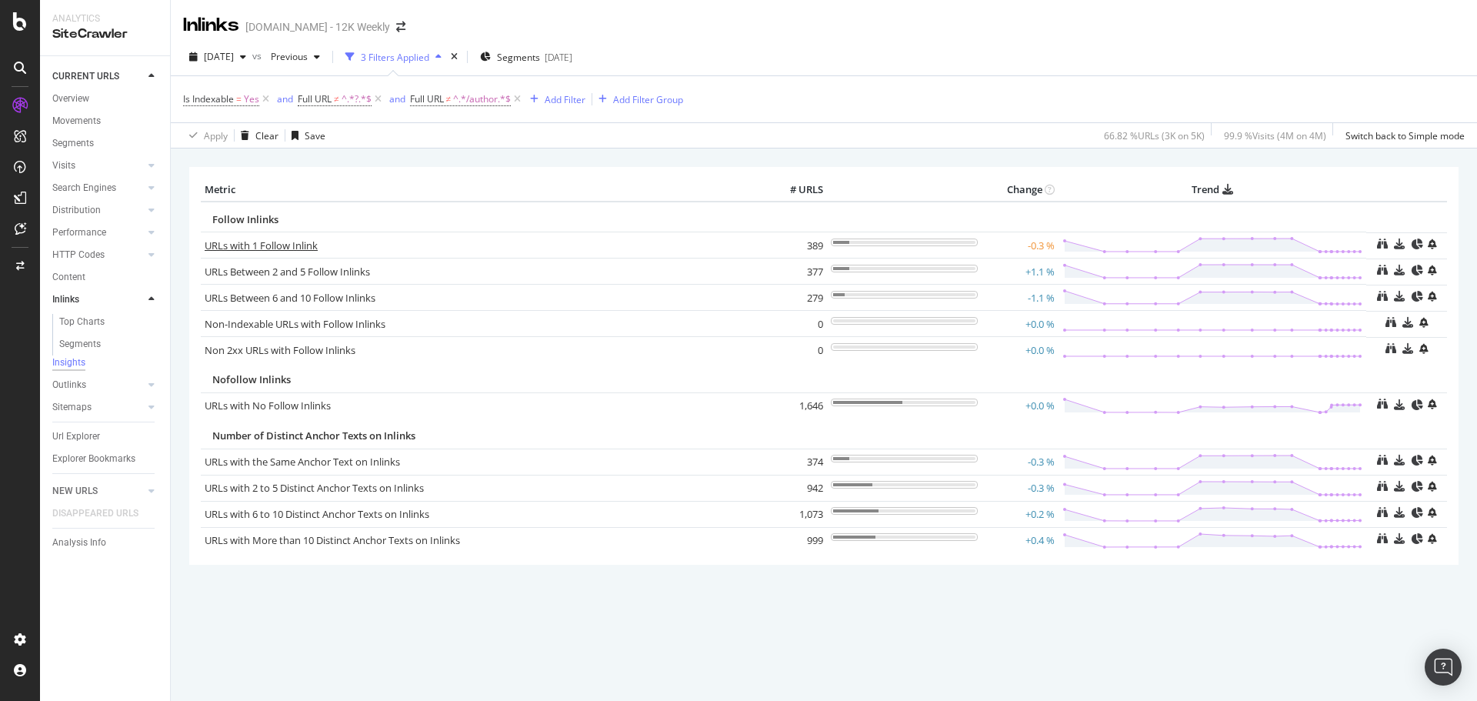
drag, startPoint x: 278, startPoint y: 246, endPoint x: 295, endPoint y: 243, distance: 17.2
click at [278, 246] on link "URLs with 1 Follow Inlink" at bounding box center [261, 246] width 113 height 14
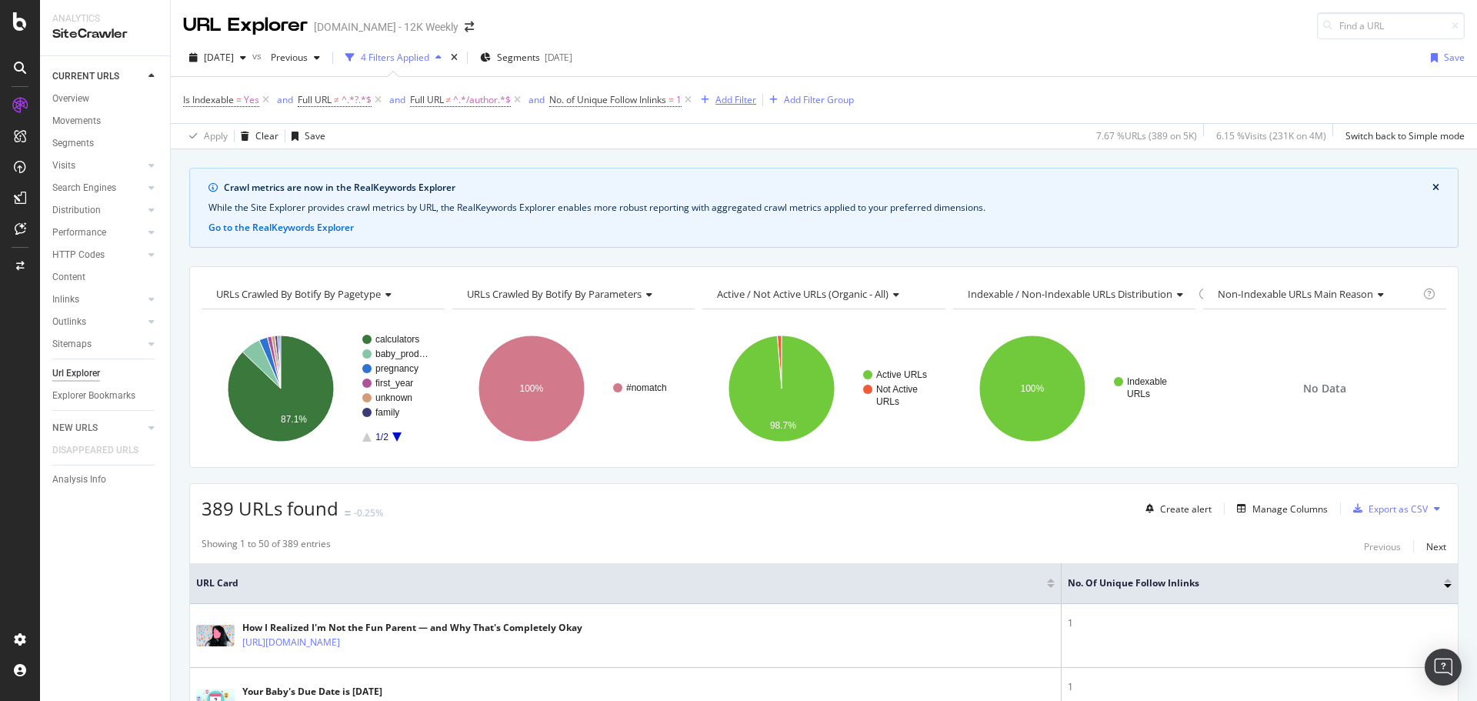
click at [735, 98] on div "Add Filter" at bounding box center [736, 99] width 41 height 13
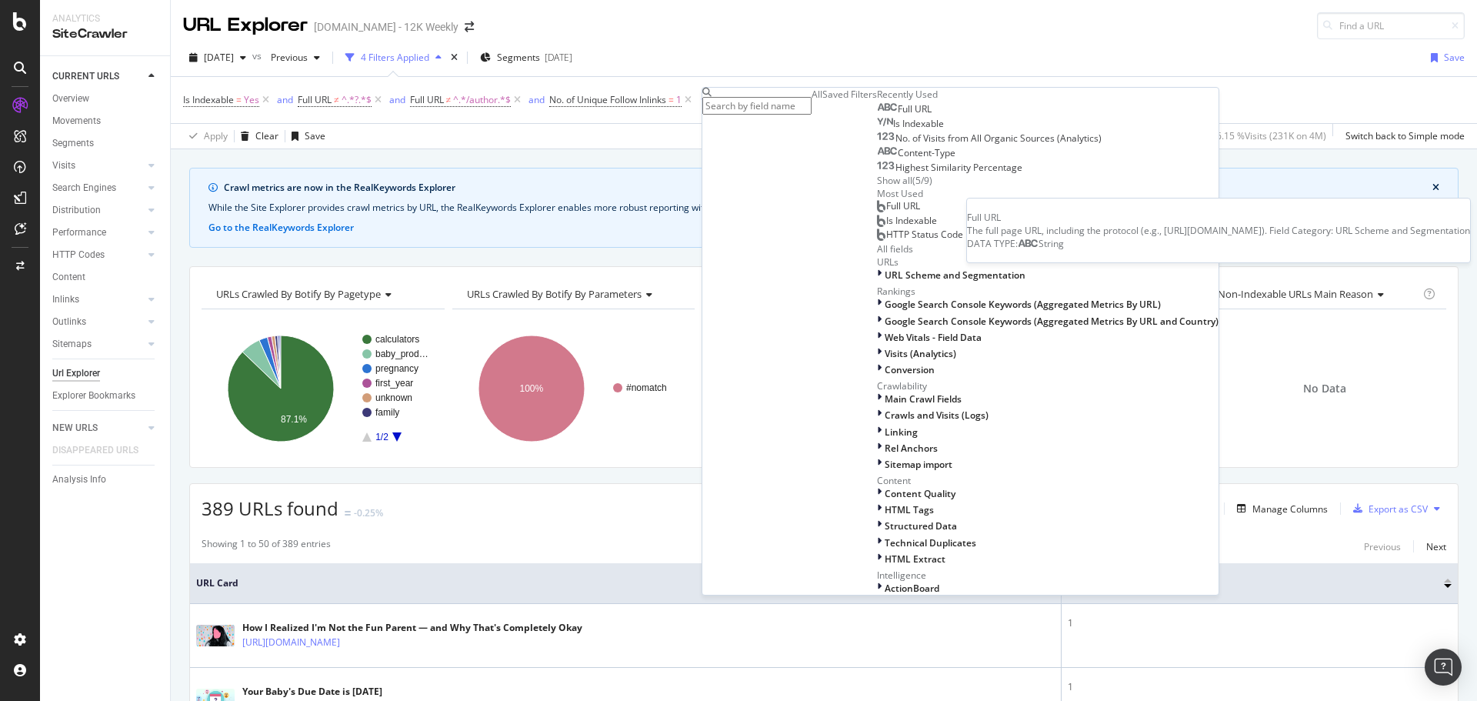
click at [877, 115] on div "Full URL" at bounding box center [904, 109] width 55 height 12
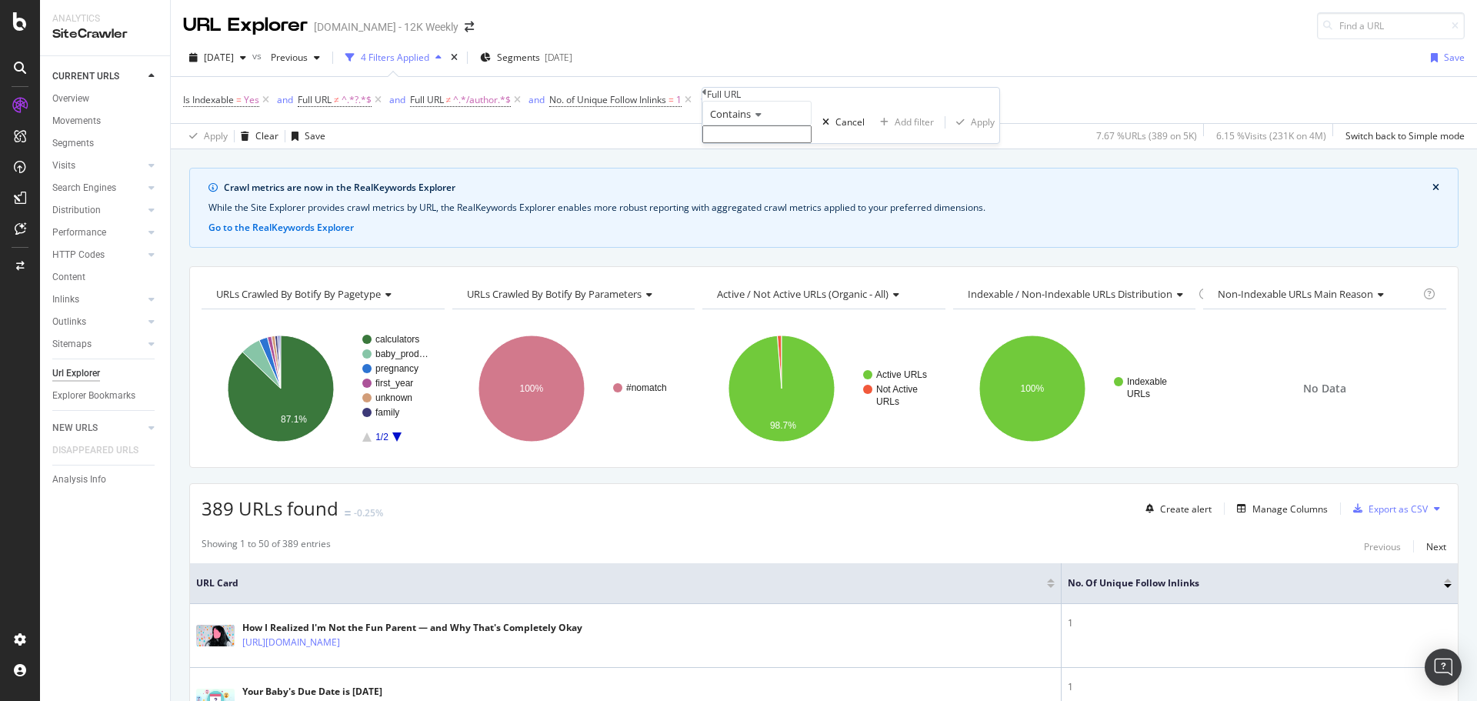
click at [755, 125] on div "Contains" at bounding box center [756, 113] width 109 height 25
click at [774, 254] on span "Doesn't contain" at bounding box center [740, 247] width 67 height 13
click at [785, 143] on input "text" at bounding box center [756, 134] width 109 height 18
type input "due-date-calculator"
click at [971, 133] on div "Apply" at bounding box center [983, 126] width 24 height 13
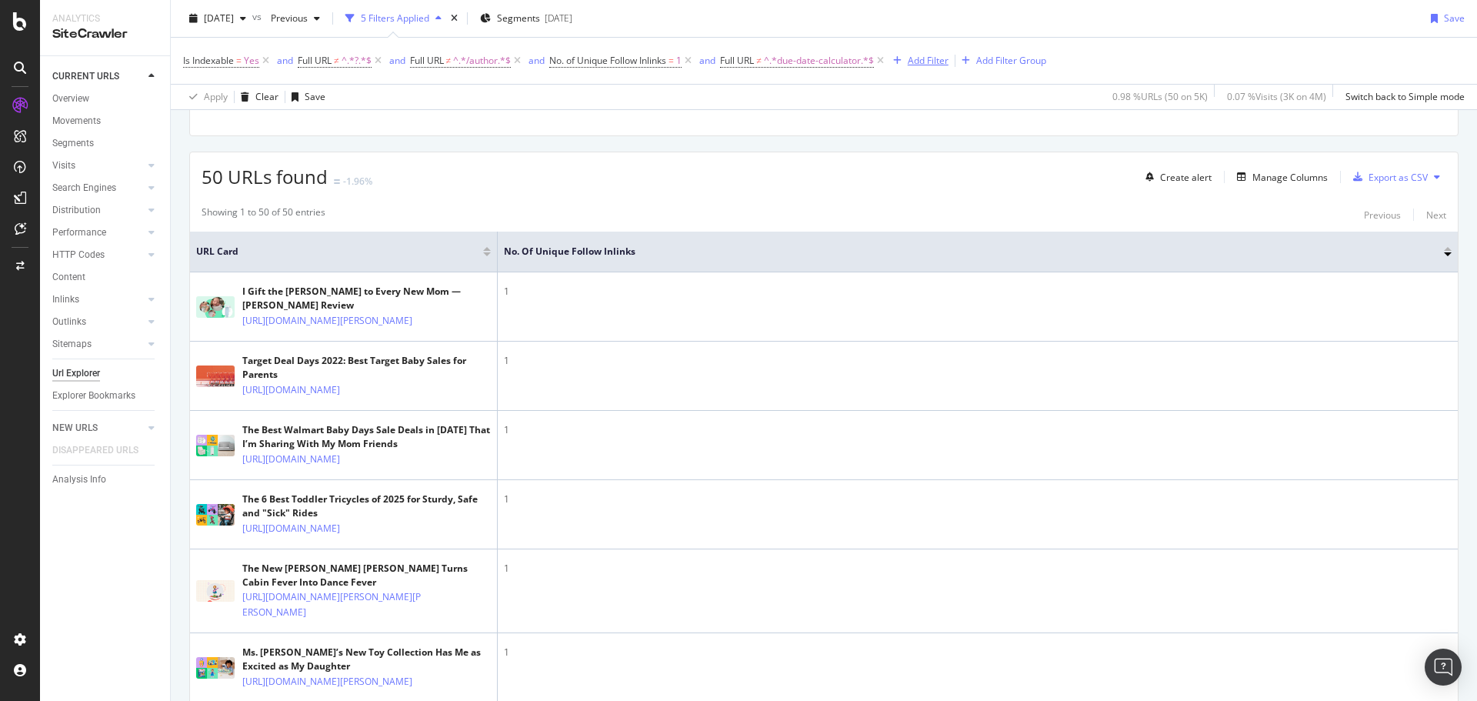
scroll to position [306, 0]
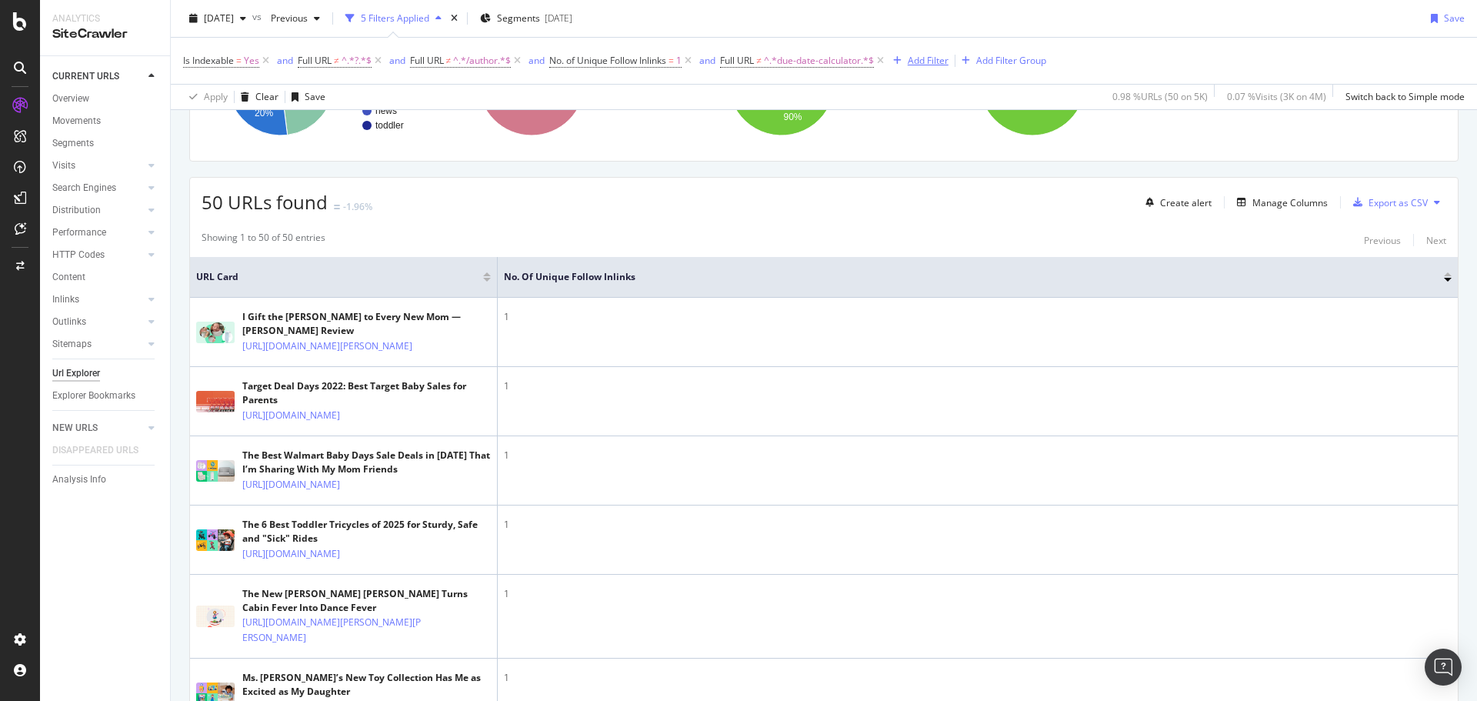
click at [924, 58] on div "Add Filter" at bounding box center [928, 60] width 41 height 13
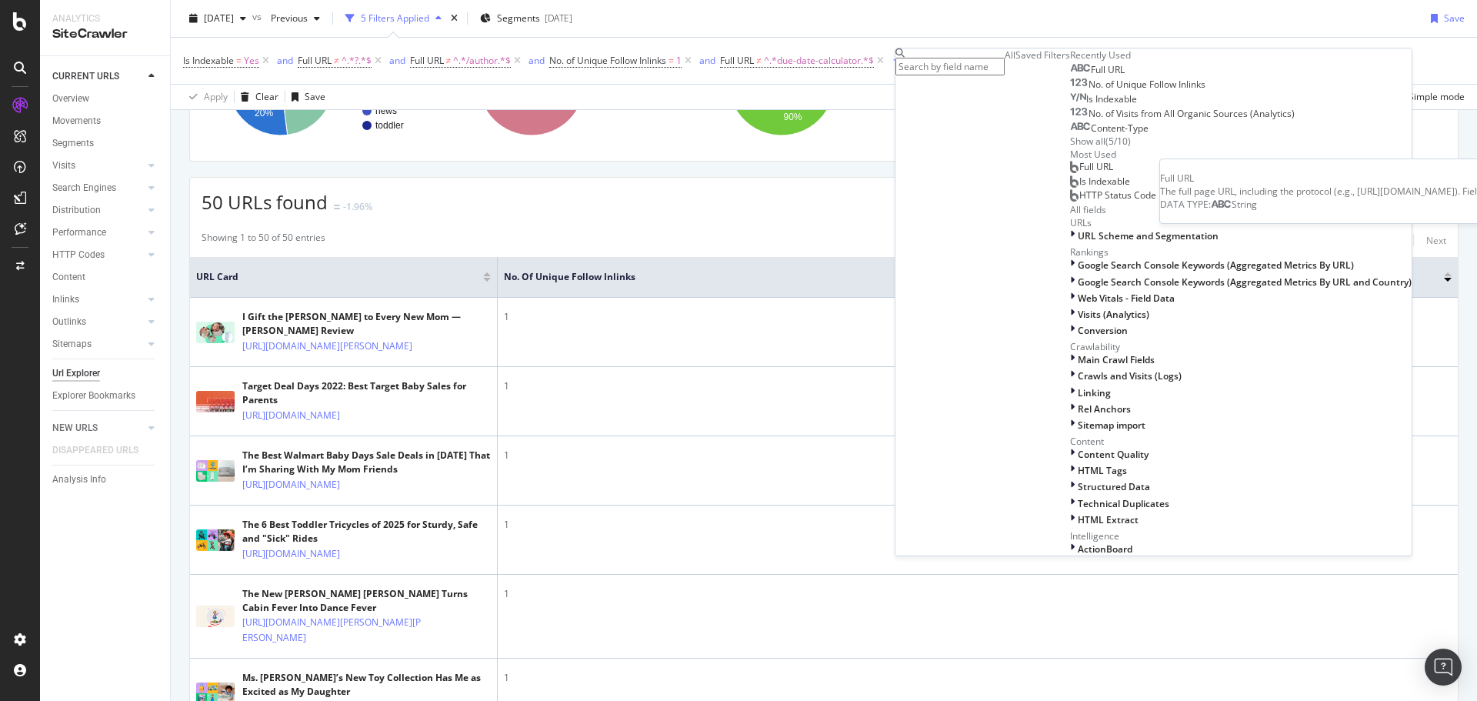
click at [1091, 76] on span "Full URL" at bounding box center [1108, 69] width 34 height 13
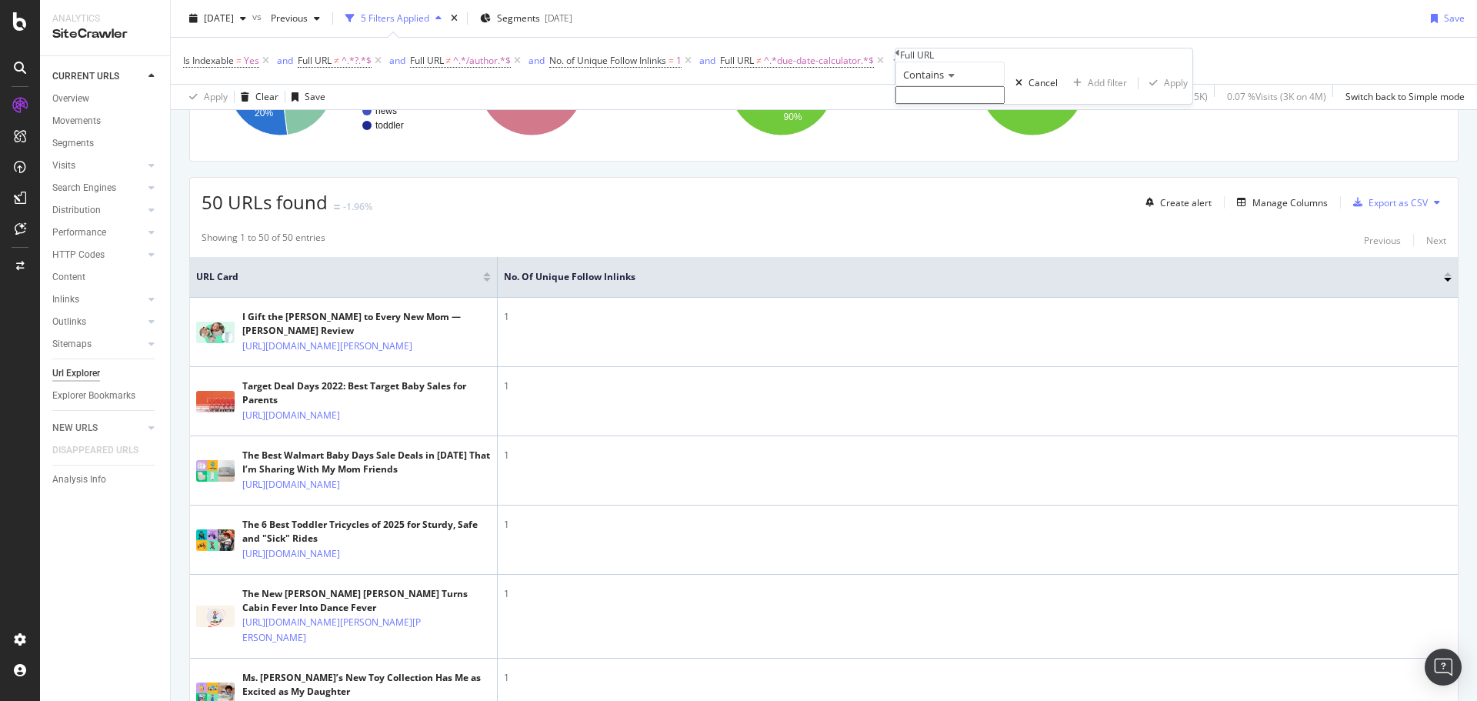
click at [943, 82] on span "Contains" at bounding box center [923, 75] width 41 height 14
drag, startPoint x: 960, startPoint y: 266, endPoint x: 956, endPoint y: 215, distance: 51.0
click at [959, 215] on span "Doesn't contain" at bounding box center [933, 208] width 67 height 13
click at [950, 104] on input "text" at bounding box center [950, 95] width 109 height 18
type input "/reviewer"
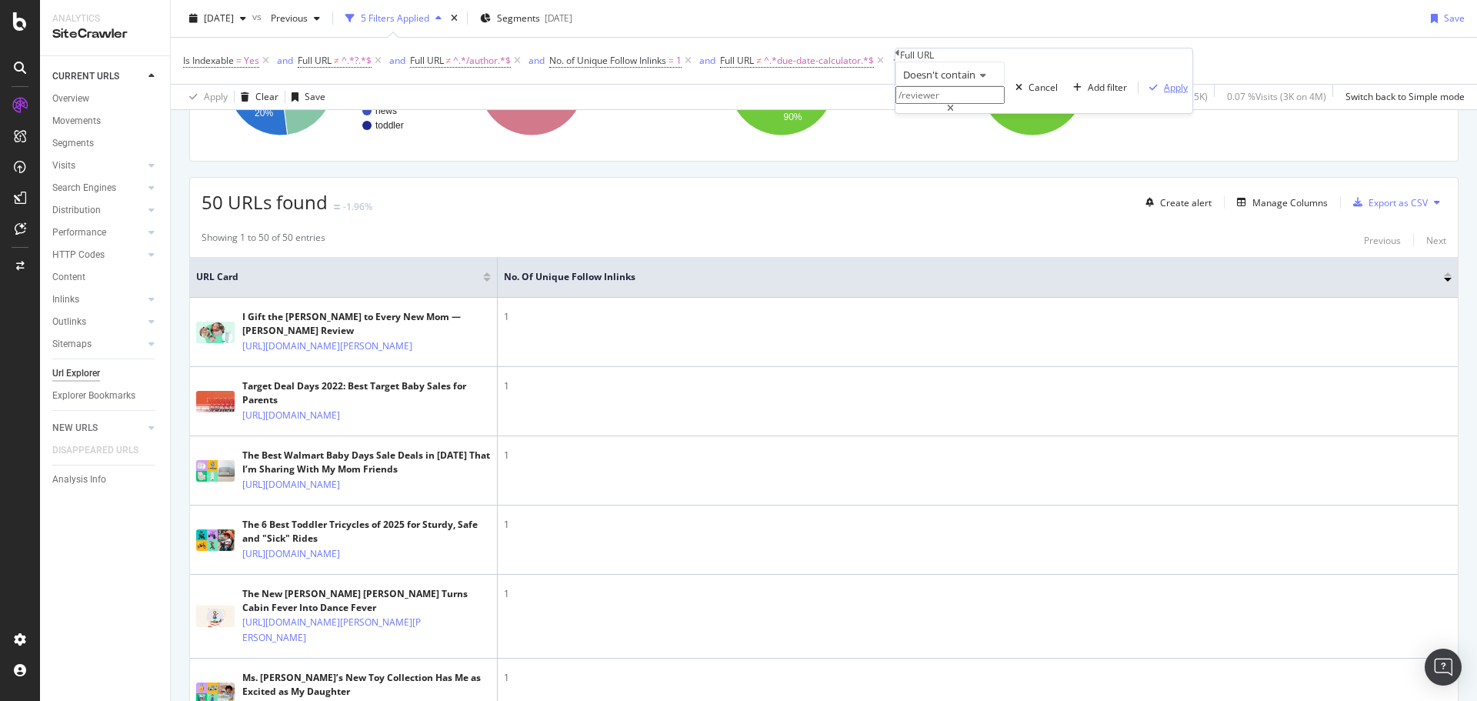
click at [1164, 94] on div "Apply" at bounding box center [1176, 87] width 24 height 13
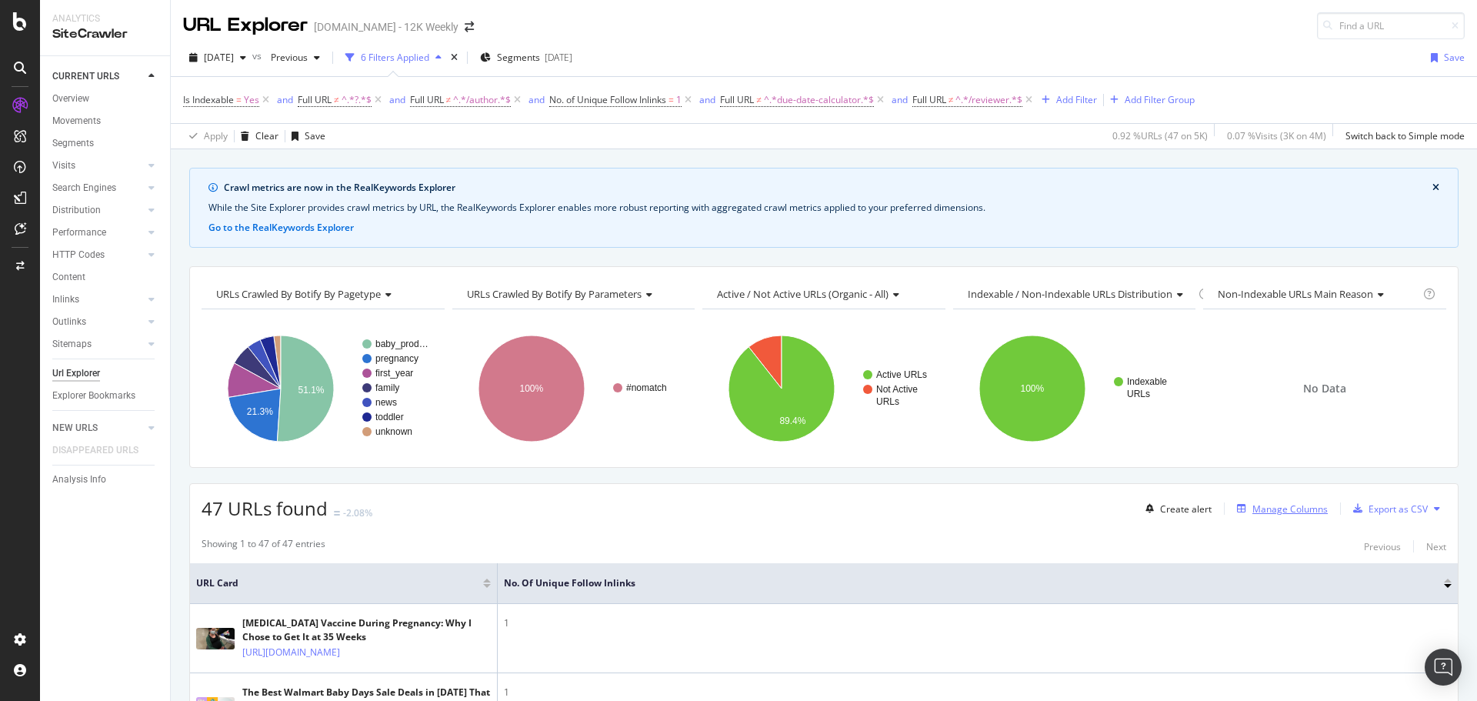
click at [1270, 510] on div "Manage Columns" at bounding box center [1290, 508] width 75 height 13
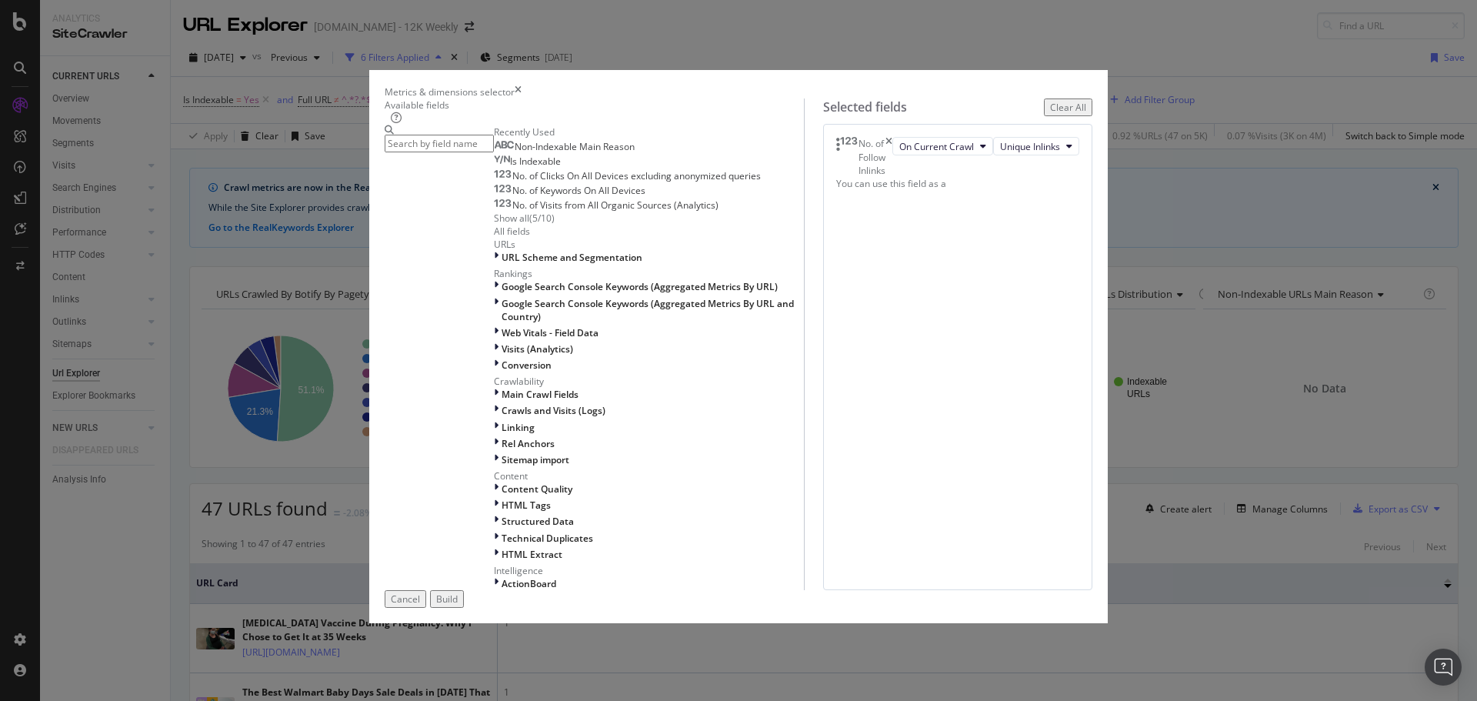
scroll to position [231, 0]
click at [502, 342] on span "Visits (Analytics)" at bounding box center [538, 348] width 72 height 13
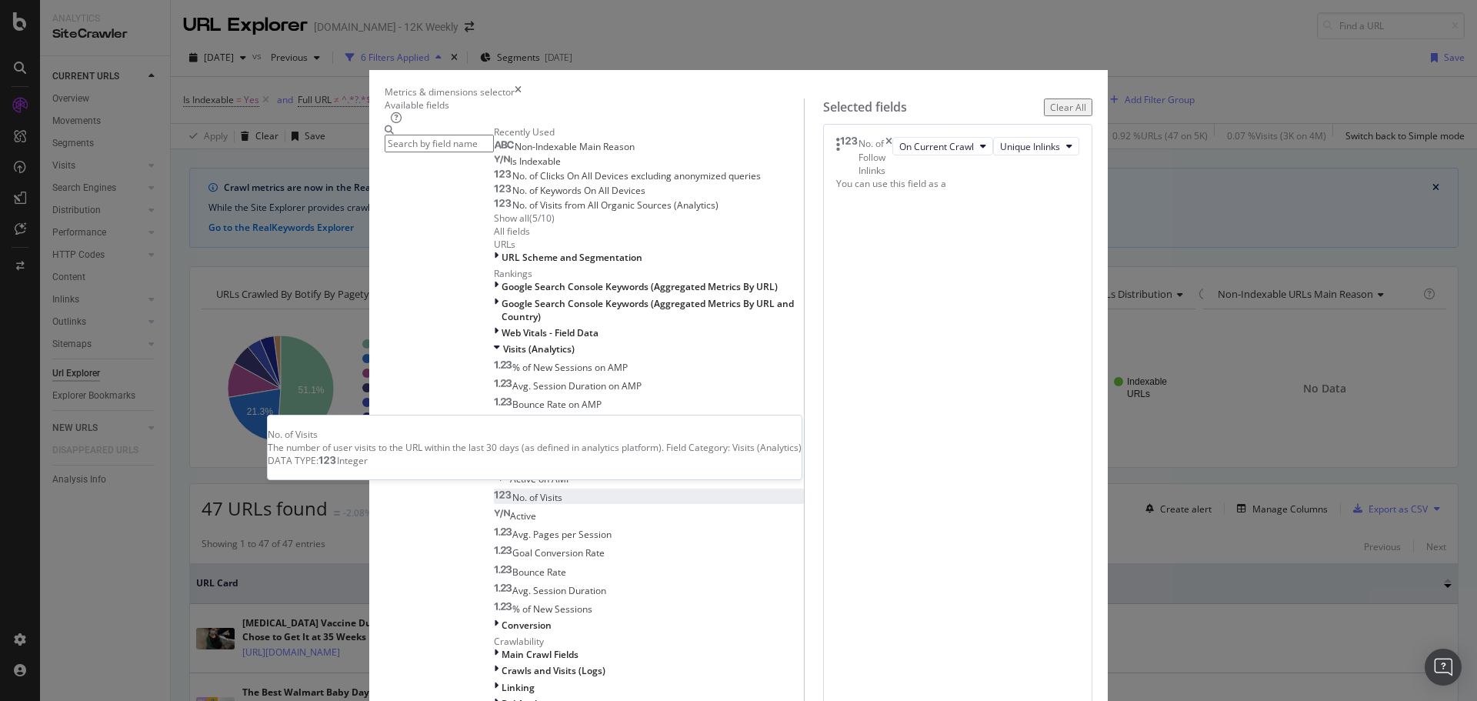
click at [512, 491] on span "No. of Visits" at bounding box center [537, 497] width 50 height 13
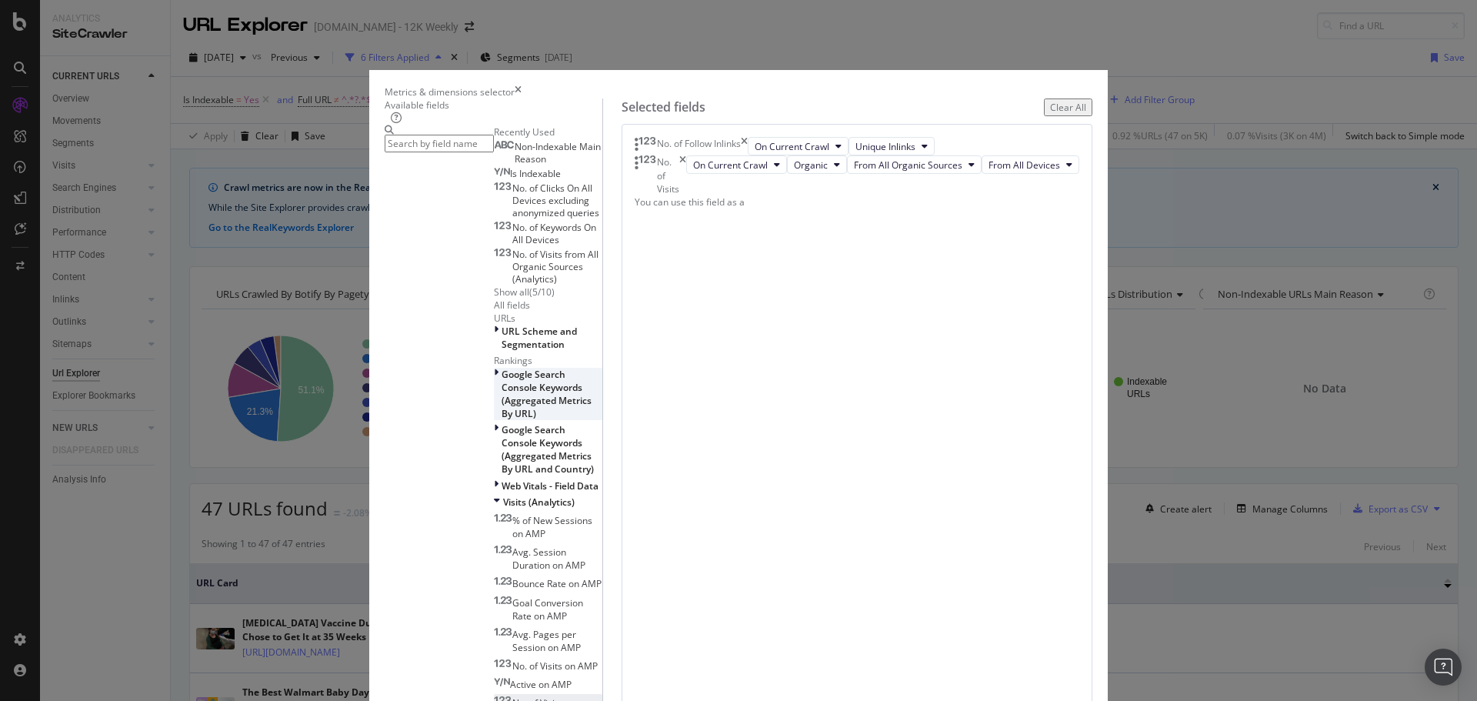
click at [496, 368] on div "Google Search Console Keywords (Aggregated Metrics By URL)" at bounding box center [548, 394] width 108 height 53
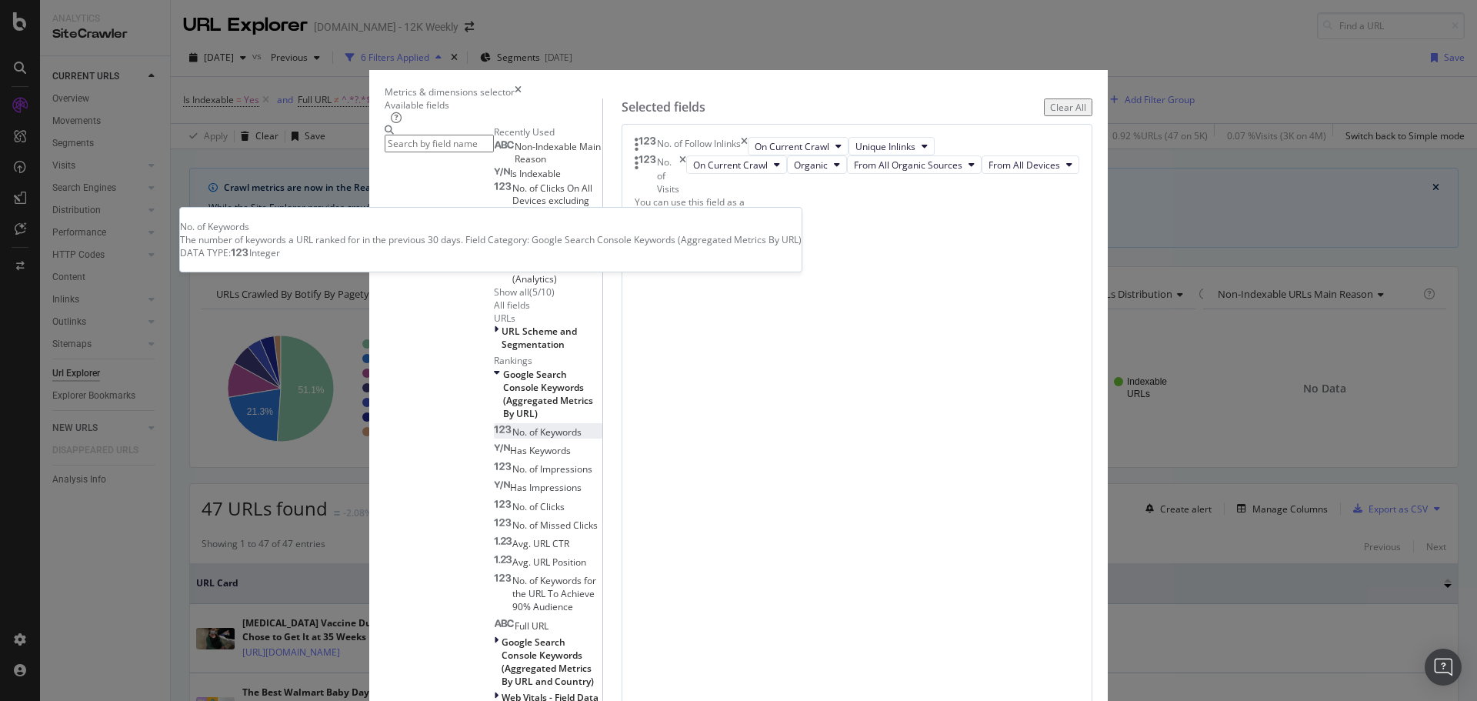
click at [512, 425] on span "No. of Keywords" at bounding box center [546, 431] width 69 height 13
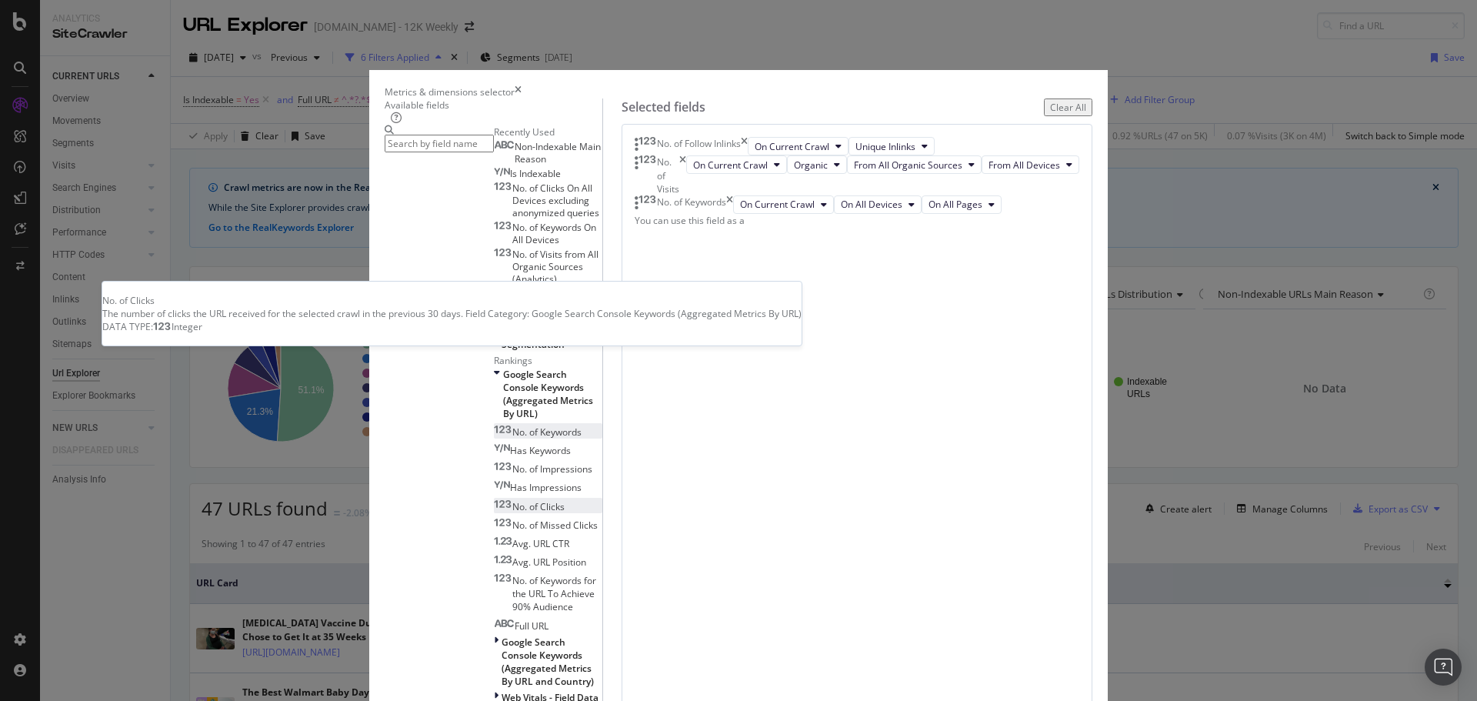
click at [512, 500] on span "No. of Clicks" at bounding box center [538, 506] width 52 height 13
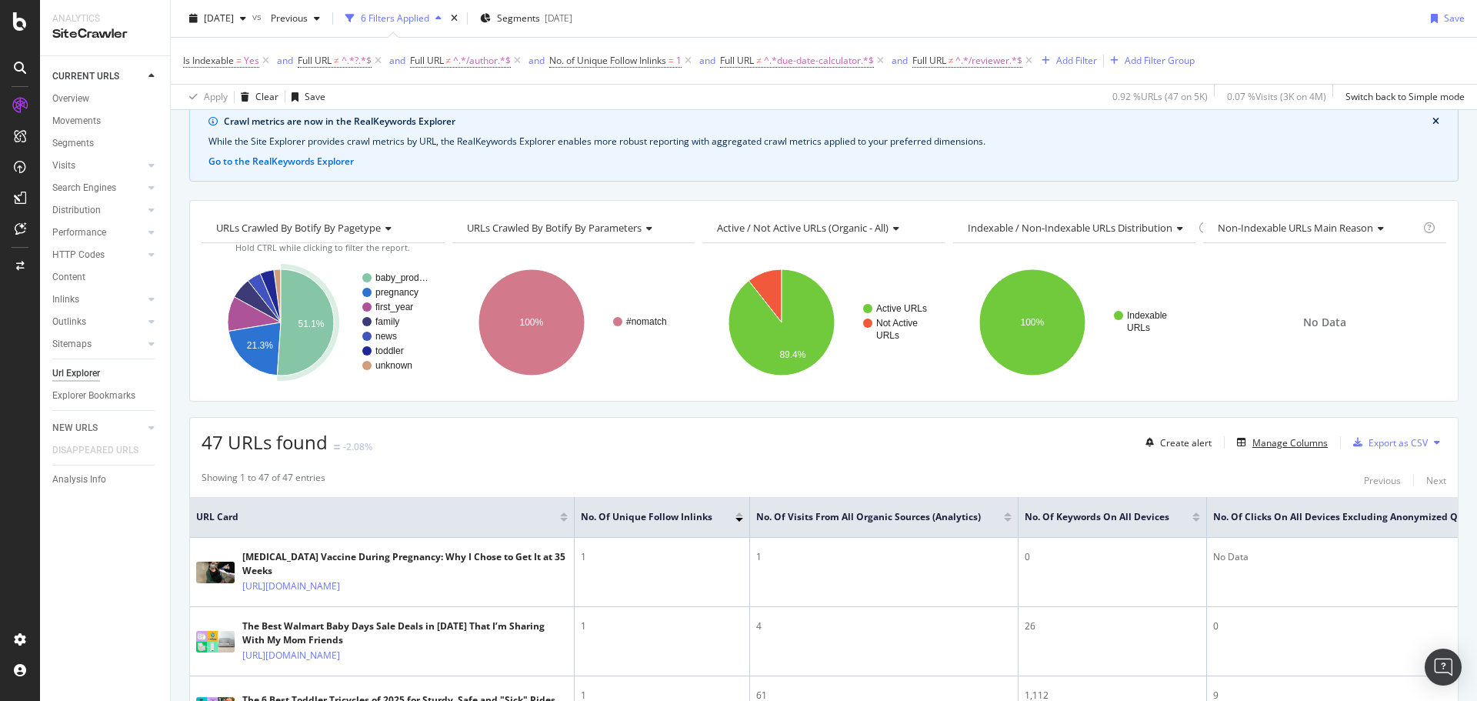
scroll to position [154, 0]
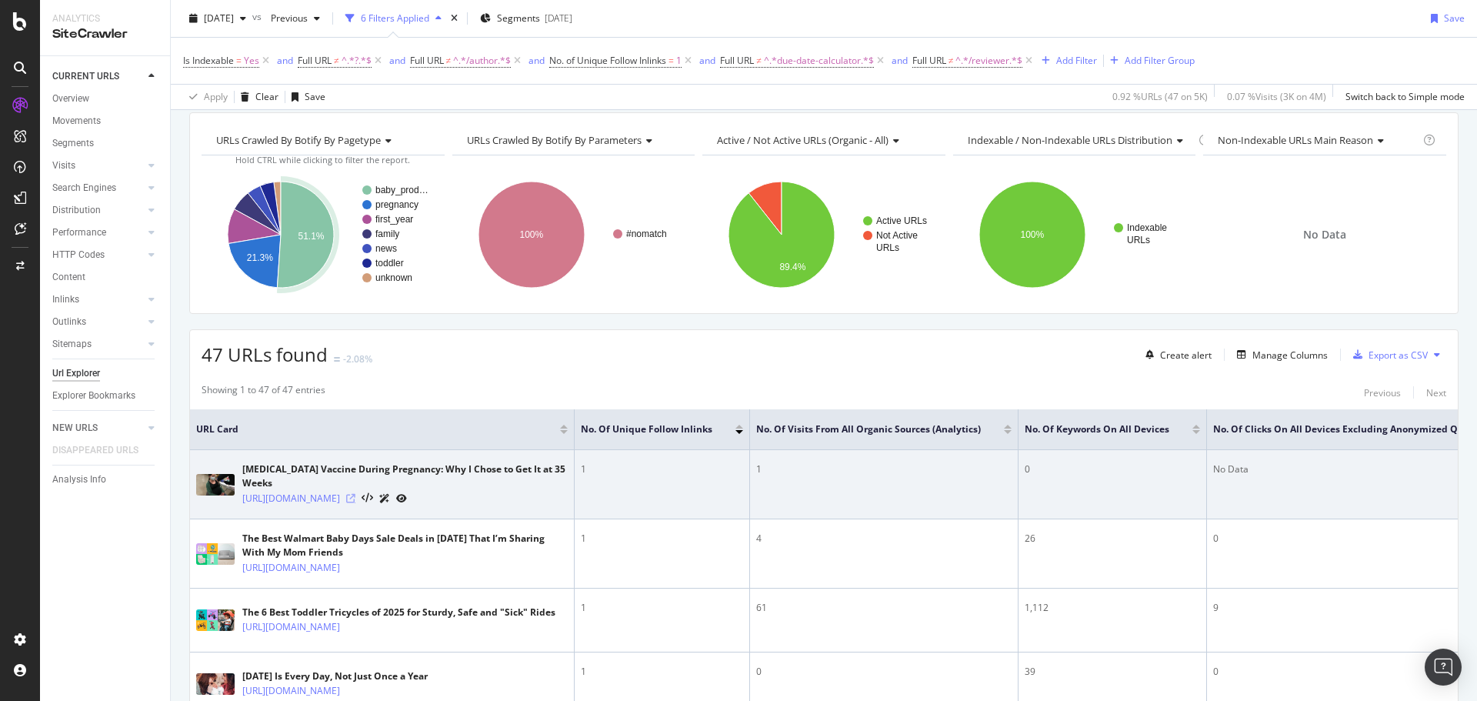
click at [355, 494] on icon at bounding box center [350, 498] width 9 height 9
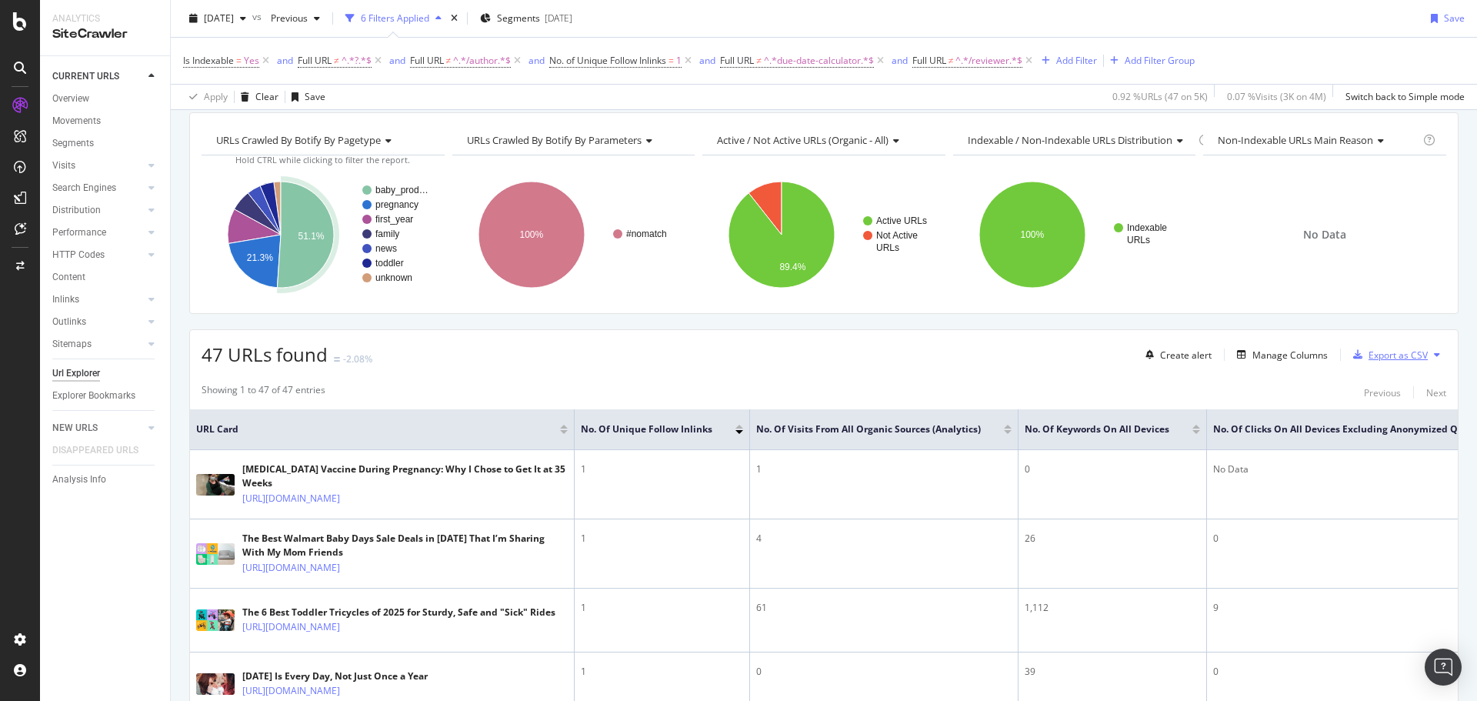
click at [1384, 359] on div "Export as CSV" at bounding box center [1398, 355] width 59 height 13
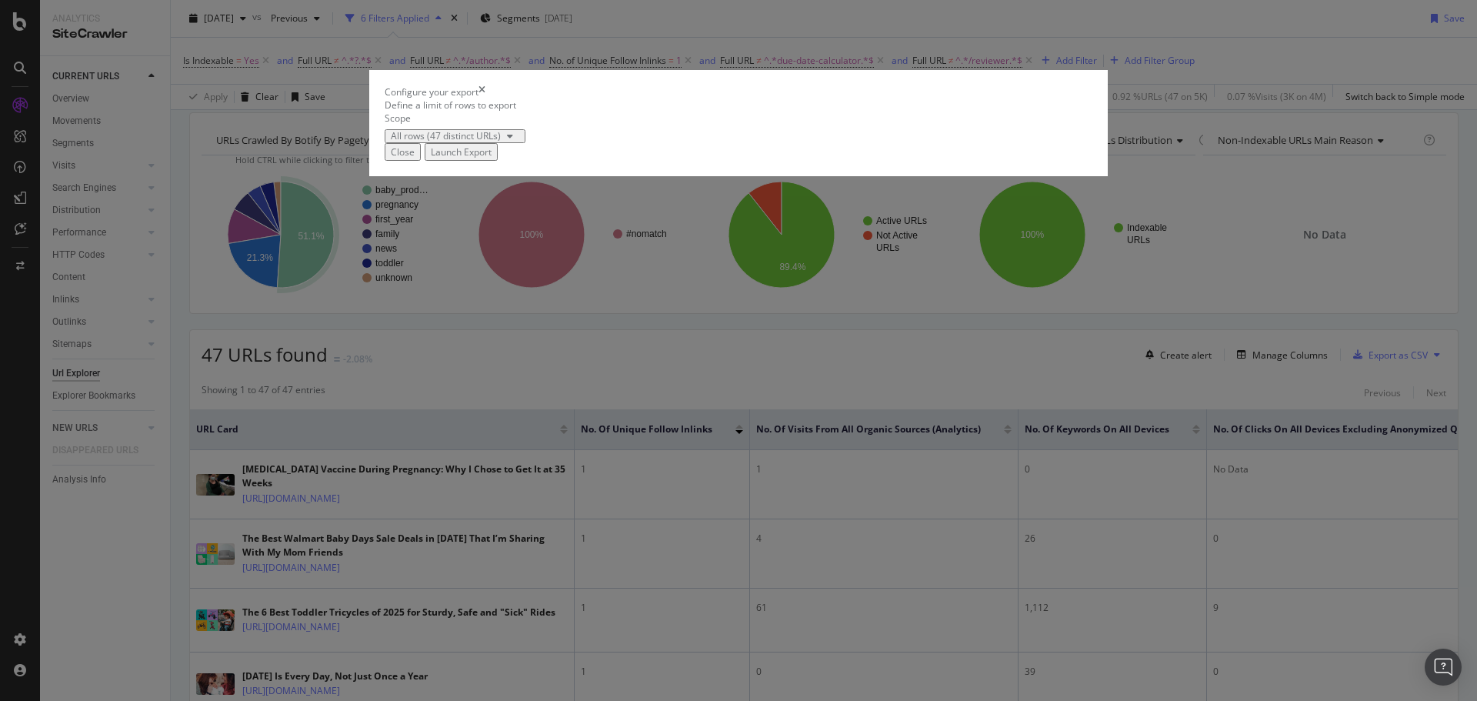
click at [492, 158] on div "Launch Export" at bounding box center [461, 151] width 61 height 13
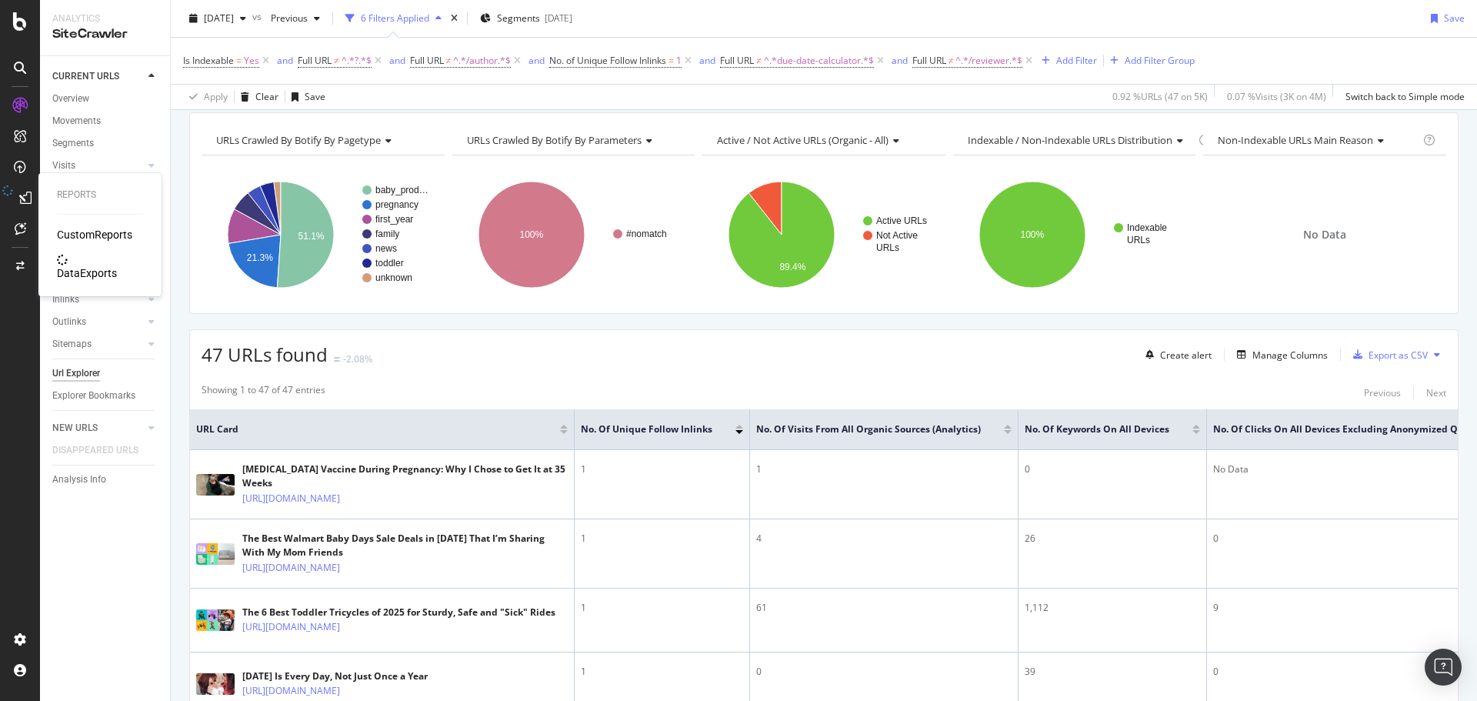
click at [74, 265] on div "DataExports" at bounding box center [87, 272] width 60 height 15
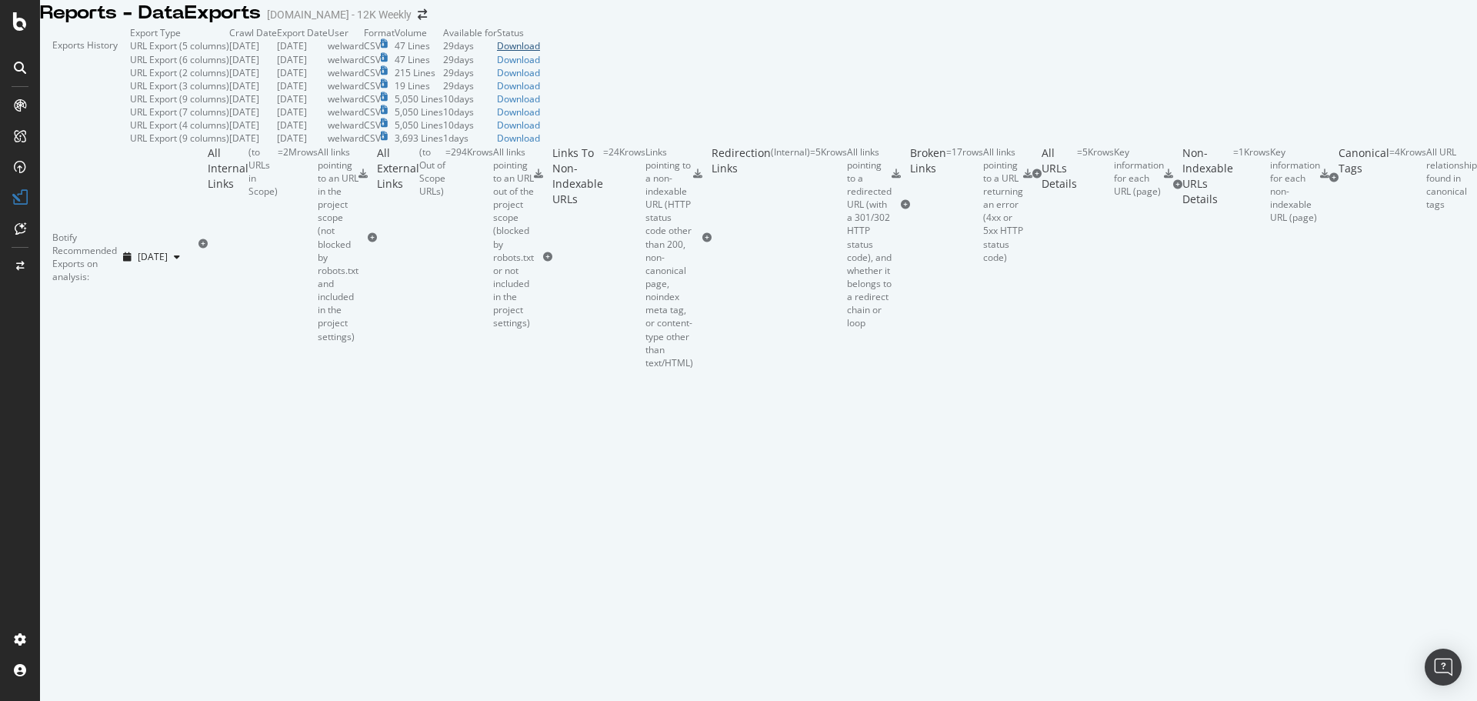
click at [540, 52] on div "Download" at bounding box center [518, 45] width 43 height 13
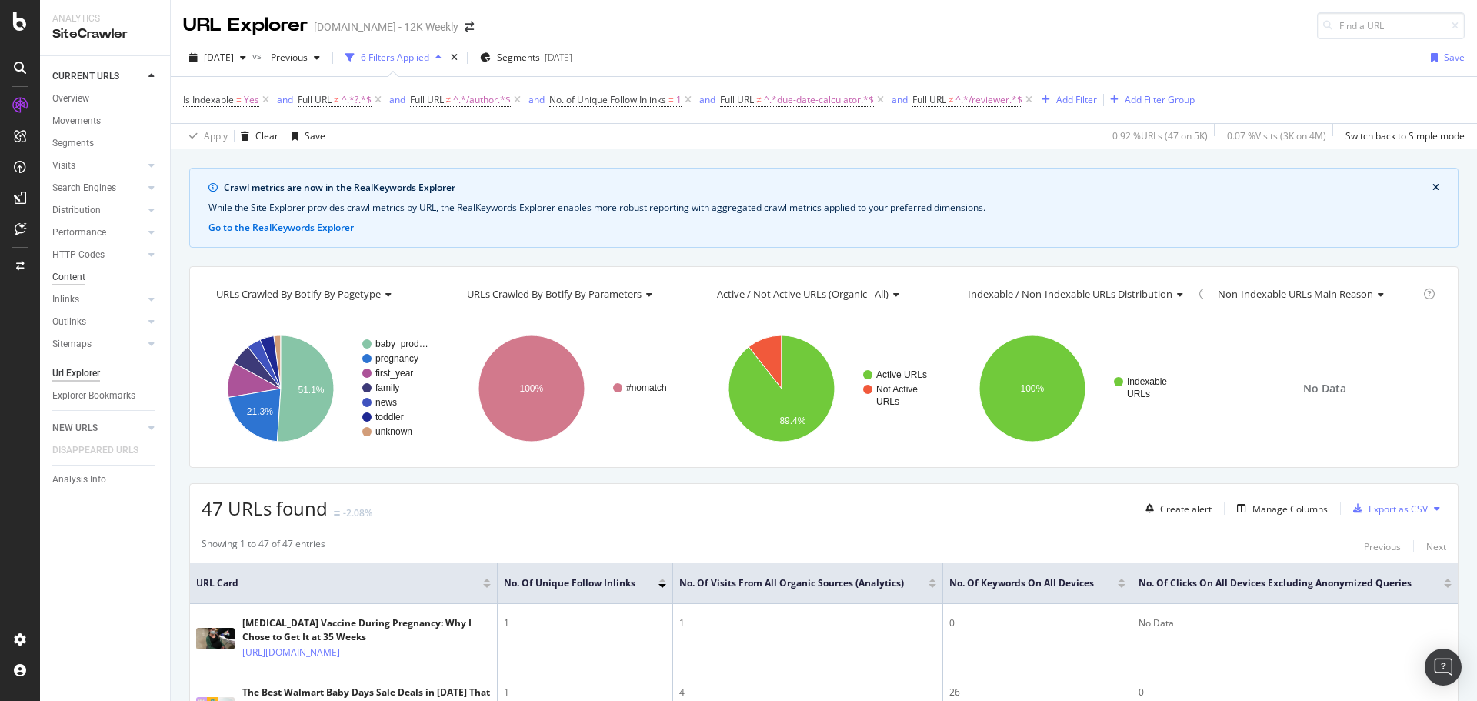
click at [79, 279] on div "Content" at bounding box center [68, 277] width 33 height 16
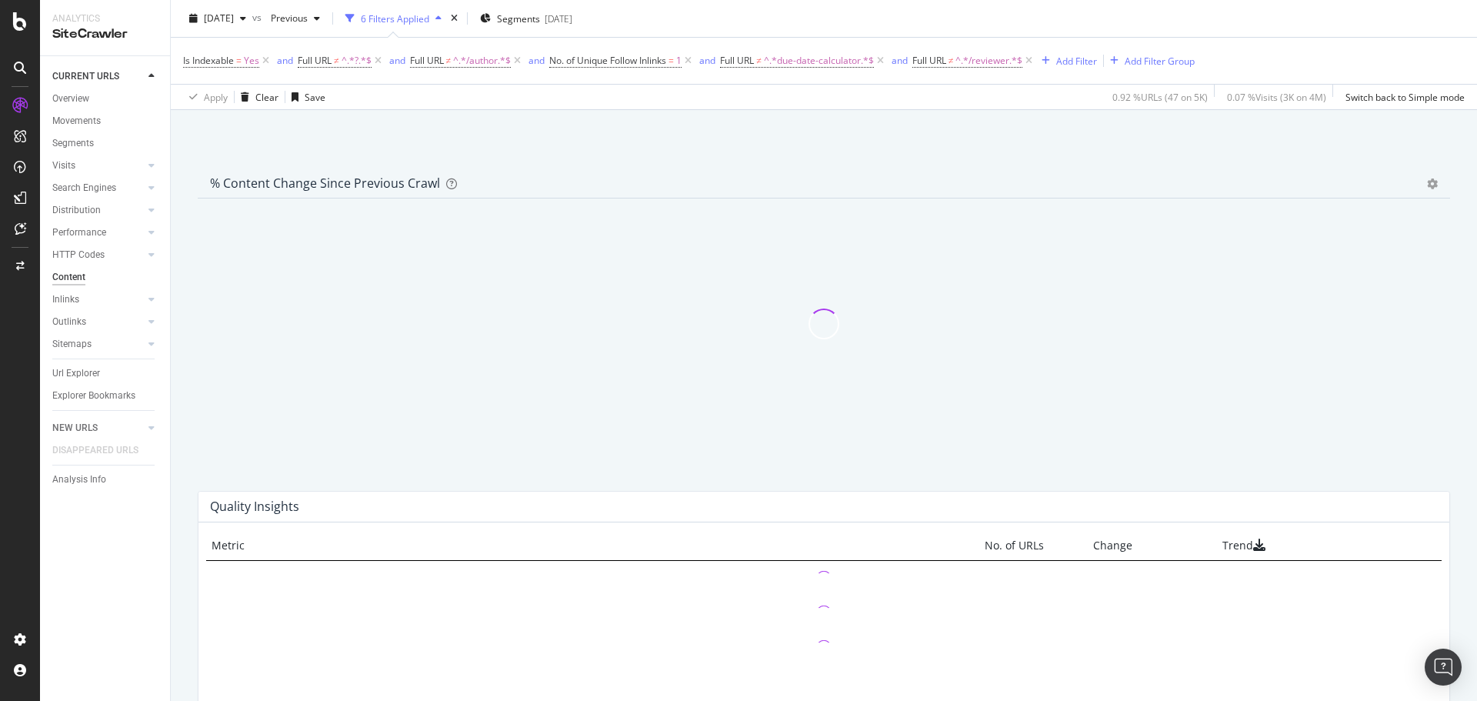
scroll to position [923, 0]
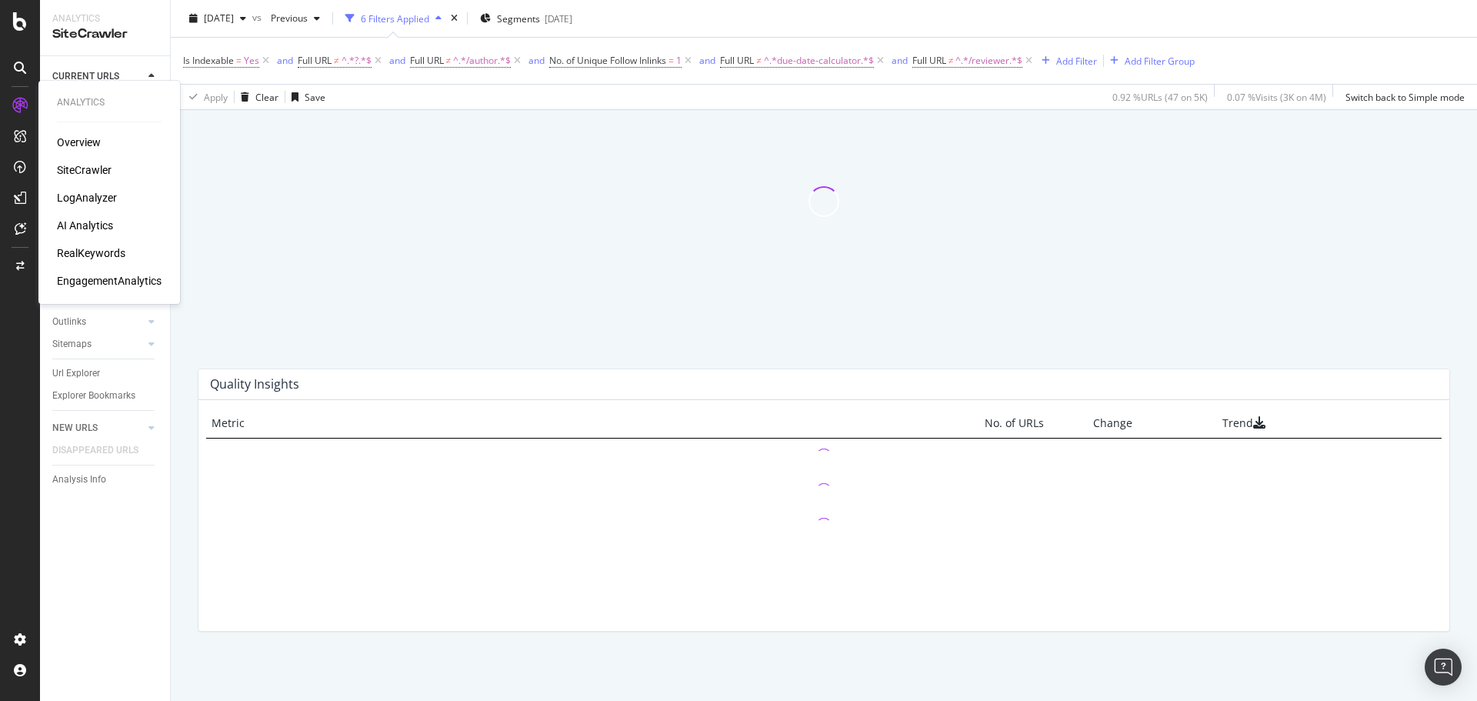
click at [87, 195] on div "LogAnalyzer" at bounding box center [87, 197] width 60 height 15
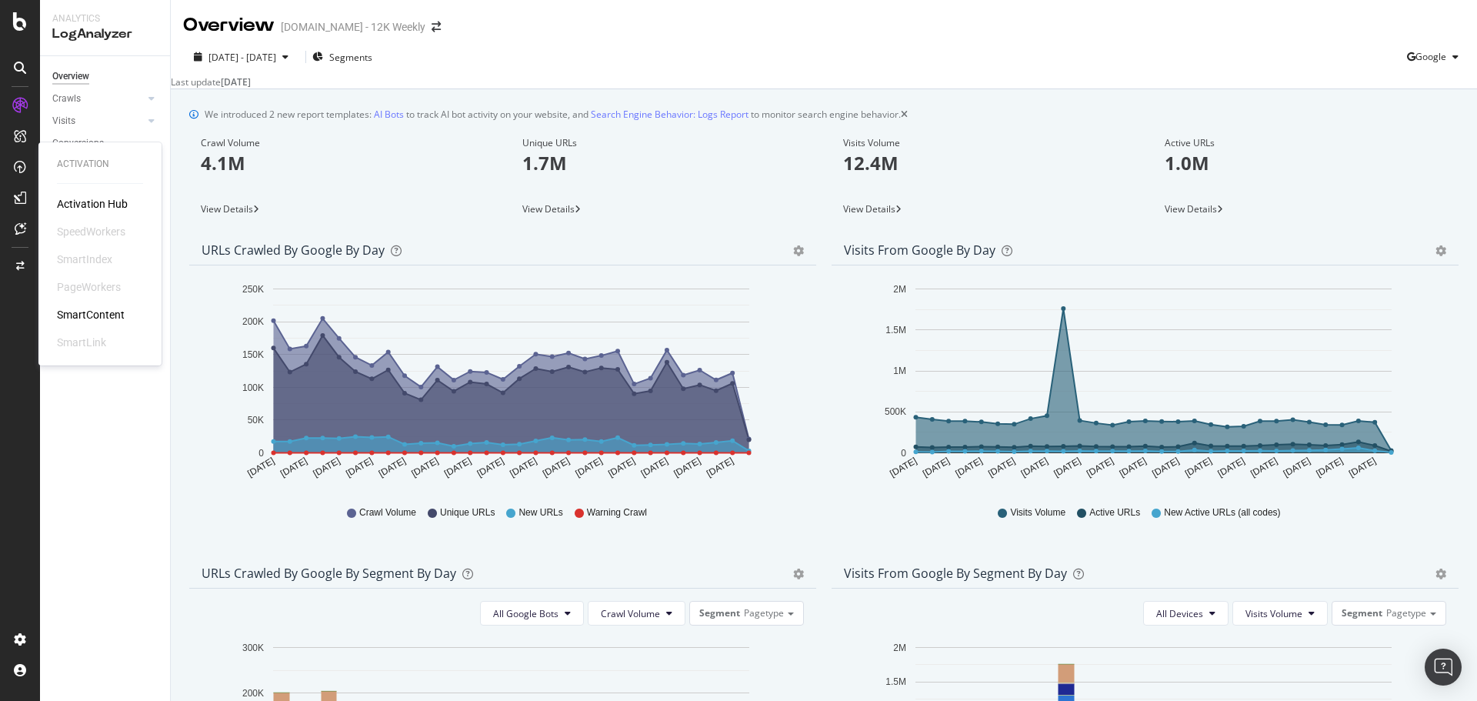
click at [104, 310] on div "SmartContent" at bounding box center [91, 314] width 68 height 15
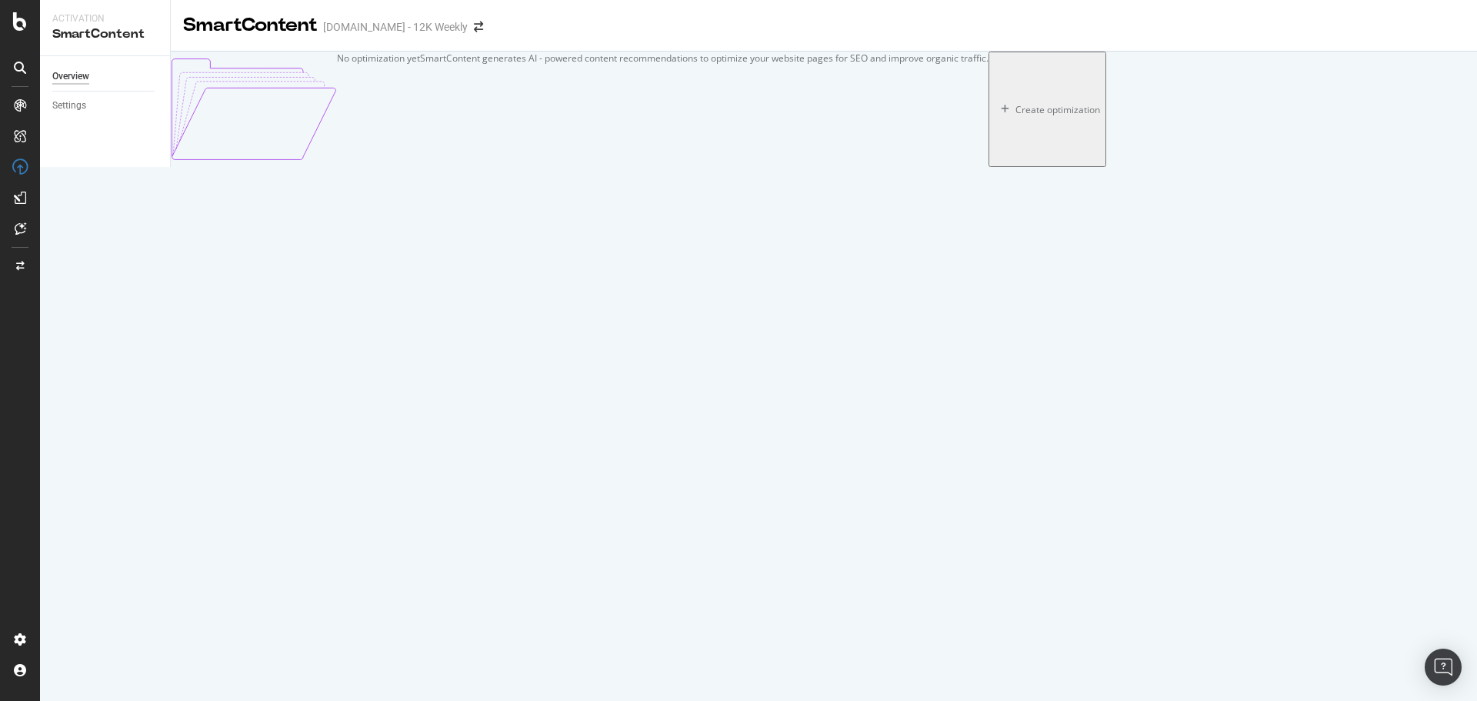
click at [1016, 116] on div "Create optimization" at bounding box center [1058, 109] width 85 height 13
